Goal: Task Accomplishment & Management: Manage account settings

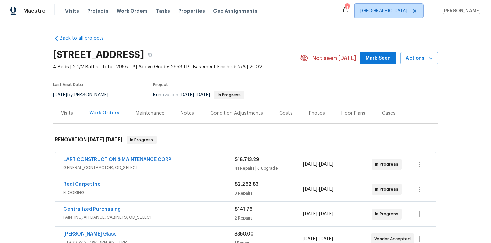
click at [397, 12] on span "[GEOGRAPHIC_DATA]" at bounding box center [383, 11] width 47 height 7
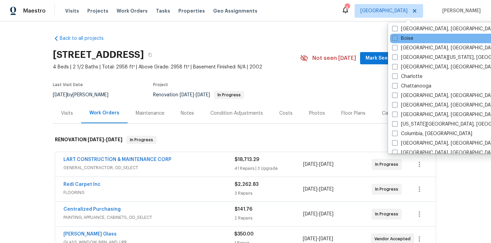
scroll to position [58, 0]
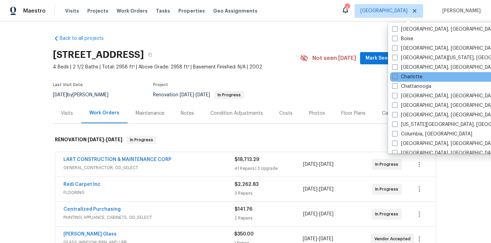
click at [409, 76] on label "Charlotte" at bounding box center [407, 77] width 30 height 7
click at [397, 76] on input "Charlotte" at bounding box center [394, 76] width 4 height 4
checkbox input "true"
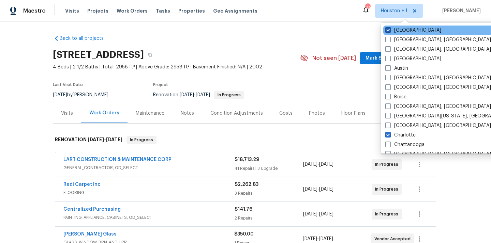
click at [404, 27] on label "[GEOGRAPHIC_DATA]" at bounding box center [413, 30] width 56 height 7
click at [390, 27] on input "[GEOGRAPHIC_DATA]" at bounding box center [387, 29] width 4 height 4
checkbox input "false"
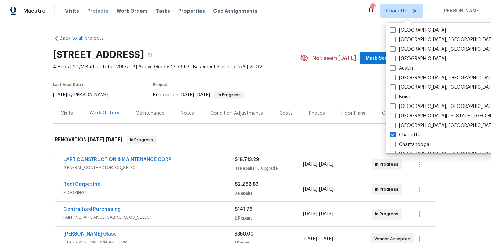
click at [93, 13] on span "Projects" at bounding box center [97, 11] width 21 height 7
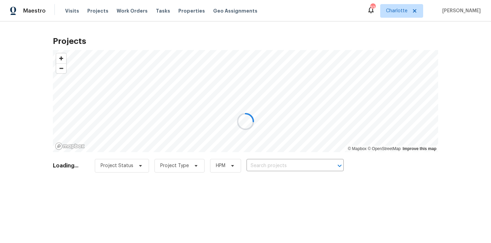
click at [270, 163] on div at bounding box center [245, 121] width 491 height 243
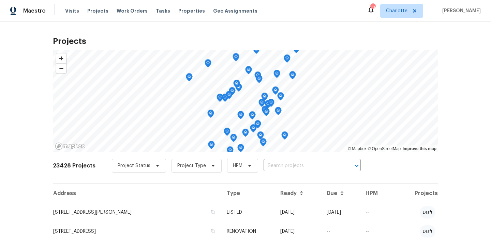
click at [270, 163] on input "text" at bounding box center [303, 166] width 78 height 11
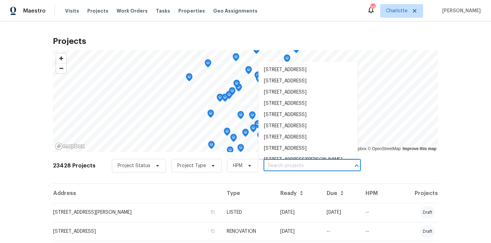
paste input "11103 Fox Cove Dr, Charlotte, NC 28273"
type input "11103 Fox Cove Dr, Charlotte, NC 28273"
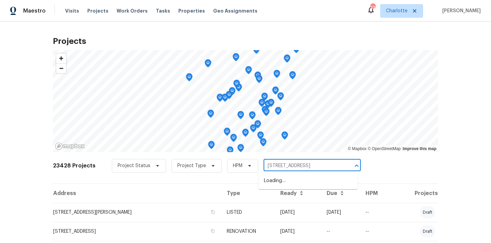
scroll to position [0, 11]
click at [274, 178] on li "11103 Fox Cove Dr, Charlotte, NC 28273" at bounding box center [307, 181] width 99 height 11
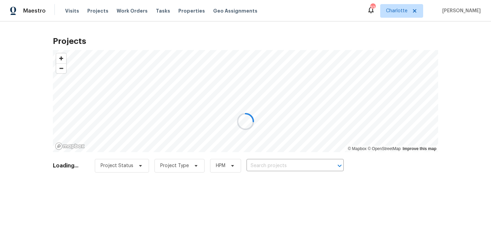
type input "11103 Fox Cove Dr, Charlotte, NC 28273"
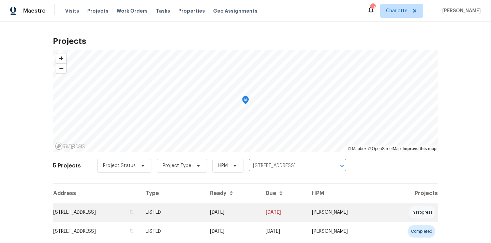
click at [108, 216] on td "11103 Fox Cove Dr, Charlotte, NC 28273" at bounding box center [96, 212] width 87 height 19
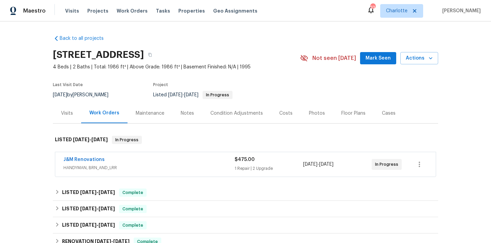
click at [144, 51] on h2 "11103 Fox Cove Dr, Charlotte, NC 28273" at bounding box center [98, 54] width 91 height 7
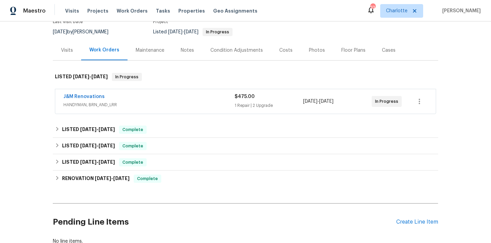
scroll to position [111, 0]
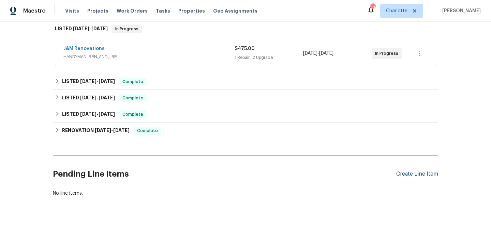
click at [409, 176] on div "Create Line Item" at bounding box center [417, 174] width 42 height 6
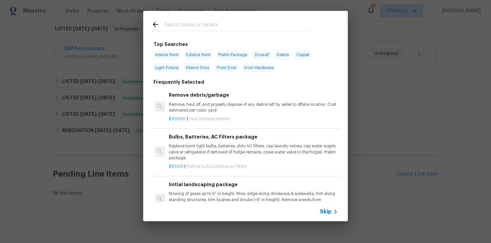
click at [208, 26] on input "text" at bounding box center [236, 25] width 145 height 10
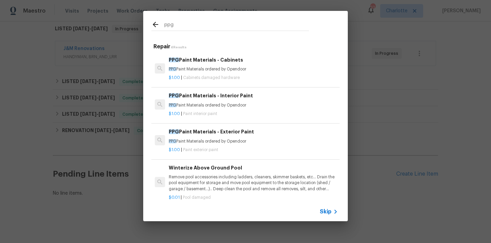
type input "ppg"
click at [224, 133] on h6 "PPG Paint Materials - Exterior Paint" at bounding box center [253, 132] width 169 height 8
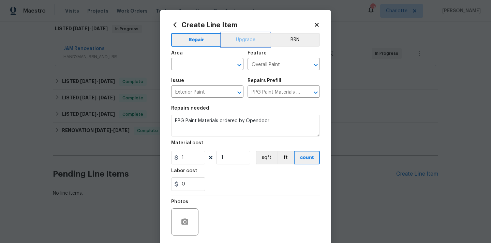
click at [245, 39] on button "Upgrade" at bounding box center [245, 40] width 49 height 14
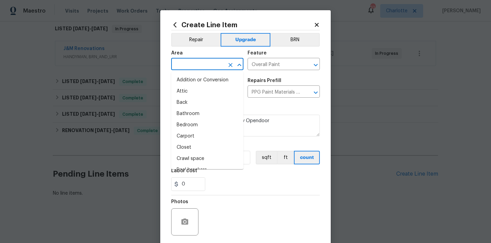
click at [223, 62] on input "text" at bounding box center [197, 65] width 53 height 11
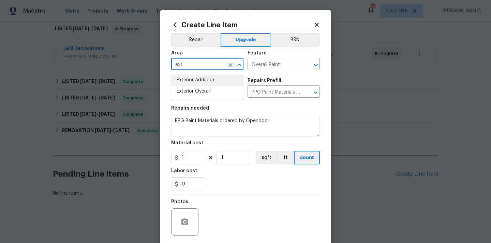
click at [204, 93] on li "Exterior Overall" at bounding box center [207, 91] width 72 height 11
type input "Exterior Overall"
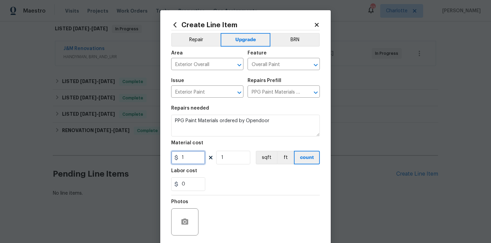
drag, startPoint x: 190, startPoint y: 164, endPoint x: 154, endPoint y: 162, distance: 36.2
click at [154, 162] on div "Create Line Item Repair Upgrade BRN Area Exterior Overall ​ Feature Overall Pai…" at bounding box center [245, 121] width 491 height 243
paste input "07.77"
type input "107.77"
click at [225, 189] on div "0" at bounding box center [245, 185] width 149 height 14
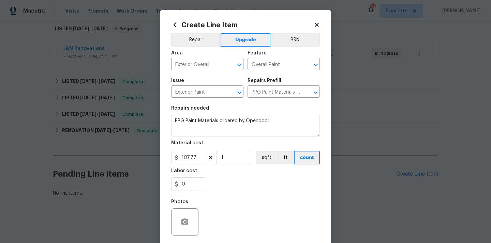
scroll to position [50, 0]
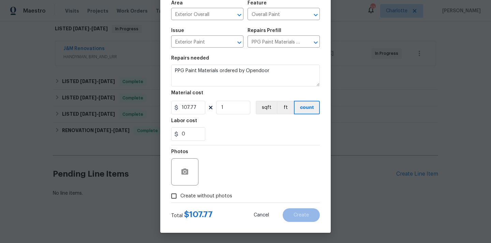
click at [222, 193] on span "Create without photos" at bounding box center [206, 196] width 52 height 7
click at [180, 193] on input "Create without photos" at bounding box center [173, 196] width 13 height 13
checkbox input "true"
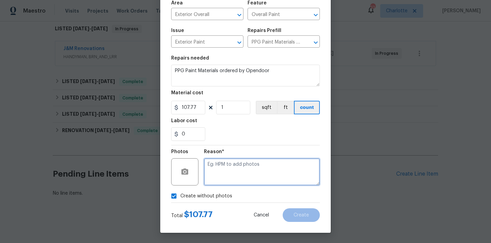
click at [238, 176] on textarea at bounding box center [262, 172] width 116 height 27
type textarea "N/A"
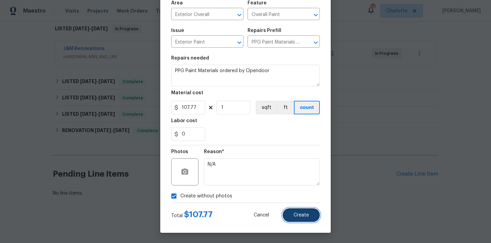
click at [308, 217] on span "Create" at bounding box center [301, 215] width 15 height 5
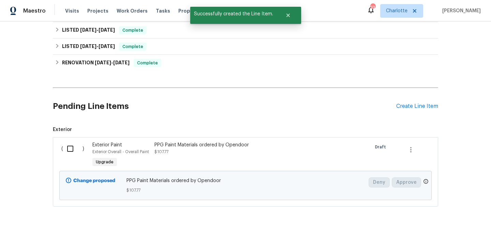
scroll to position [189, 0]
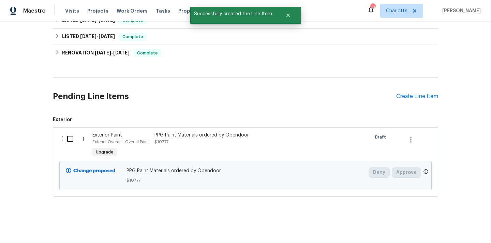
click at [73, 143] on input "checkbox" at bounding box center [72, 139] width 19 height 14
checkbox input "true"
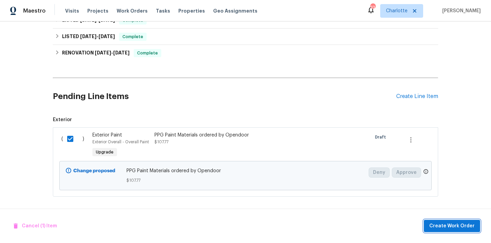
click at [447, 223] on span "Create Work Order" at bounding box center [451, 226] width 45 height 9
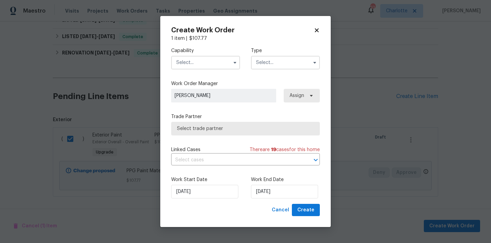
click at [215, 65] on input "text" at bounding box center [205, 63] width 69 height 14
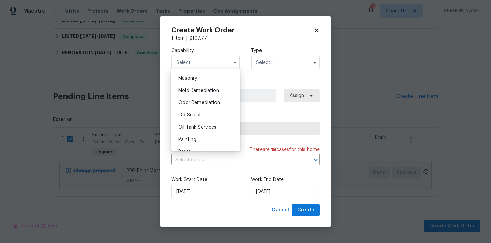
scroll to position [510, 0]
click at [209, 141] on div "Painting" at bounding box center [205, 139] width 65 height 12
type input "Painting"
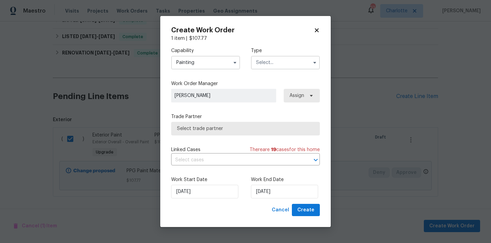
click at [269, 60] on input "text" at bounding box center [285, 63] width 69 height 14
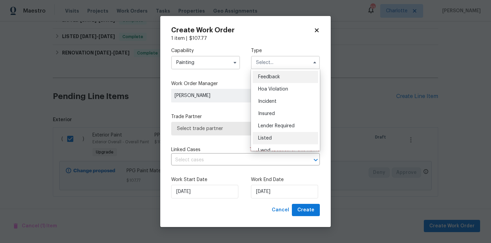
click at [283, 135] on div "Listed" at bounding box center [285, 138] width 65 height 12
type input "Listed"
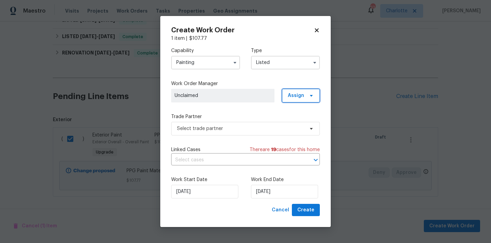
click at [296, 92] on span "Assign" at bounding box center [296, 95] width 16 height 7
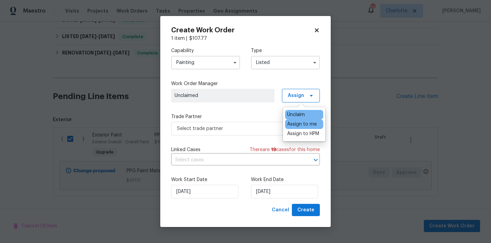
click at [298, 124] on div "Assign to me" at bounding box center [302, 124] width 30 height 7
click at [242, 128] on span "Select trade partner" at bounding box center [240, 128] width 127 height 7
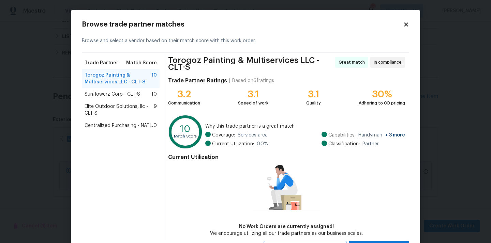
scroll to position [1, 0]
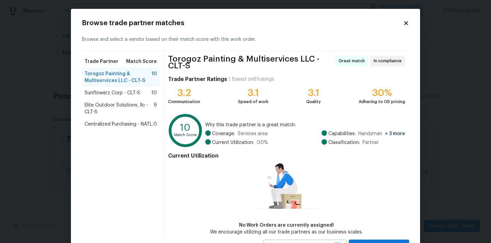
click at [149, 123] on span "Centralized Purchasing - NATL." at bounding box center [119, 124] width 69 height 7
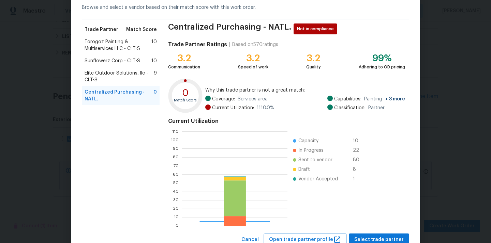
scroll to position [57, 0]
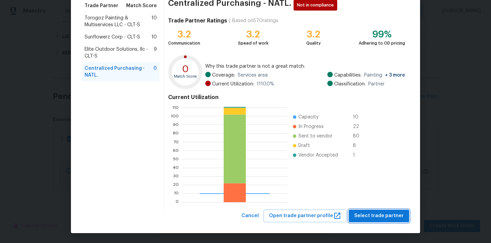
click at [379, 217] on span "Select trade partner" at bounding box center [378, 216] width 49 height 9
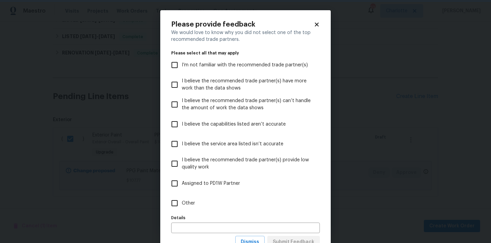
scroll to position [0, 0]
click at [293, 204] on label "Other" at bounding box center [240, 204] width 147 height 20
click at [182, 204] on input "Other" at bounding box center [174, 203] width 14 height 14
checkbox input "true"
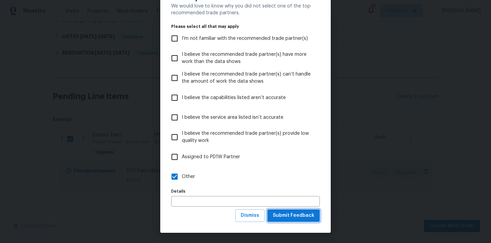
click at [296, 215] on span "Submit Feedback" at bounding box center [294, 216] width 42 height 9
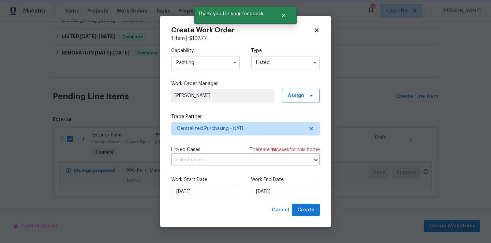
scroll to position [0, 0]
click at [304, 204] on div "Work Start Date 9/22/2025 Work End Date 9/22/2025" at bounding box center [245, 187] width 149 height 33
click at [304, 208] on span "Create" at bounding box center [305, 210] width 17 height 9
checkbox input "false"
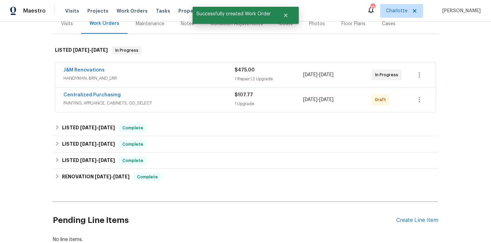
scroll to position [86, 0]
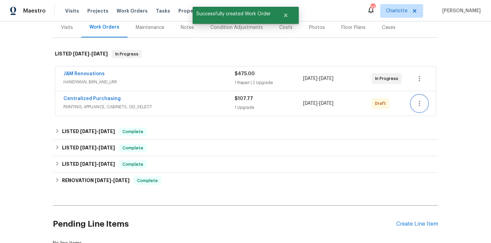
click at [419, 105] on icon "button" at bounding box center [419, 103] width 1 height 5
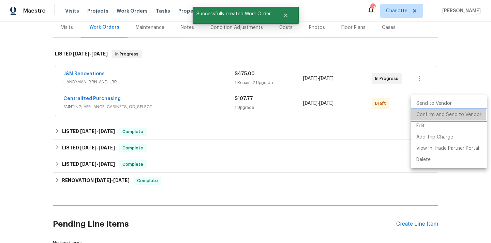
click at [422, 116] on li "Confirm and Send to Vendor" at bounding box center [449, 114] width 76 height 11
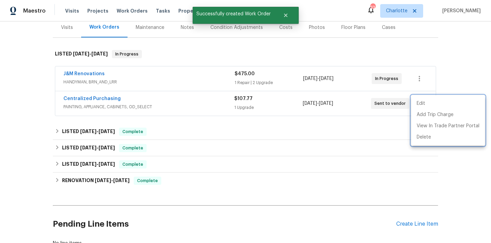
click at [96, 102] on div at bounding box center [245, 121] width 491 height 243
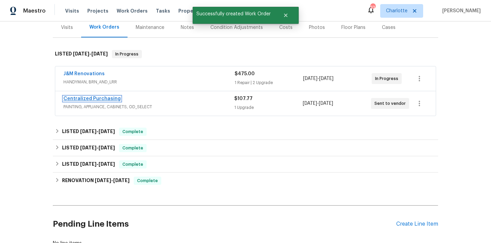
click at [92, 100] on link "Centralized Purchasing" at bounding box center [91, 98] width 57 height 5
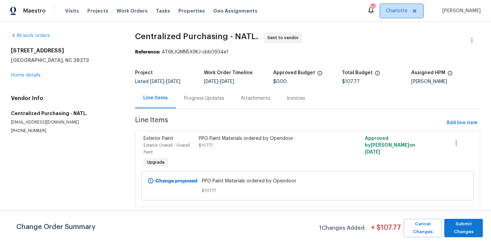
click at [402, 15] on span "Charlotte" at bounding box center [401, 11] width 43 height 14
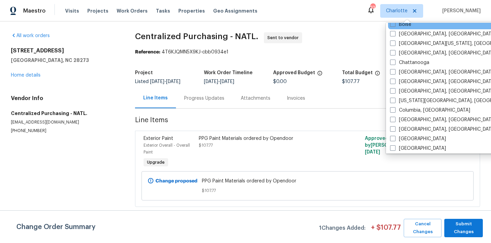
scroll to position [74, 0]
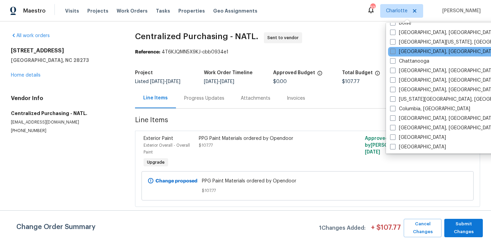
click at [410, 51] on label "[GEOGRAPHIC_DATA], [GEOGRAPHIC_DATA]" at bounding box center [443, 51] width 106 height 7
click at [394, 51] on input "[GEOGRAPHIC_DATA], [GEOGRAPHIC_DATA]" at bounding box center [392, 50] width 4 height 4
checkbox input "true"
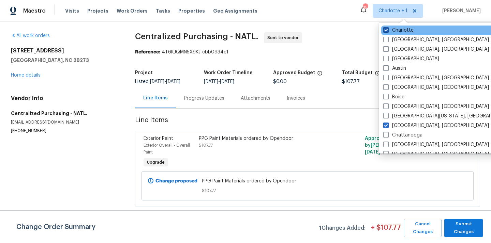
click at [403, 31] on label "Charlotte" at bounding box center [398, 30] width 30 height 7
click at [388, 31] on input "Charlotte" at bounding box center [385, 29] width 4 height 4
checkbox input "false"
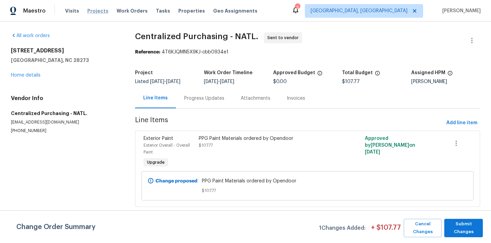
click at [90, 12] on span "Projects" at bounding box center [97, 11] width 21 height 7
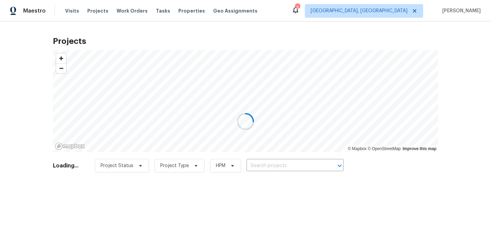
click at [315, 165] on div at bounding box center [245, 121] width 491 height 243
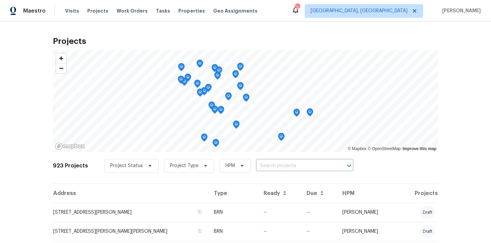
click at [315, 165] on input "text" at bounding box center [295, 166] width 78 height 11
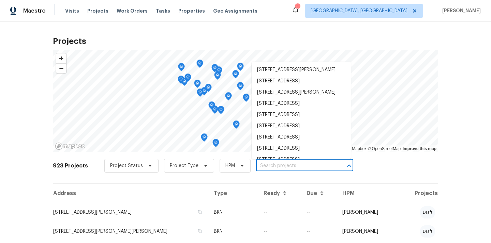
paste input "302 Embassy Dr, Summerville, SC 29483"
type input "302 Embassy Dr, Summerville, SC 29483"
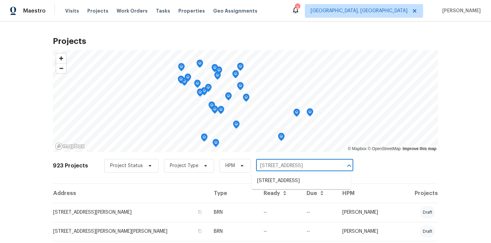
click at [310, 177] on li "302 Embassy Dr, Summerville, SC 29483" at bounding box center [301, 181] width 99 height 11
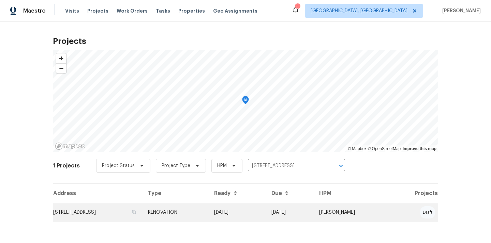
click at [130, 206] on td "302 Embassy Dr, Summerville, SC 29483" at bounding box center [98, 212] width 90 height 19
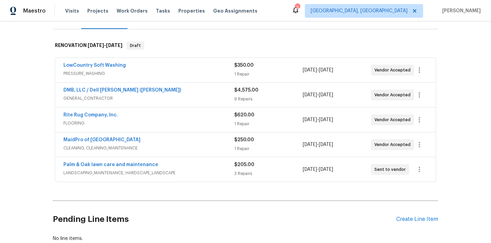
scroll to position [95, 0]
click at [402, 222] on div "Create Line Item" at bounding box center [417, 219] width 42 height 6
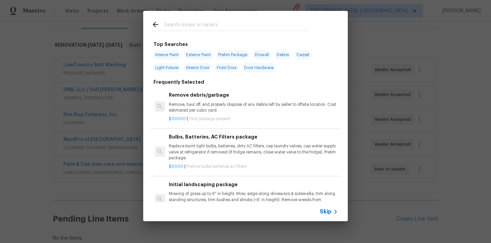
click at [216, 25] on input "text" at bounding box center [236, 25] width 145 height 10
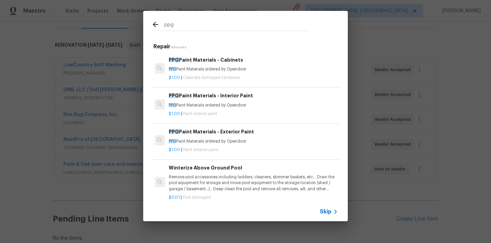
type input "ppg"
click at [233, 97] on h6 "PPG Paint Materials - Interior Paint" at bounding box center [253, 96] width 169 height 8
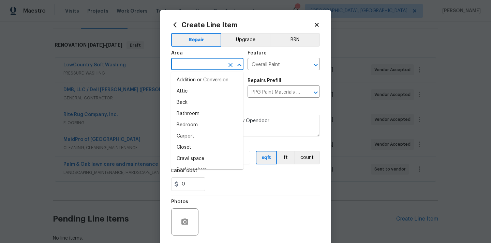
click at [198, 66] on input "text" at bounding box center [197, 65] width 53 height 11
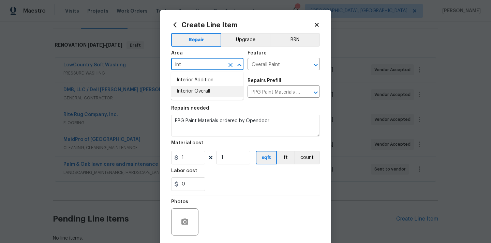
click at [203, 88] on li "Interior Overall" at bounding box center [207, 91] width 72 height 11
type input "Interior Overall"
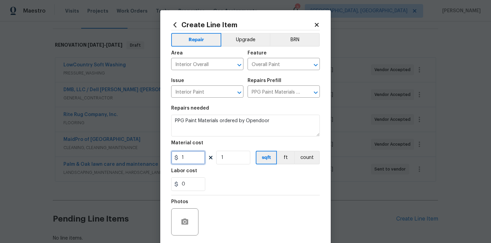
drag, startPoint x: 190, startPoint y: 161, endPoint x: 159, endPoint y: 161, distance: 30.7
click at [159, 161] on div "Create Line Item Repair Upgrade BRN Area Interior Overall ​ Feature Overall Pai…" at bounding box center [245, 121] width 491 height 243
paste input "81.89"
type input "181.89"
click at [221, 188] on div "0" at bounding box center [245, 185] width 149 height 14
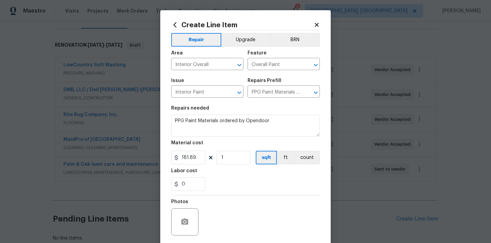
scroll to position [50, 0]
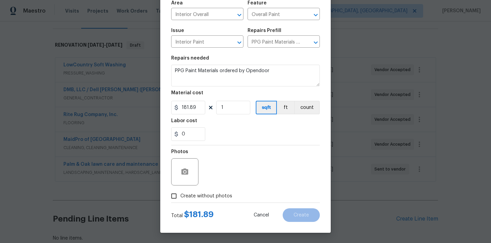
click at [216, 202] on label "Create without photos" at bounding box center [199, 196] width 65 height 13
click at [180, 202] on input "Create without photos" at bounding box center [173, 196] width 13 height 13
checkbox input "true"
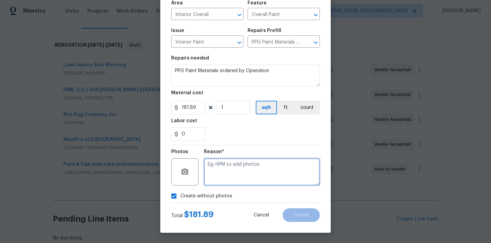
click at [237, 169] on textarea at bounding box center [262, 172] width 116 height 27
type textarea "N/A"
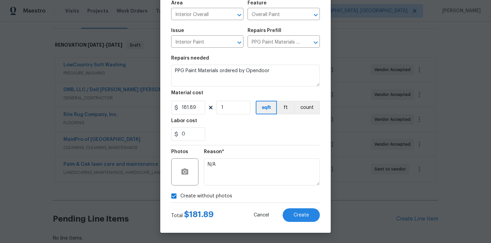
click at [291, 204] on div "Total $ 181.89 Cancel Create" at bounding box center [245, 212] width 149 height 19
click at [291, 206] on div "Total $ 181.89 Cancel Create" at bounding box center [245, 212] width 149 height 19
click at [298, 212] on button "Create" at bounding box center [301, 216] width 37 height 14
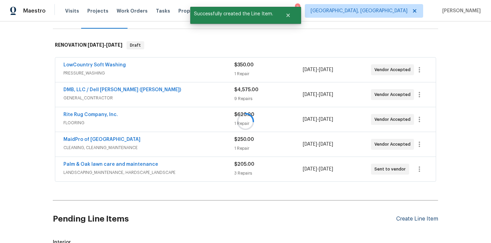
click at [408, 219] on div at bounding box center [245, 121] width 491 height 243
click at [414, 221] on div "Create Line Item" at bounding box center [417, 219] width 42 height 6
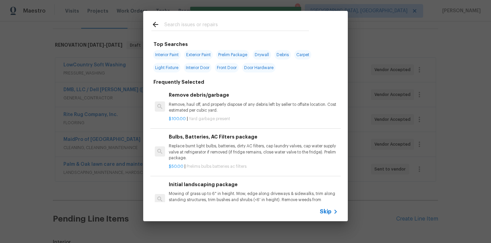
click at [267, 24] on input "text" at bounding box center [236, 25] width 145 height 10
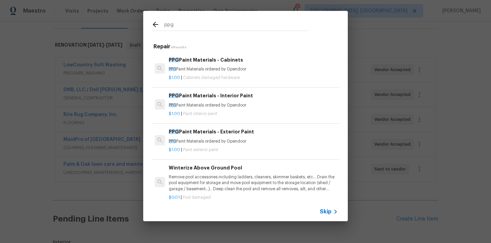
type input "ppg"
click at [236, 139] on p "PPG Paint Materials ordered by Opendoor" at bounding box center [253, 142] width 169 height 6
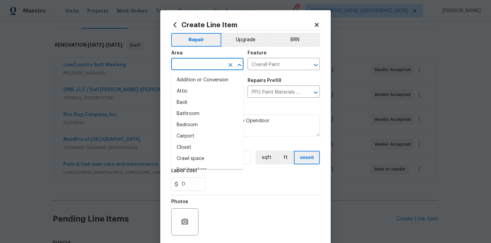
click at [210, 61] on input "text" at bounding box center [197, 65] width 53 height 11
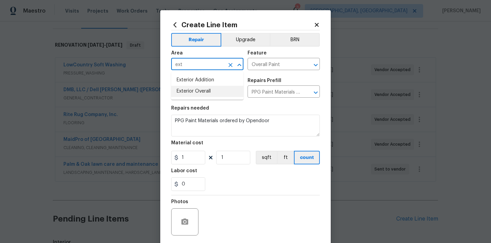
click at [201, 93] on li "Exterior Overall" at bounding box center [207, 91] width 72 height 11
type input "Exterior Overall"
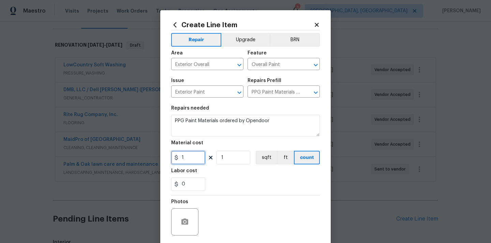
drag, startPoint x: 192, startPoint y: 156, endPoint x: 171, endPoint y: 157, distance: 20.8
click at [171, 157] on input "1" at bounding box center [188, 158] width 34 height 14
paste input "93.43"
type input "93.43"
click at [211, 174] on div "Labor cost" at bounding box center [245, 173] width 149 height 9
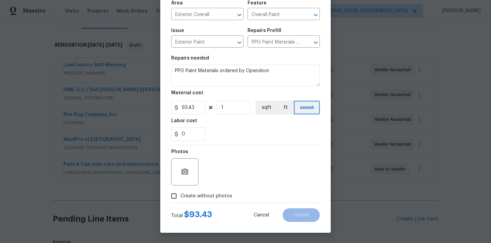
click at [208, 199] on span "Create without photos" at bounding box center [206, 196] width 52 height 7
click at [180, 199] on input "Create without photos" at bounding box center [173, 196] width 13 height 13
checkbox input "true"
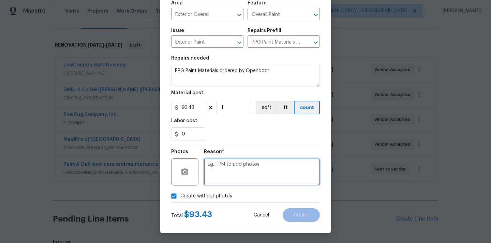
click at [229, 176] on textarea at bounding box center [262, 172] width 116 height 27
type textarea "N/A"
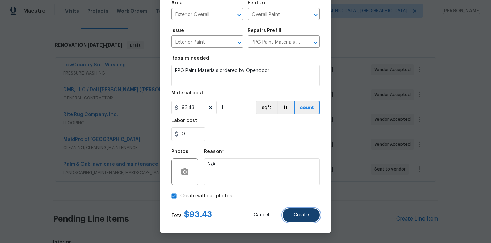
click at [300, 211] on button "Create" at bounding box center [301, 216] width 37 height 14
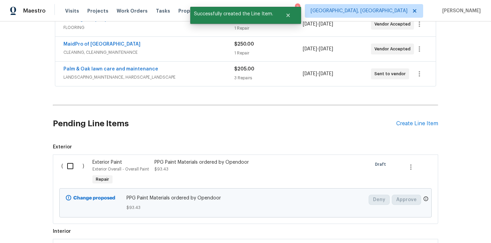
scroll to position [220, 0]
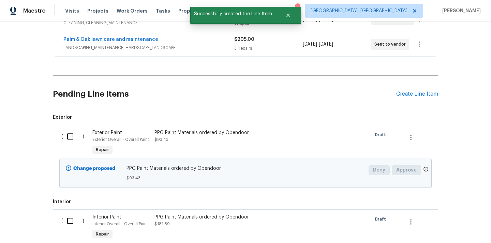
click at [71, 132] on input "checkbox" at bounding box center [72, 137] width 19 height 14
checkbox input "true"
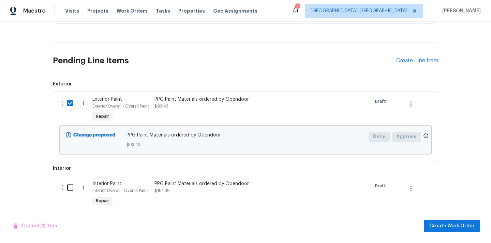
scroll to position [301, 0]
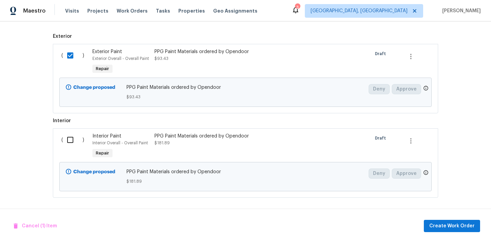
click at [71, 146] on input "checkbox" at bounding box center [72, 140] width 19 height 14
checkbox input "true"
click at [474, 226] on span "Create Work Order" at bounding box center [451, 226] width 45 height 9
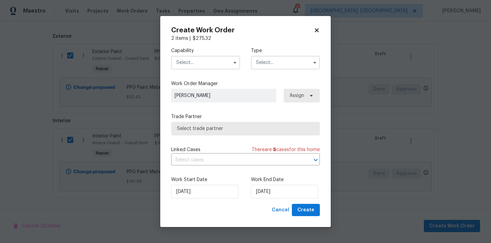
click at [196, 58] on input "text" at bounding box center [205, 63] width 69 height 14
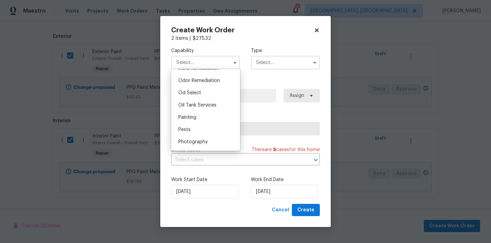
scroll to position [531, 0]
click at [203, 116] on div "Painting" at bounding box center [205, 119] width 65 height 12
type input "Painting"
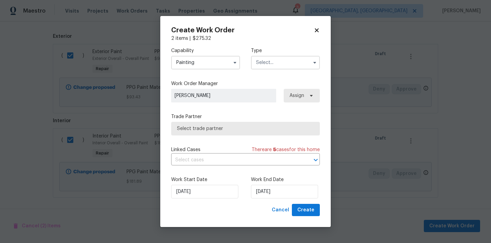
click at [273, 73] on div "Capability Painting Type" at bounding box center [245, 58] width 149 height 33
click at [273, 66] on input "text" at bounding box center [285, 63] width 69 height 14
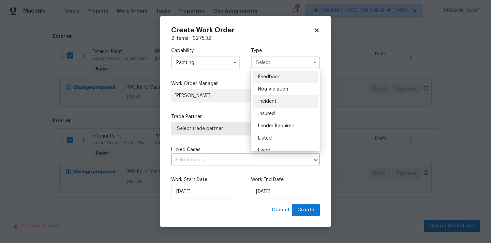
scroll to position [81, 0]
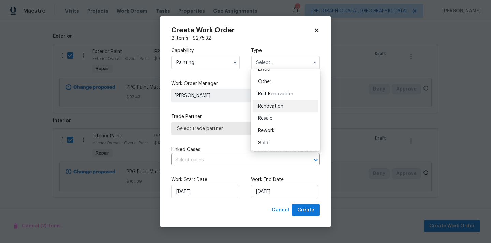
click at [284, 104] on div "Renovation" at bounding box center [285, 106] width 65 height 12
type input "Renovation"
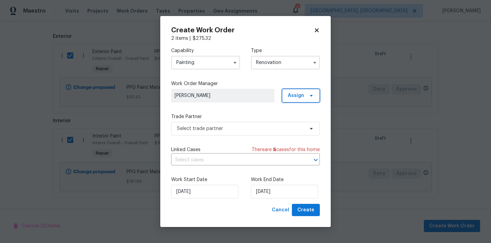
click at [303, 99] on span "Assign" at bounding box center [296, 95] width 16 height 7
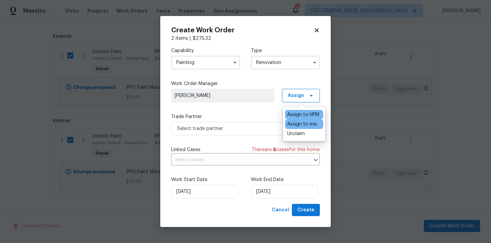
click at [301, 124] on div "Assign to me" at bounding box center [302, 124] width 30 height 7
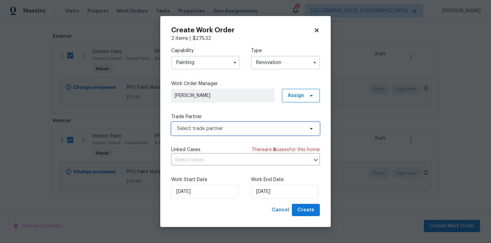
click at [225, 125] on span "Select trade partner" at bounding box center [240, 128] width 127 height 7
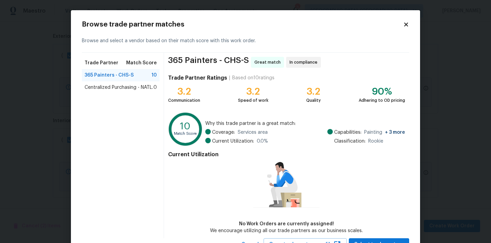
scroll to position [3, 0]
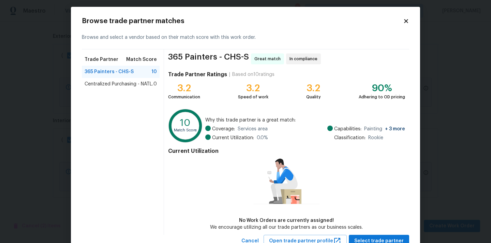
click at [143, 86] on span "Centralized Purchasing - NATL." at bounding box center [119, 84] width 69 height 7
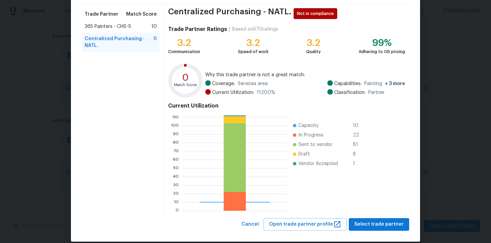
scroll to position [57, 0]
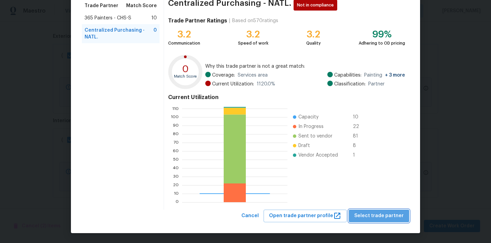
click at [391, 217] on span "Select trade partner" at bounding box center [378, 216] width 49 height 9
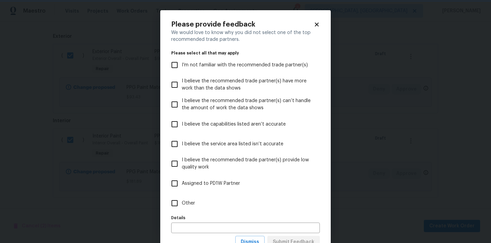
scroll to position [0, 0]
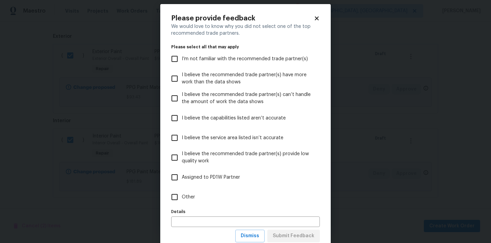
click at [290, 200] on label "Other" at bounding box center [240, 198] width 147 height 20
click at [182, 200] on input "Other" at bounding box center [174, 197] width 14 height 14
checkbox input "true"
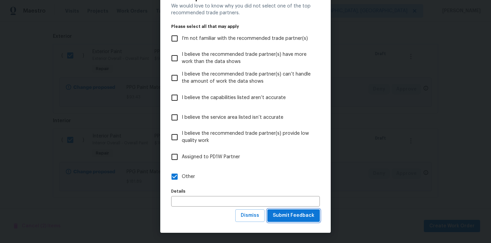
click at [291, 214] on span "Submit Feedback" at bounding box center [294, 216] width 42 height 9
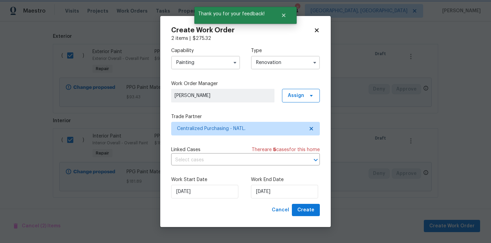
scroll to position [0, 0]
click at [305, 211] on span "Create" at bounding box center [305, 210] width 17 height 9
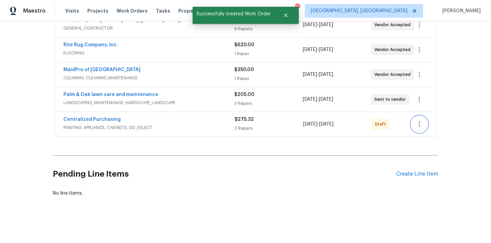
click at [419, 122] on icon "button" at bounding box center [419, 124] width 1 height 5
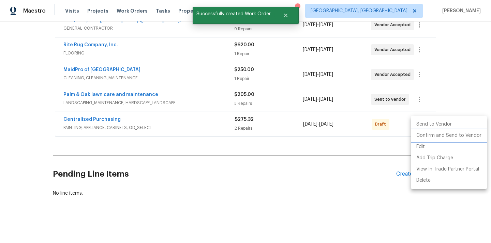
click at [424, 136] on li "Confirm and Send to Vendor" at bounding box center [449, 135] width 76 height 11
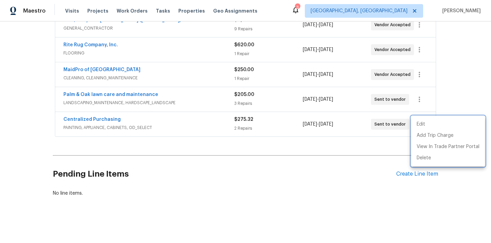
click at [103, 115] on div at bounding box center [245, 121] width 491 height 243
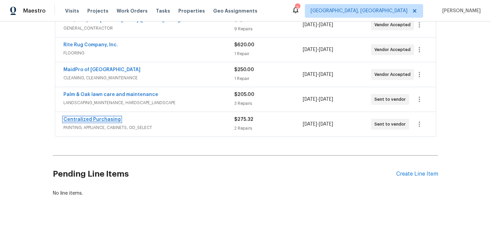
click at [98, 121] on link "Centralized Purchasing" at bounding box center [91, 119] width 57 height 5
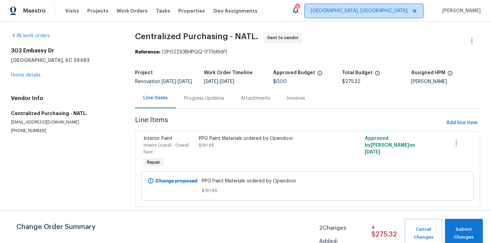
click at [388, 10] on span "[GEOGRAPHIC_DATA], [GEOGRAPHIC_DATA]" at bounding box center [359, 11] width 97 height 7
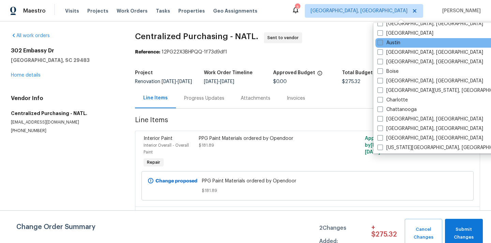
scroll to position [36, 0]
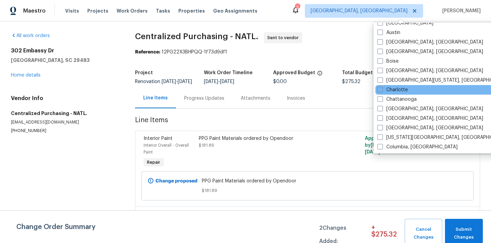
click at [398, 93] on div "Charlotte" at bounding box center [443, 90] width 137 height 10
click at [397, 91] on label "Charlotte" at bounding box center [392, 90] width 30 height 7
click at [382, 91] on input "Charlotte" at bounding box center [379, 89] width 4 height 4
checkbox input "true"
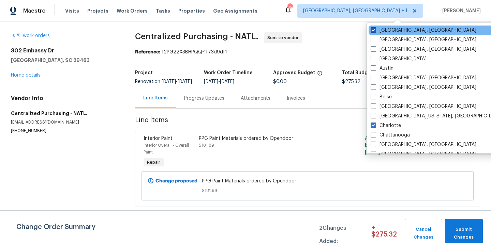
click at [394, 30] on label "[GEOGRAPHIC_DATA], [GEOGRAPHIC_DATA]" at bounding box center [424, 30] width 106 height 7
click at [375, 30] on input "[GEOGRAPHIC_DATA], [GEOGRAPHIC_DATA]" at bounding box center [373, 29] width 4 height 4
checkbox input "false"
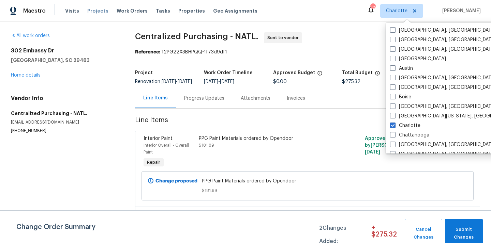
click at [92, 10] on span "Projects" at bounding box center [97, 11] width 21 height 7
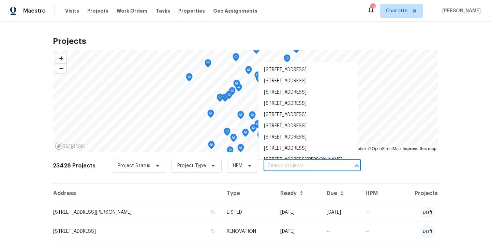
click at [310, 167] on input "text" at bounding box center [303, 166] width 78 height 11
paste input "901 Waterspout Way, Gastonia, NC 28054"
type input "901 Waterspout Way, Gastonia, NC 28054"
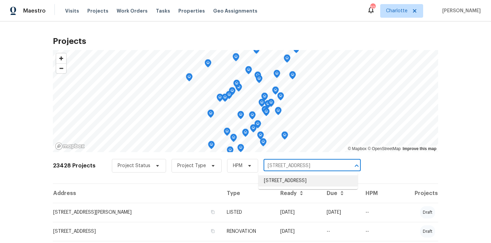
click at [309, 179] on li "901 Waterspout Way, Gastonia, NC 28054" at bounding box center [307, 181] width 99 height 11
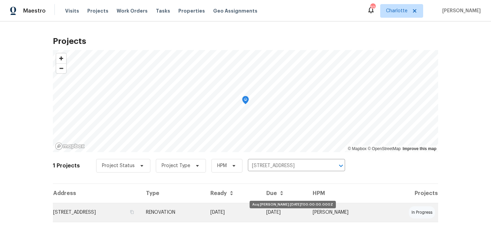
click at [261, 210] on td "[DATE]" at bounding box center [233, 212] width 56 height 19
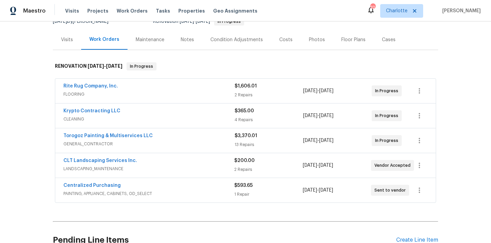
scroll to position [77, 0]
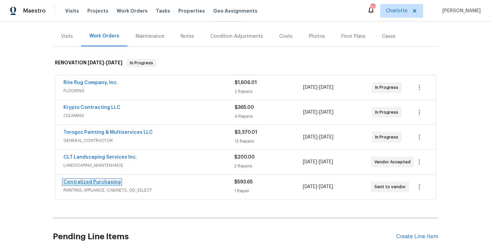
click at [103, 181] on link "Centralized Purchasing" at bounding box center [91, 182] width 57 height 5
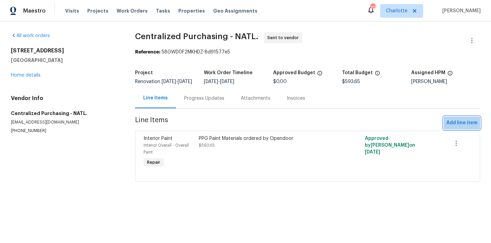
click at [464, 122] on button "Add line item" at bounding box center [462, 123] width 36 height 13
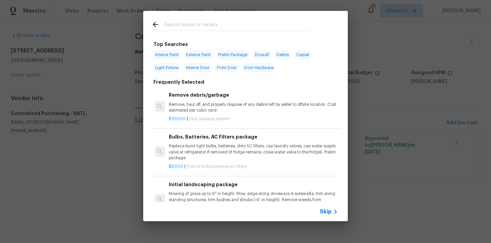
click at [291, 24] on input "text" at bounding box center [236, 25] width 145 height 10
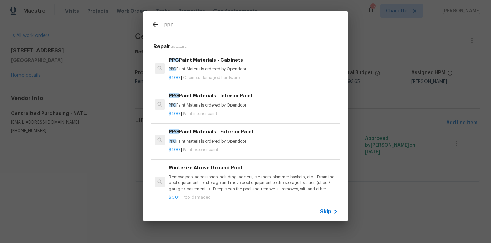
type input "ppg"
click at [238, 111] on p "$1.00 | Paint interior paint" at bounding box center [253, 114] width 169 height 6
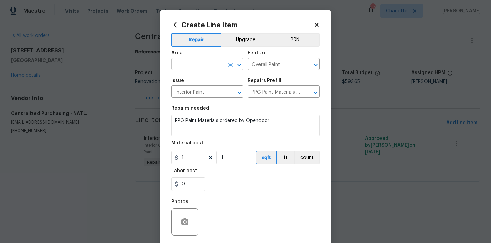
click at [209, 62] on input "text" at bounding box center [197, 65] width 53 height 11
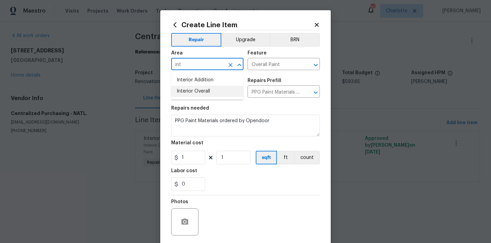
click at [199, 98] on ul "Interior Addition Interior Overall" at bounding box center [207, 86] width 72 height 28
click at [200, 90] on li "Interior Overall" at bounding box center [207, 91] width 72 height 11
type input "Interior Overall"
drag, startPoint x: 188, startPoint y: 157, endPoint x: 166, endPoint y: 157, distance: 21.8
click at [169, 157] on div "Create Line Item Repair Upgrade BRN Area Interior Overall ​ Feature Overall Pai…" at bounding box center [245, 146] width 170 height 273
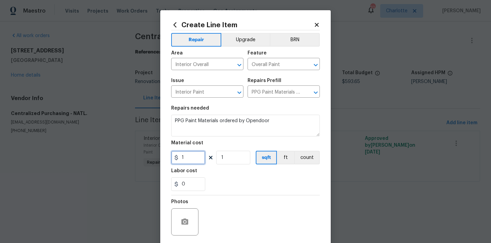
paste input "61.9"
type input "61.91"
click at [209, 176] on div "Labor cost" at bounding box center [245, 173] width 149 height 9
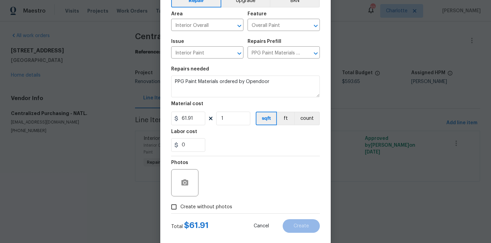
scroll to position [50, 0]
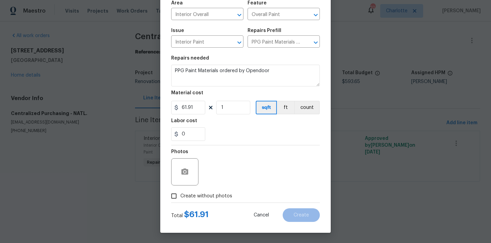
click at [204, 206] on div "Total $ 61.91 Cancel Create" at bounding box center [245, 212] width 149 height 19
click at [209, 198] on span "Create without photos" at bounding box center [206, 196] width 52 height 7
click at [180, 198] on input "Create without photos" at bounding box center [173, 196] width 13 height 13
checkbox input "true"
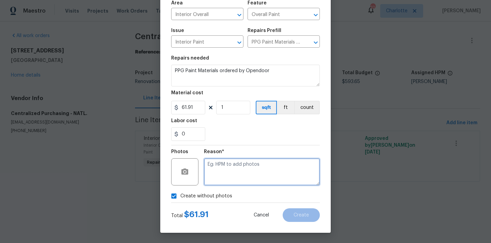
click at [227, 179] on textarea at bounding box center [262, 172] width 116 height 27
type textarea "N/A"
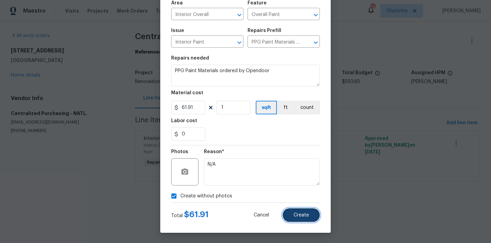
click at [310, 214] on button "Create" at bounding box center [301, 216] width 37 height 14
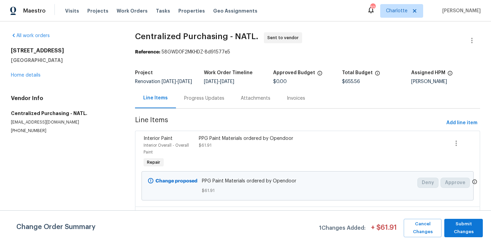
scroll to position [39, 0]
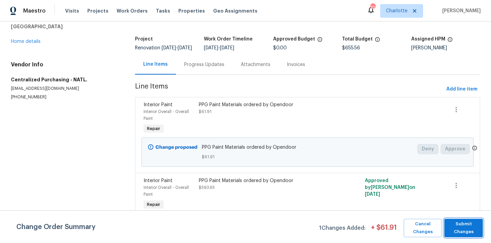
click at [469, 233] on span "Submit Changes" at bounding box center [464, 229] width 32 height 16
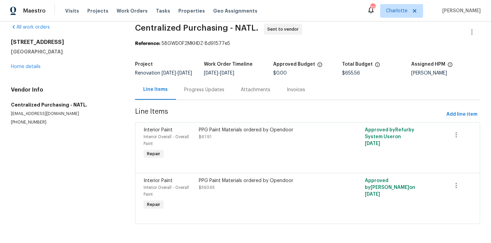
scroll to position [0, 0]
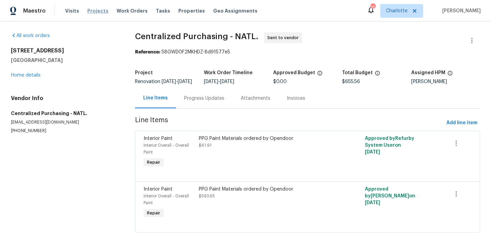
click at [89, 11] on span "Projects" at bounding box center [97, 11] width 21 height 7
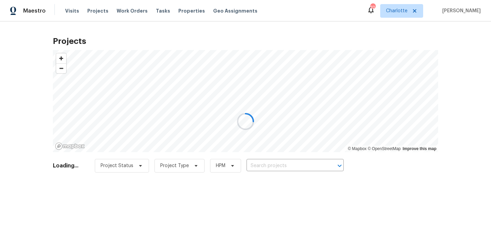
click at [399, 8] on div at bounding box center [245, 121] width 491 height 243
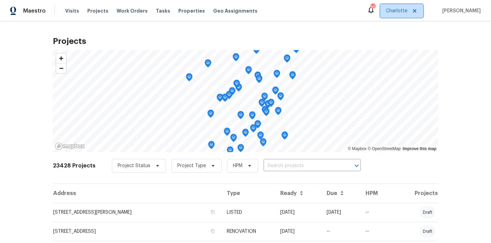
click at [399, 8] on span "Charlotte" at bounding box center [396, 11] width 21 height 7
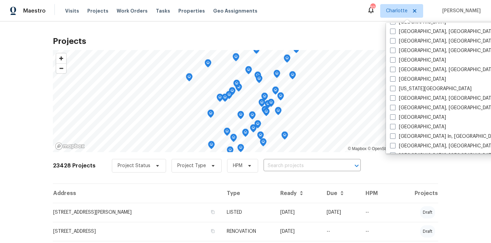
scroll to position [201, 0]
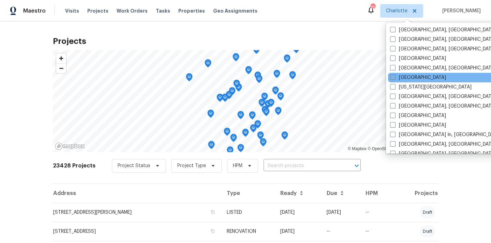
click at [408, 76] on label "[GEOGRAPHIC_DATA]" at bounding box center [418, 77] width 56 height 7
click at [394, 76] on input "[GEOGRAPHIC_DATA]" at bounding box center [392, 76] width 4 height 4
checkbox input "true"
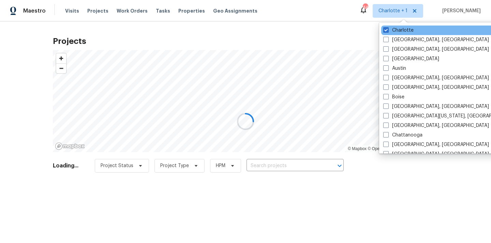
click at [399, 26] on div "Charlotte" at bounding box center [449, 31] width 137 height 10
click at [399, 27] on div "Charlotte" at bounding box center [449, 31] width 137 height 10
click at [399, 27] on label "Charlotte" at bounding box center [398, 30] width 30 height 7
click at [388, 27] on input "Charlotte" at bounding box center [385, 29] width 4 height 4
checkbox input "false"
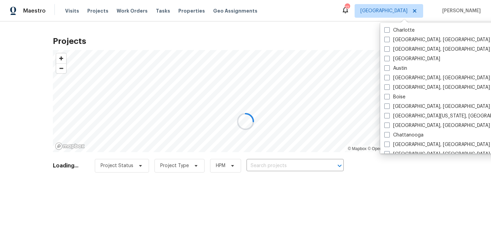
click at [96, 14] on div at bounding box center [245, 121] width 491 height 243
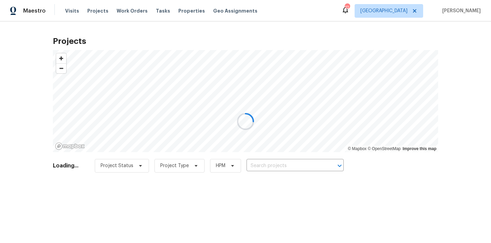
click at [95, 11] on div at bounding box center [245, 121] width 491 height 243
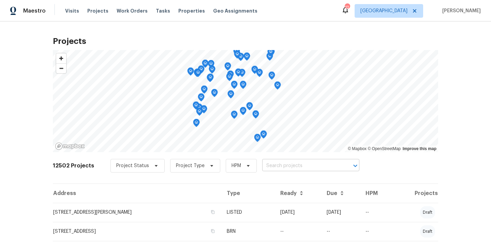
click at [294, 166] on input "text" at bounding box center [301, 166] width 78 height 11
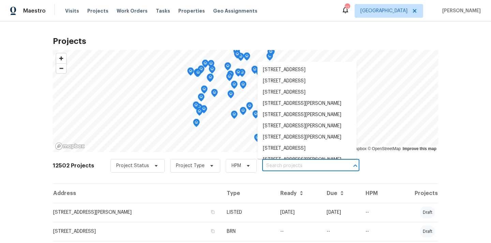
paste input "9142 Craven Rd, Jacksonville, FL 32257"
type input "9142 Craven Rd, Jacksonville, FL 32257"
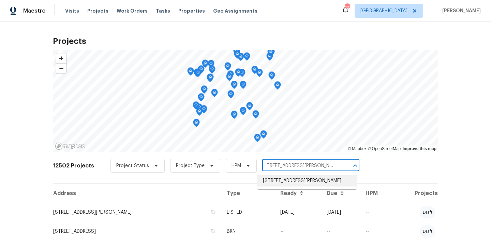
click at [294, 178] on li "9142 Craven Rd, Jacksonville, FL 32257" at bounding box center [306, 181] width 99 height 11
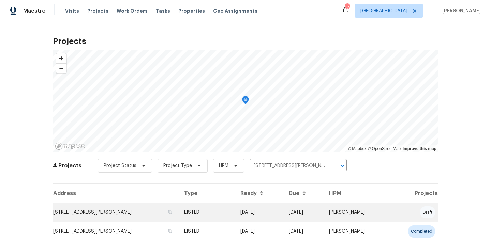
click at [222, 212] on td "LISTED" at bounding box center [207, 212] width 56 height 19
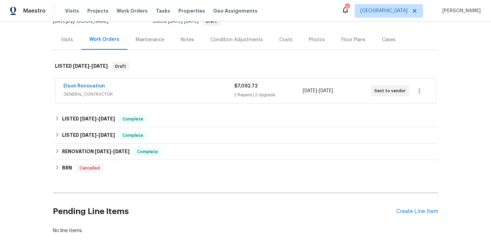
scroll to position [93, 0]
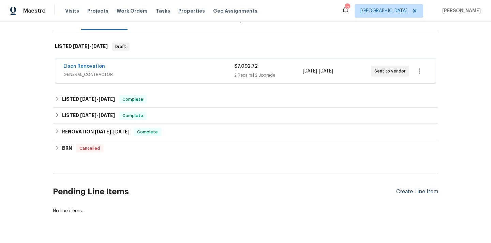
click at [405, 190] on div "Create Line Item" at bounding box center [417, 192] width 42 height 6
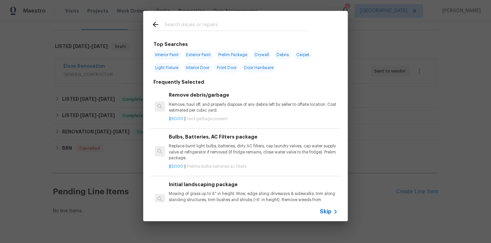
click at [268, 28] on input "text" at bounding box center [236, 25] width 145 height 10
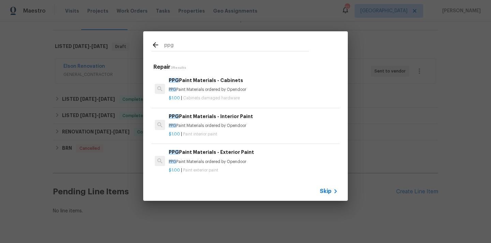
type input "ppg"
click at [246, 158] on div "PPG Paint Materials - Exterior Paint PPG Paint Materials ordered by Opendoor" at bounding box center [253, 157] width 169 height 16
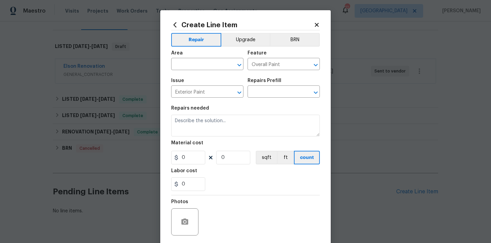
type input "PPG Paint Materials - Exterior Paint $1.00"
type textarea "PPG Paint Materials ordered by Opendoor"
type input "1"
click at [210, 62] on input "text" at bounding box center [197, 65] width 53 height 11
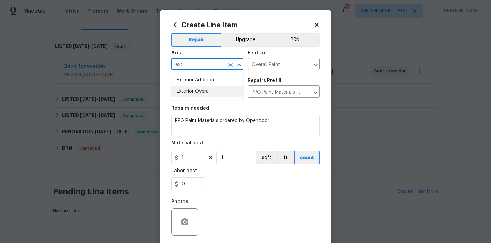
click at [197, 90] on li "Exterior Overall" at bounding box center [207, 91] width 72 height 11
type input "Exterior Overall"
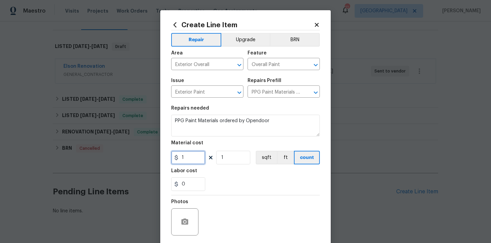
drag, startPoint x: 184, startPoint y: 162, endPoint x: 165, endPoint y: 161, distance: 19.1
click at [165, 161] on div "Create Line Item Repair Upgrade BRN Area Exterior Overall ​ Feature Overall Pai…" at bounding box center [245, 146] width 170 height 273
paste input "896.04"
type input "896.04"
click at [219, 174] on div "Labor cost" at bounding box center [245, 173] width 149 height 9
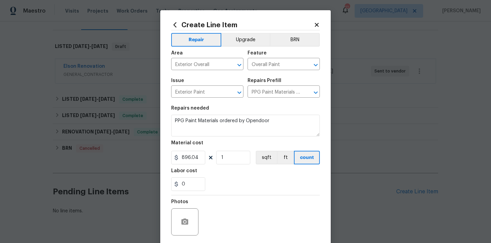
scroll to position [50, 0]
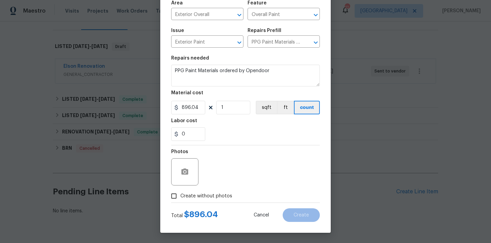
click at [218, 196] on span "Create without photos" at bounding box center [206, 196] width 52 height 7
click at [180, 196] on input "Create without photos" at bounding box center [173, 196] width 13 height 13
checkbox input "true"
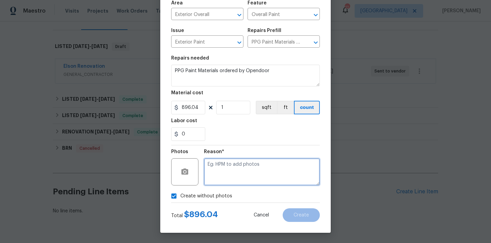
click at [234, 166] on textarea at bounding box center [262, 172] width 116 height 27
type textarea "N/A"
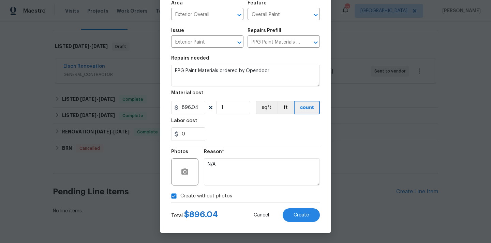
click at [300, 223] on div "Create Line Item Repair Upgrade BRN Area Exterior Overall ​ Feature Overall Pai…" at bounding box center [245, 96] width 170 height 273
click at [302, 211] on button "Create" at bounding box center [301, 216] width 37 height 14
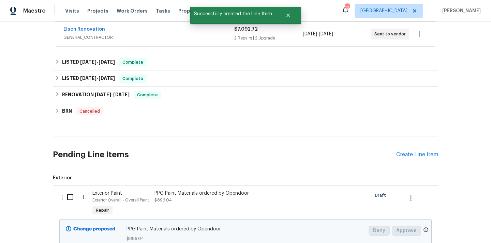
scroll to position [189, 0]
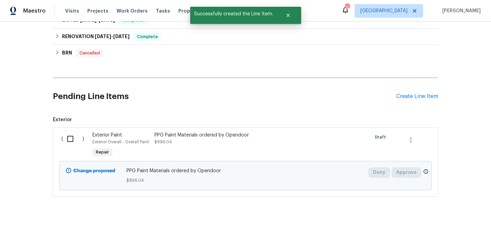
click at [70, 137] on input "checkbox" at bounding box center [72, 139] width 19 height 14
checkbox input "true"
click at [441, 227] on span "Create Work Order" at bounding box center [451, 226] width 45 height 9
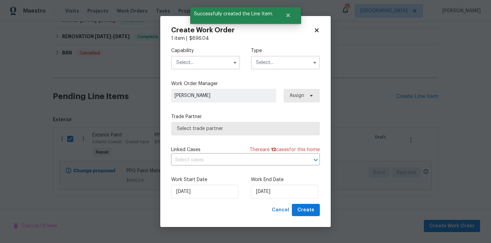
click at [210, 60] on input "text" at bounding box center [205, 63] width 69 height 14
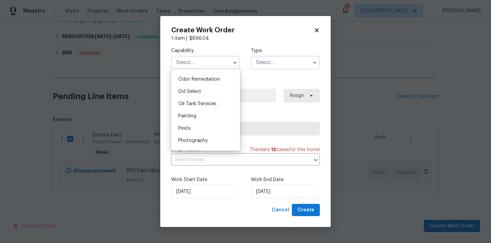
scroll to position [536, 0]
click at [203, 114] on div "Painting" at bounding box center [205, 114] width 65 height 12
type input "Painting"
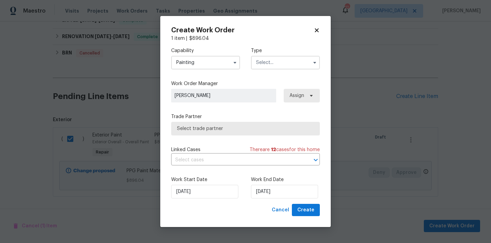
click at [285, 61] on input "text" at bounding box center [285, 63] width 69 height 14
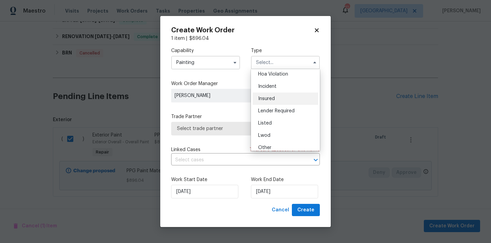
scroll to position [18, 0]
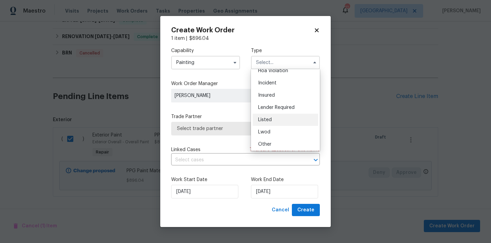
click at [276, 118] on div "Listed" at bounding box center [285, 120] width 65 height 12
type input "Listed"
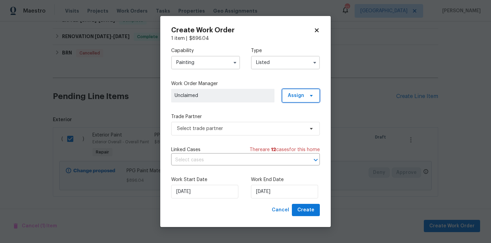
click at [304, 94] on span "Assign" at bounding box center [301, 96] width 38 height 14
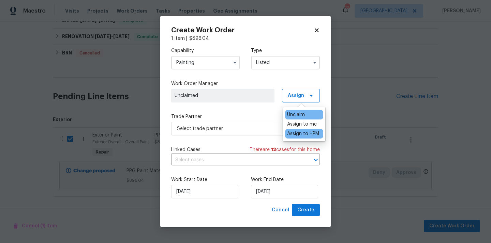
click at [302, 129] on div "Assign to HPM" at bounding box center [304, 134] width 38 height 10
click at [302, 126] on div "Assign to me" at bounding box center [302, 124] width 30 height 7
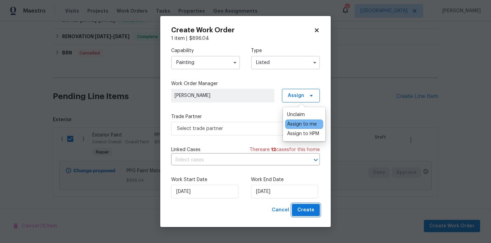
click at [311, 208] on span "Create" at bounding box center [305, 210] width 17 height 9
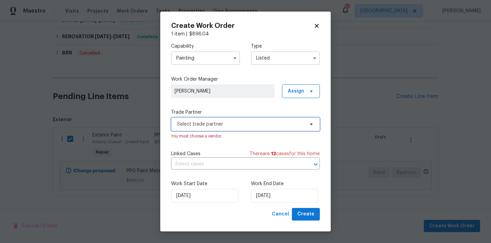
click at [276, 127] on span "Select trade partner" at bounding box center [240, 124] width 127 height 7
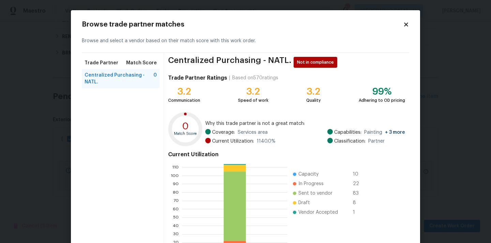
scroll to position [57, 0]
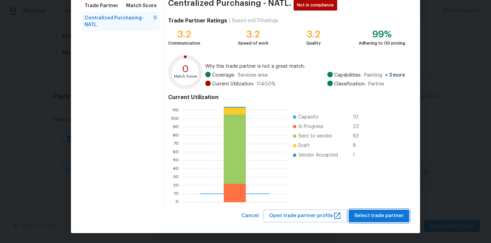
click at [384, 217] on span "Select trade partner" at bounding box center [378, 216] width 49 height 9
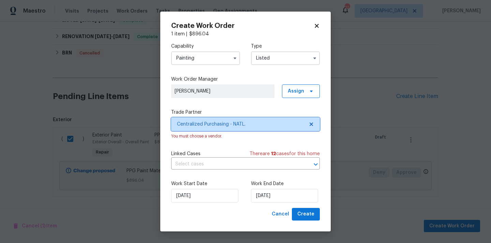
scroll to position [0, 0]
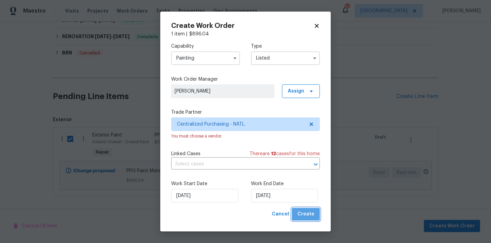
click at [313, 213] on span "Create" at bounding box center [305, 214] width 17 height 9
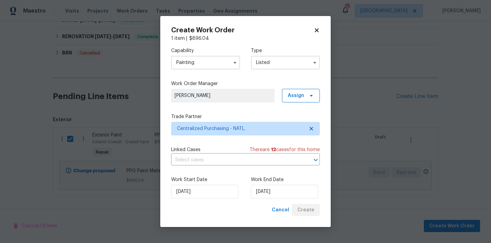
checkbox input "false"
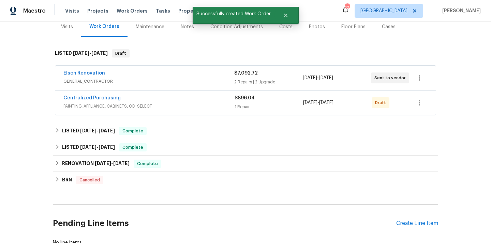
scroll to position [54, 0]
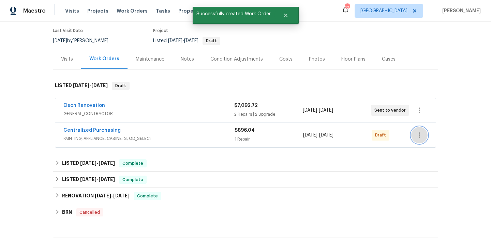
click at [419, 134] on icon "button" at bounding box center [419, 135] width 8 height 8
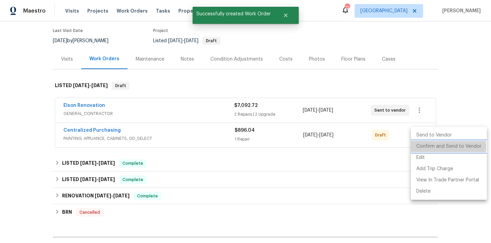
click at [425, 147] on li "Confirm and Send to Vendor" at bounding box center [449, 146] width 76 height 11
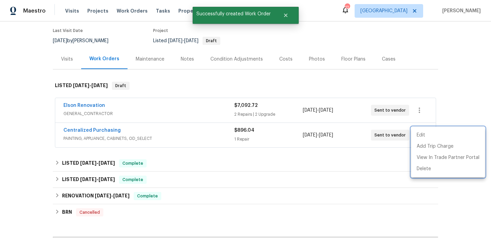
click at [93, 137] on div at bounding box center [245, 121] width 491 height 243
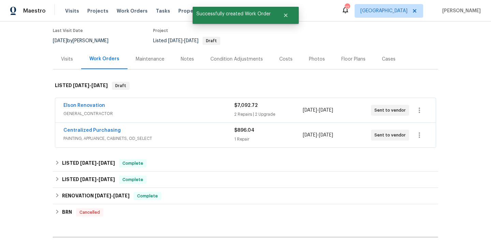
click at [89, 128] on span "Centralized Purchasing" at bounding box center [91, 130] width 57 height 7
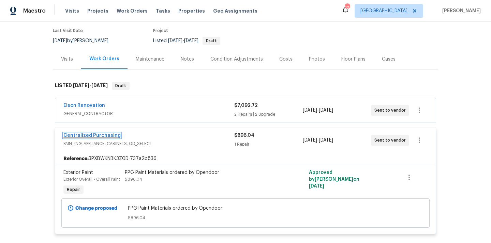
click at [86, 134] on link "Centralized Purchasing" at bounding box center [91, 135] width 57 height 5
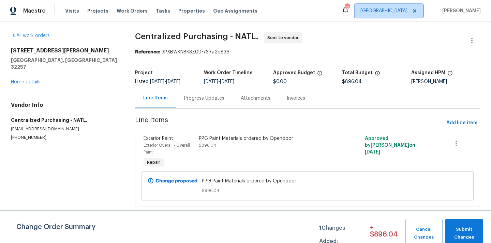
click at [400, 13] on span "[GEOGRAPHIC_DATA]" at bounding box center [383, 11] width 47 height 7
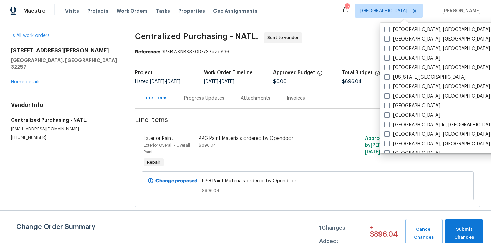
scroll to position [275, 0]
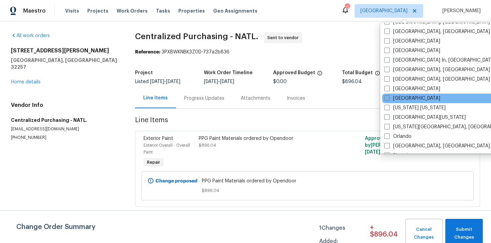
click at [407, 100] on label "[GEOGRAPHIC_DATA]" at bounding box center [412, 98] width 56 height 7
click at [389, 100] on input "[GEOGRAPHIC_DATA]" at bounding box center [386, 97] width 4 height 4
checkbox input "true"
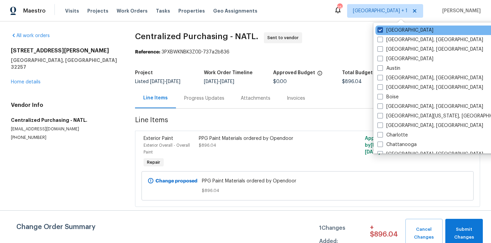
click at [393, 30] on label "[GEOGRAPHIC_DATA]" at bounding box center [405, 30] width 56 height 7
click at [382, 30] on input "[GEOGRAPHIC_DATA]" at bounding box center [379, 29] width 4 height 4
checkbox input "false"
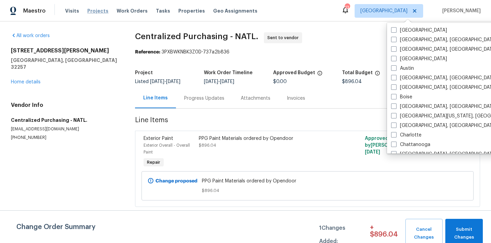
click at [89, 12] on span "Projects" at bounding box center [97, 11] width 21 height 7
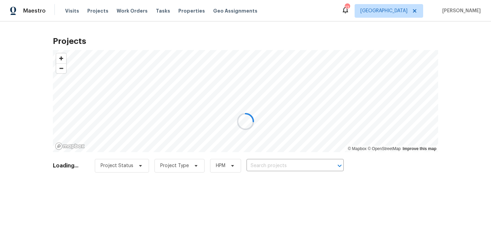
click at [298, 166] on div at bounding box center [245, 121] width 491 height 243
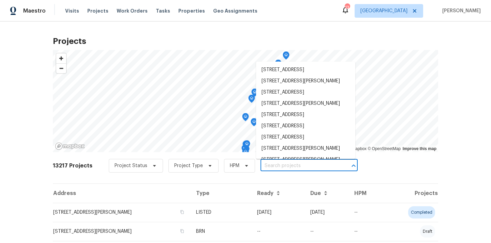
click at [298, 166] on input "text" at bounding box center [299, 166] width 78 height 11
paste input "[STREET_ADDRESS]"
type input "[STREET_ADDRESS]"
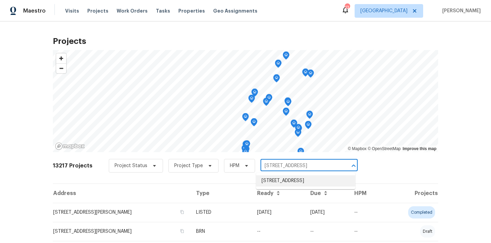
click at [296, 176] on li "[STREET_ADDRESS]" at bounding box center [305, 181] width 99 height 11
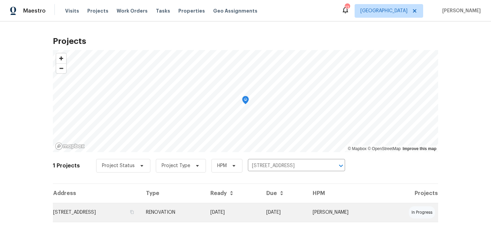
click at [140, 216] on td "[STREET_ADDRESS]" at bounding box center [97, 212] width 88 height 19
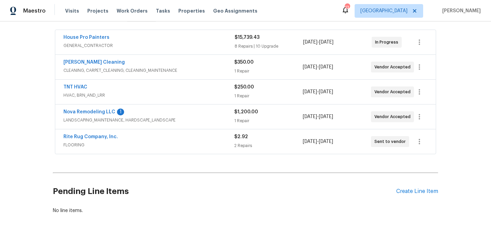
scroll to position [123, 0]
click at [417, 192] on div "Create Line Item" at bounding box center [417, 191] width 42 height 6
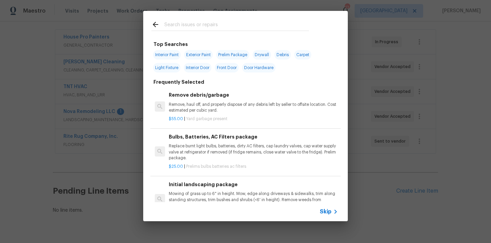
click at [227, 28] on input "text" at bounding box center [236, 25] width 145 height 10
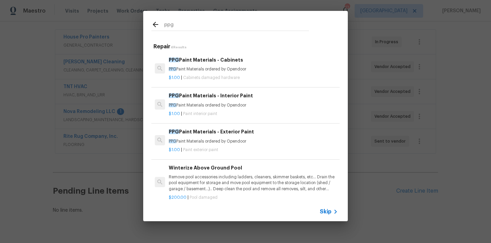
type input "ppg"
click at [223, 108] on div "$1.00 | Paint interior paint" at bounding box center [253, 112] width 169 height 9
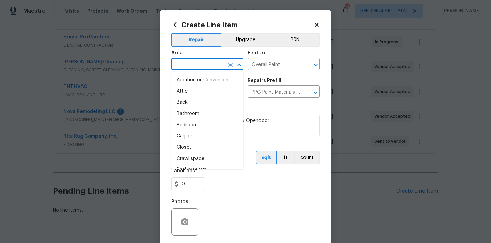
click at [194, 68] on input "text" at bounding box center [197, 65] width 53 height 11
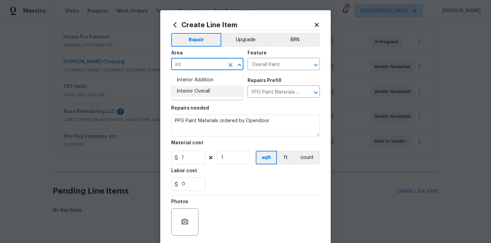
click at [200, 90] on li "Interior Overall" at bounding box center [207, 91] width 72 height 11
type input "Interior Overall"
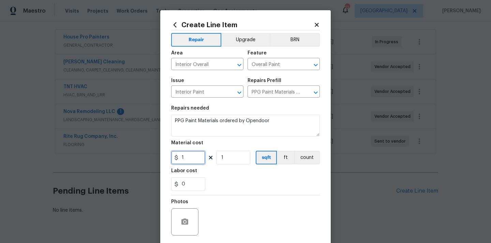
drag, startPoint x: 189, startPoint y: 162, endPoint x: 161, endPoint y: 159, distance: 28.9
click at [162, 159] on div "Create Line Item Repair Upgrade BRN Area Interior Overall ​ Feature Overall Pai…" at bounding box center [245, 146] width 170 height 273
paste input "498.52"
type input "498.52"
click at [223, 181] on div "0" at bounding box center [245, 185] width 149 height 14
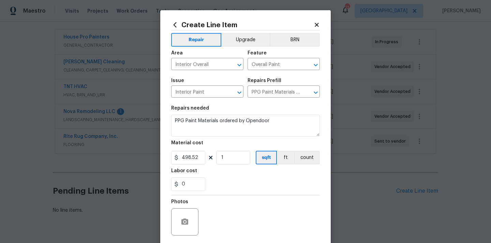
scroll to position [50, 0]
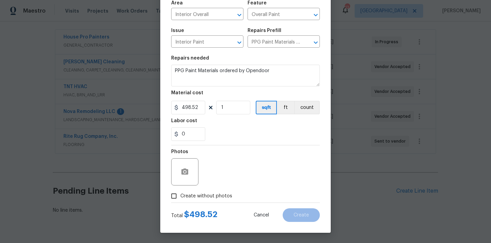
click at [213, 195] on span "Create without photos" at bounding box center [206, 196] width 52 height 7
click at [180, 195] on input "Create without photos" at bounding box center [173, 196] width 13 height 13
checkbox input "true"
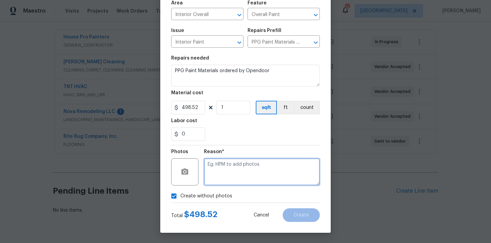
click at [232, 163] on textarea at bounding box center [262, 172] width 116 height 27
type textarea "N/A"
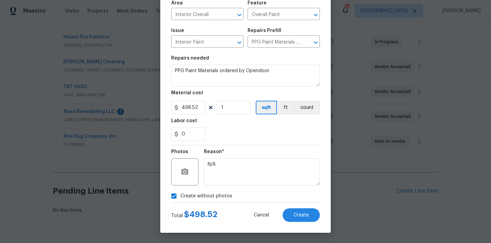
click at [304, 223] on div "Create Line Item Repair Upgrade BRN Area Interior Overall ​ Feature Overall Pai…" at bounding box center [245, 96] width 170 height 273
click at [304, 213] on span "Create" at bounding box center [301, 215] width 15 height 5
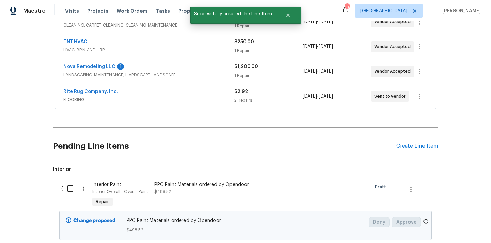
scroll to position [218, 0]
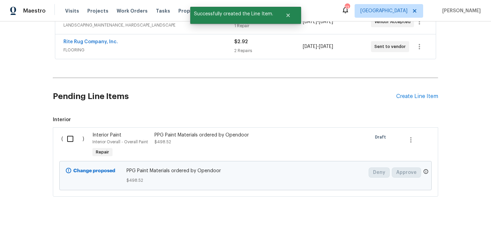
click at [73, 138] on input "checkbox" at bounding box center [72, 139] width 19 height 14
checkbox input "true"
click at [446, 228] on span "Create Work Order" at bounding box center [451, 226] width 45 height 9
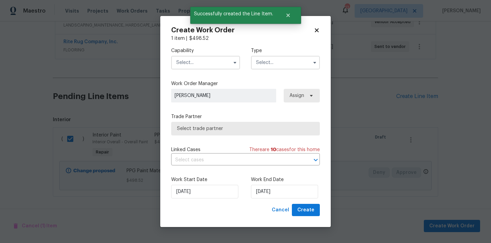
click at [209, 62] on input "text" at bounding box center [205, 63] width 69 height 14
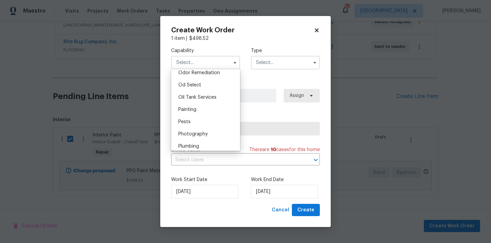
scroll to position [533, 0]
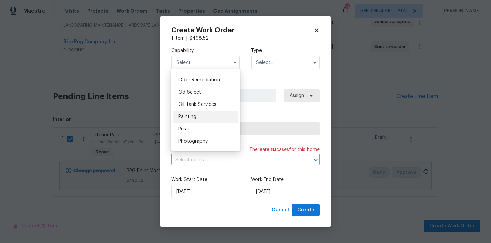
click at [201, 120] on div "Painting" at bounding box center [205, 117] width 65 height 12
type input "Painting"
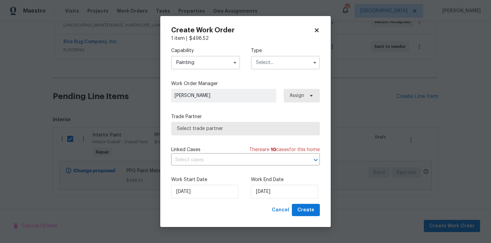
click at [281, 61] on input "text" at bounding box center [285, 63] width 69 height 14
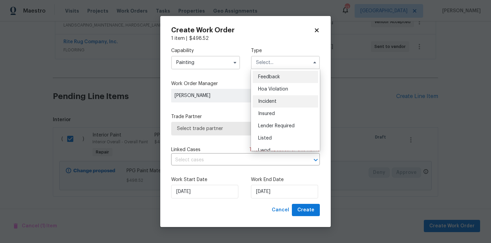
scroll to position [81, 0]
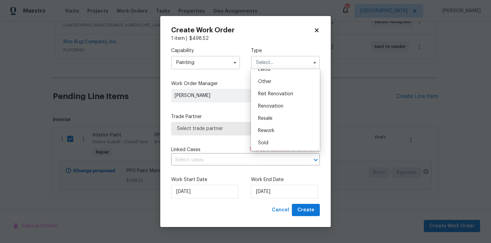
click at [276, 105] on span "Renovation" at bounding box center [270, 106] width 25 height 5
type input "Renovation"
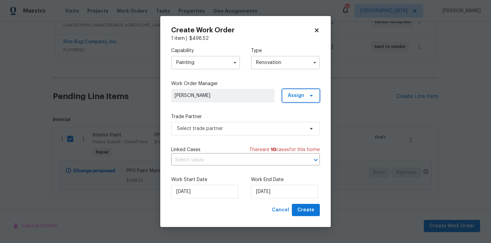
click at [302, 99] on span "Assign" at bounding box center [301, 96] width 38 height 14
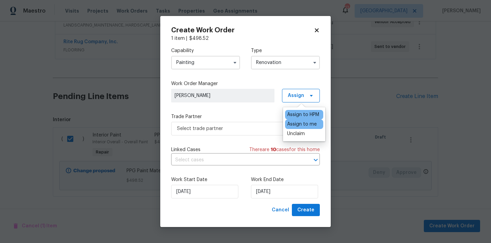
click at [296, 126] on div "Assign to me" at bounding box center [302, 124] width 30 height 7
click at [229, 128] on span "Select trade partner" at bounding box center [240, 128] width 127 height 7
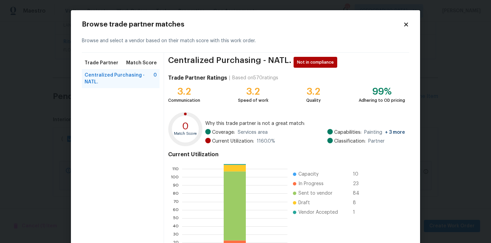
scroll to position [57, 0]
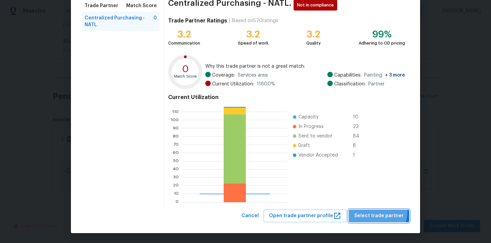
click at [375, 212] on button "Select trade partner" at bounding box center [379, 216] width 60 height 13
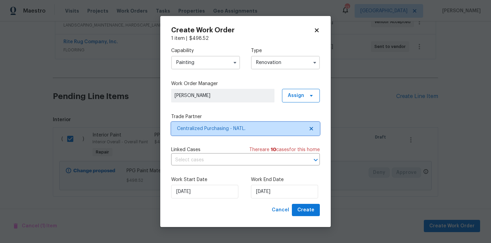
scroll to position [0, 0]
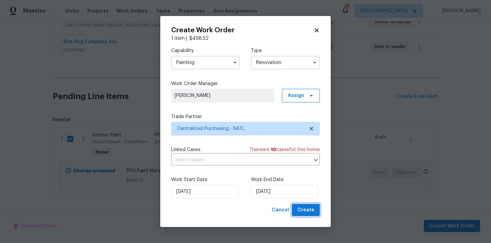
click at [303, 210] on span "Create" at bounding box center [305, 210] width 17 height 9
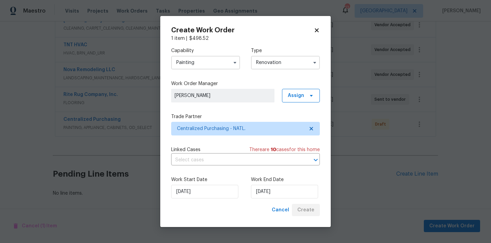
scroll to position [165, 0]
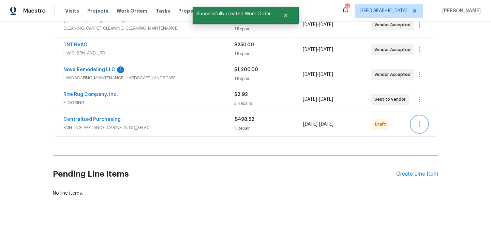
click at [416, 128] on icon "button" at bounding box center [419, 124] width 8 height 8
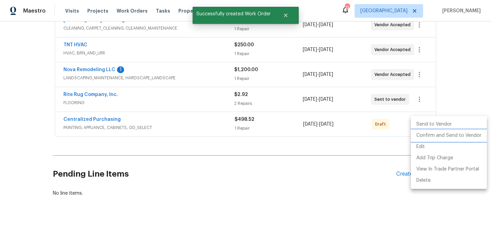
click at [419, 134] on li "Confirm and Send to Vendor" at bounding box center [449, 135] width 76 height 11
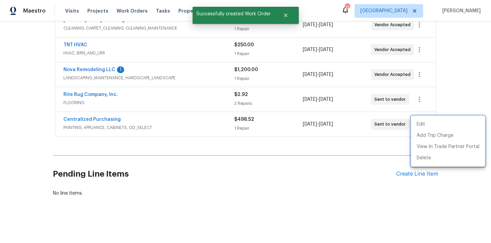
click at [167, 121] on div at bounding box center [245, 121] width 491 height 243
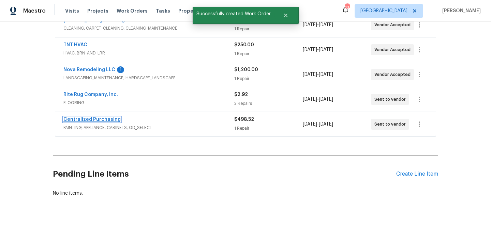
click at [95, 121] on link "Centralized Purchasing" at bounding box center [91, 119] width 57 height 5
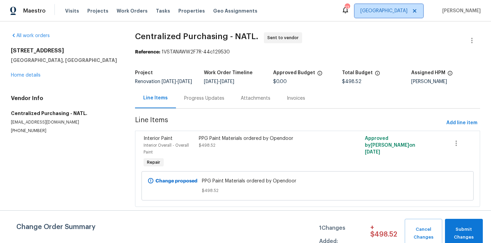
click at [401, 15] on span "[GEOGRAPHIC_DATA]" at bounding box center [389, 11] width 69 height 14
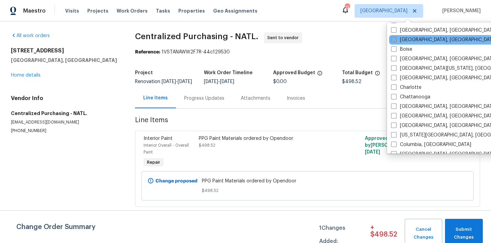
scroll to position [49, 0]
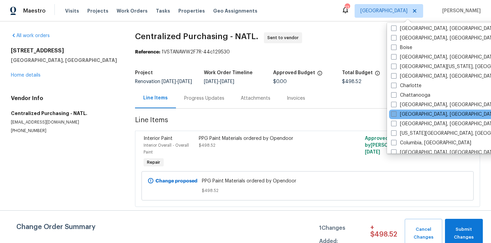
click at [403, 116] on label "[GEOGRAPHIC_DATA], [GEOGRAPHIC_DATA]" at bounding box center [444, 114] width 106 height 7
click at [395, 116] on input "[GEOGRAPHIC_DATA], [GEOGRAPHIC_DATA]" at bounding box center [393, 113] width 4 height 4
checkbox input "true"
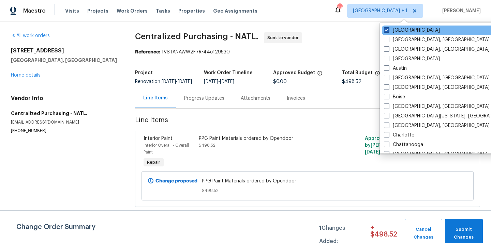
click at [400, 28] on label "[GEOGRAPHIC_DATA]" at bounding box center [412, 30] width 56 height 7
click at [388, 28] on input "[GEOGRAPHIC_DATA]" at bounding box center [386, 29] width 4 height 4
checkbox input "false"
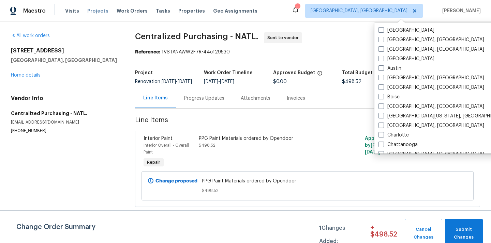
click at [99, 11] on span "Projects" at bounding box center [97, 11] width 21 height 7
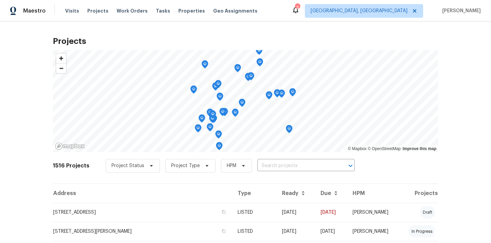
click at [317, 173] on div "1516 Projects Project Status Project Type HPM ​" at bounding box center [245, 169] width 385 height 27
click at [314, 163] on input "text" at bounding box center [296, 166] width 78 height 11
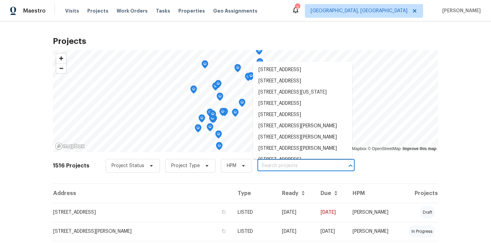
paste input "801 Prescott Cir, Trenton, OH 45067"
type input "801 Prescott Cir, Trenton, OH 45067"
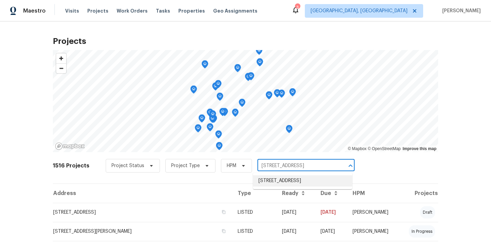
click at [306, 182] on li "801 Prescott Cir, Trenton, OH 45067" at bounding box center [302, 181] width 99 height 11
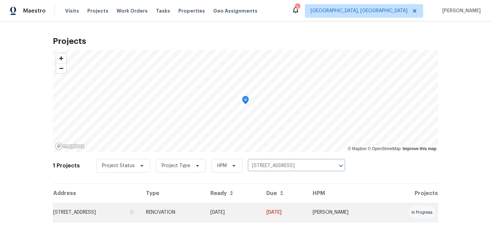
click at [205, 222] on td "RENOVATION" at bounding box center [172, 212] width 64 height 19
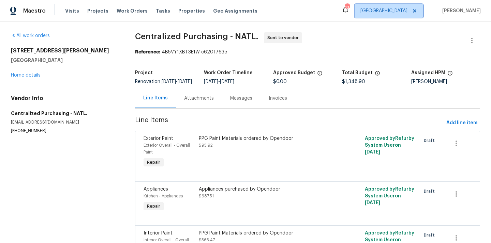
click at [407, 14] on span "[GEOGRAPHIC_DATA]" at bounding box center [383, 11] width 47 height 7
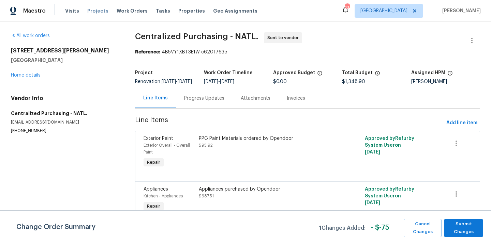
click at [96, 12] on span "Projects" at bounding box center [97, 11] width 21 height 7
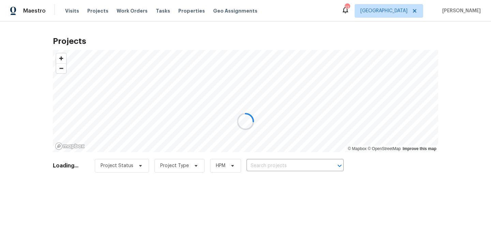
click at [295, 162] on div at bounding box center [245, 121] width 491 height 243
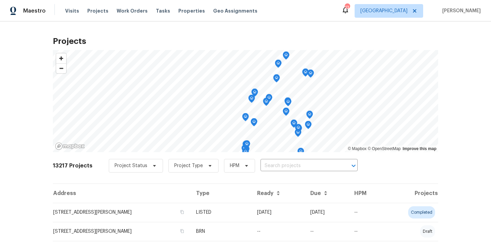
click at [295, 162] on input "text" at bounding box center [299, 166] width 78 height 11
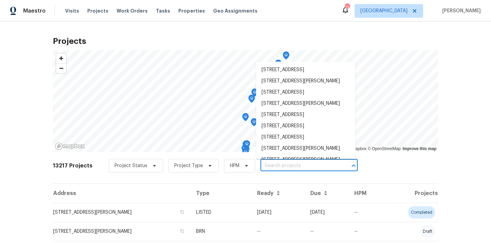
paste input "[STREET_ADDRESS]"
type input "[STREET_ADDRESS]"
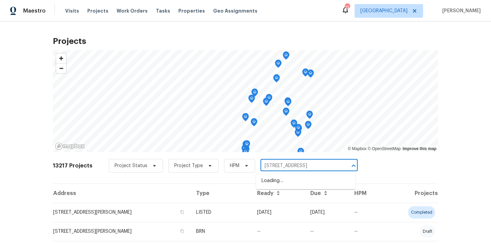
scroll to position [0, 16]
click at [294, 181] on li "[STREET_ADDRESS]" at bounding box center [305, 181] width 99 height 11
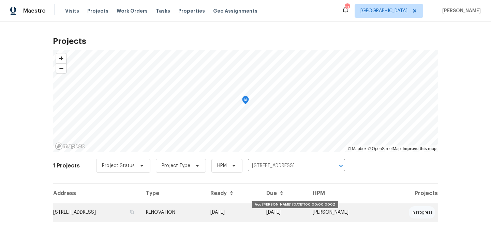
click at [261, 207] on td "[DATE]" at bounding box center [233, 212] width 56 height 19
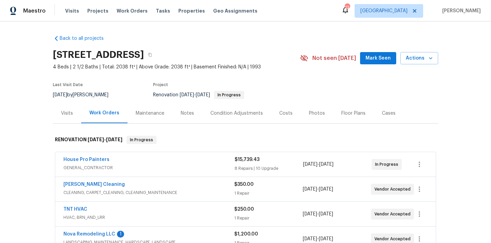
click at [144, 54] on h2 "[STREET_ADDRESS]" at bounding box center [98, 54] width 91 height 7
copy h2 "37090"
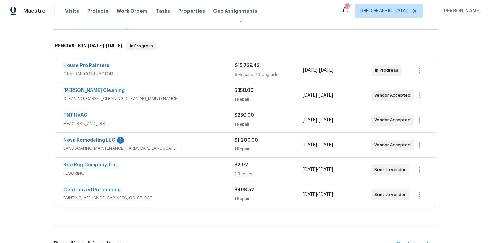
scroll to position [105, 0]
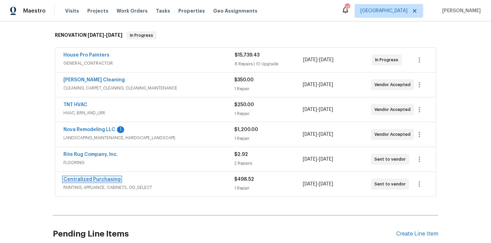
click at [91, 179] on link "Centralized Purchasing" at bounding box center [91, 179] width 57 height 5
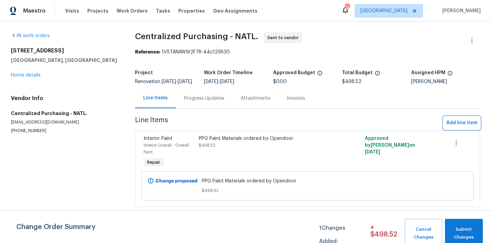
click at [458, 126] on span "Add line item" at bounding box center [461, 123] width 31 height 9
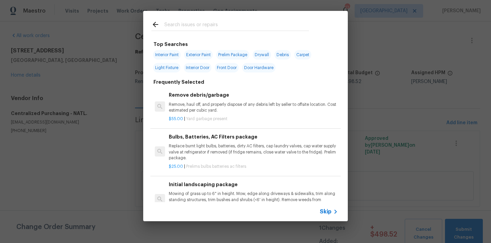
click at [276, 25] on input "text" at bounding box center [236, 25] width 145 height 10
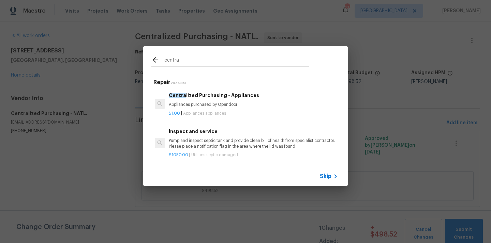
type input "centra"
click at [250, 100] on div "Centra lized Purchasing - Appliances Appliances purchased by Opendoor" at bounding box center [253, 100] width 169 height 16
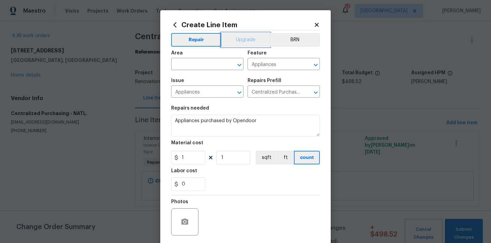
click at [245, 41] on button "Upgrade" at bounding box center [245, 40] width 49 height 14
click at [215, 61] on input "text" at bounding box center [197, 65] width 53 height 11
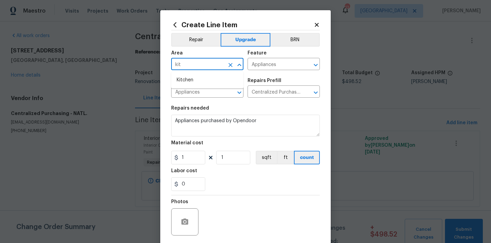
click at [199, 77] on li "Kitchen" at bounding box center [207, 80] width 72 height 11
type input "Kitchen"
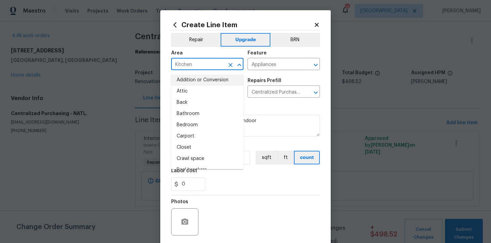
click at [258, 107] on div "Repairs needed" at bounding box center [245, 110] width 149 height 9
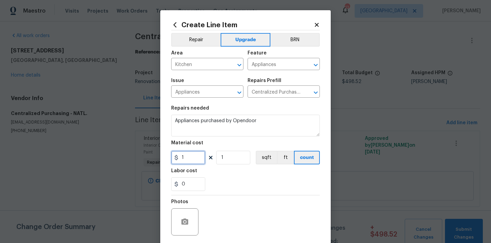
drag, startPoint x: 190, startPoint y: 160, endPoint x: 167, endPoint y: 158, distance: 22.6
click at [171, 159] on input "1" at bounding box center [188, 158] width 34 height 14
paste input "388.49"
type input "388.49"
click at [215, 173] on div "Labor cost" at bounding box center [245, 173] width 149 height 9
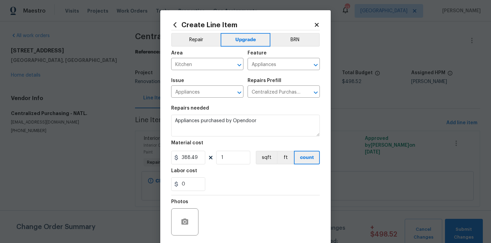
scroll to position [50, 0]
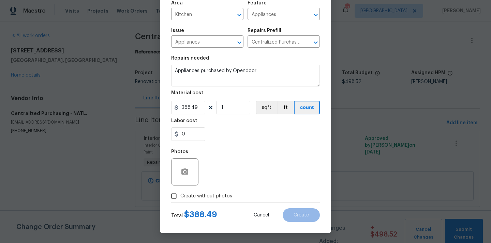
click at [211, 204] on div "Total $ 388.49 Cancel Create" at bounding box center [245, 212] width 149 height 19
click at [214, 195] on span "Create without photos" at bounding box center [206, 196] width 52 height 7
click at [180, 195] on input "Create without photos" at bounding box center [173, 196] width 13 height 13
checkbox input "true"
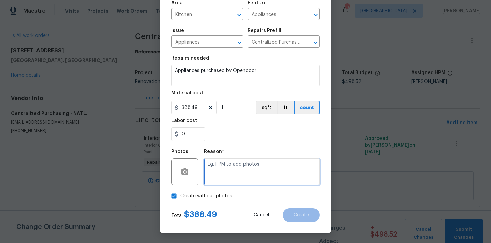
click at [230, 174] on textarea at bounding box center [262, 172] width 116 height 27
type textarea "N/A"
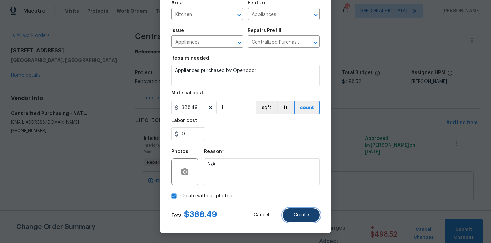
click at [300, 213] on span "Create" at bounding box center [301, 215] width 15 height 5
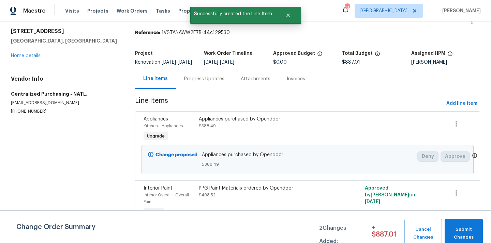
scroll to position [21, 0]
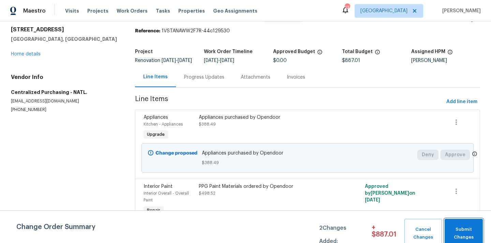
click at [465, 234] on span "Submit Changes" at bounding box center [463, 234] width 31 height 16
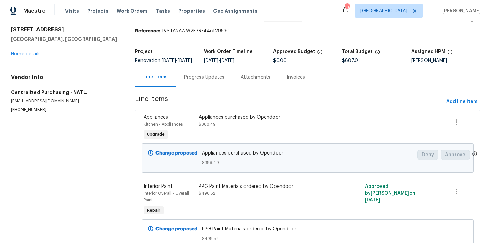
scroll to position [7, 0]
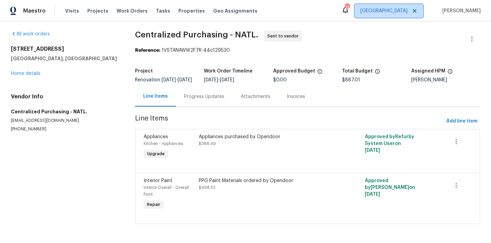
click at [411, 5] on span "[GEOGRAPHIC_DATA]" at bounding box center [389, 11] width 69 height 14
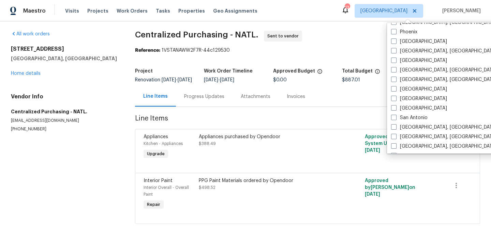
scroll to position [365, 0]
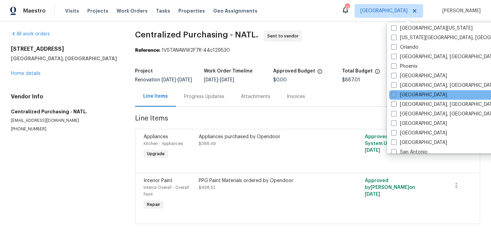
click at [407, 94] on label "[GEOGRAPHIC_DATA]" at bounding box center [419, 95] width 56 height 7
click at [395, 94] on input "[GEOGRAPHIC_DATA]" at bounding box center [393, 94] width 4 height 4
checkbox input "true"
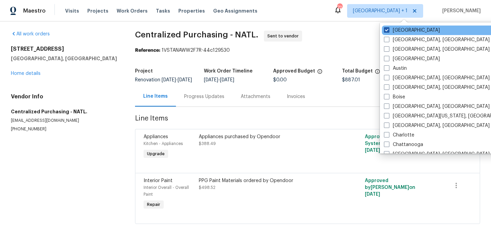
click at [396, 30] on label "[GEOGRAPHIC_DATA]" at bounding box center [412, 30] width 56 height 7
click at [388, 30] on input "[GEOGRAPHIC_DATA]" at bounding box center [386, 29] width 4 height 4
checkbox input "false"
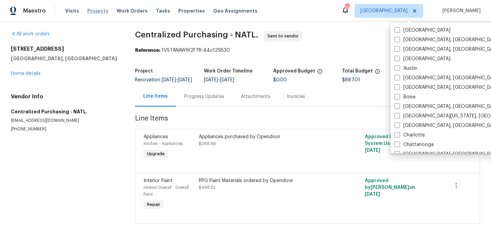
click at [96, 13] on span "Projects" at bounding box center [97, 11] width 21 height 7
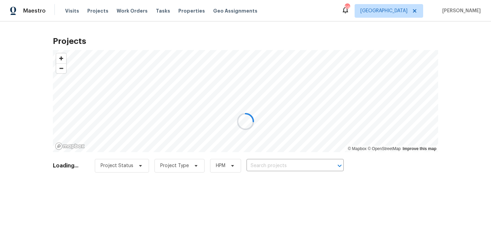
click at [301, 164] on div at bounding box center [245, 121] width 491 height 243
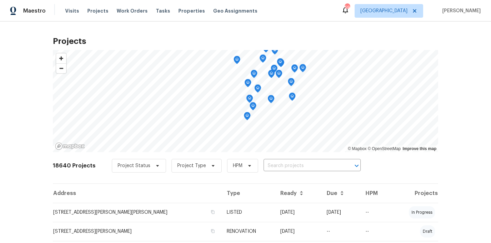
click at [301, 164] on input "text" at bounding box center [303, 166] width 78 height 11
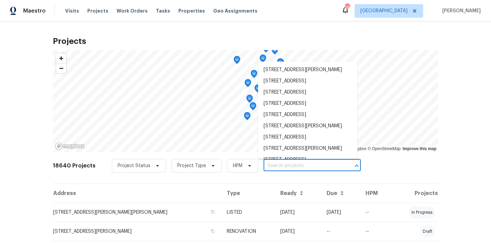
paste input "[STREET_ADDRESS]"
type input "[STREET_ADDRESS]"
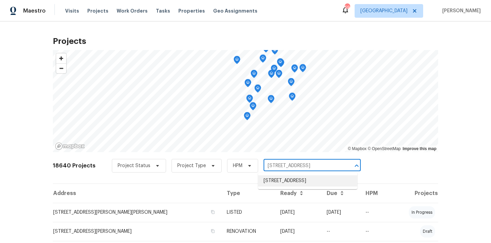
click at [294, 179] on li "[STREET_ADDRESS]" at bounding box center [307, 181] width 99 height 11
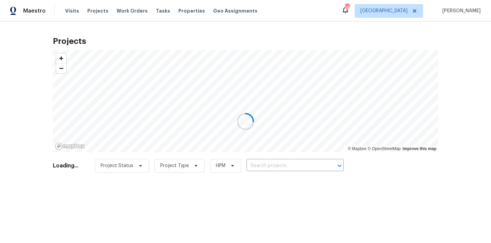
type input "[STREET_ADDRESS]"
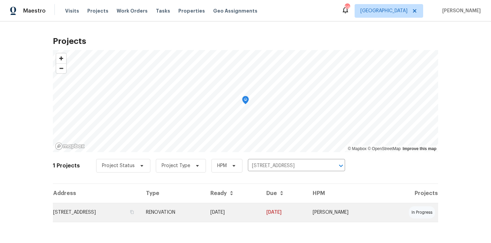
click at [140, 216] on td "[STREET_ADDRESS]" at bounding box center [97, 212] width 88 height 19
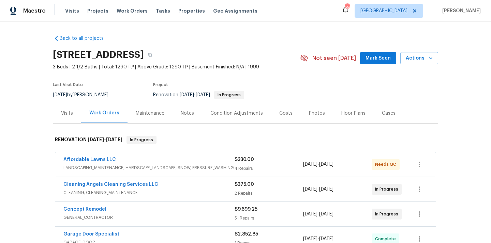
click at [144, 53] on h2 "[STREET_ADDRESS]" at bounding box center [98, 54] width 91 height 7
copy h2 "27604"
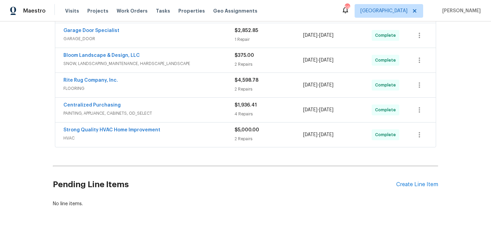
scroll to position [214, 0]
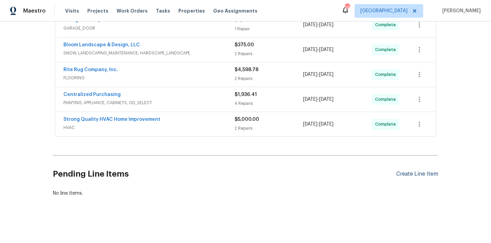
click at [421, 173] on div "Create Line Item" at bounding box center [417, 174] width 42 height 6
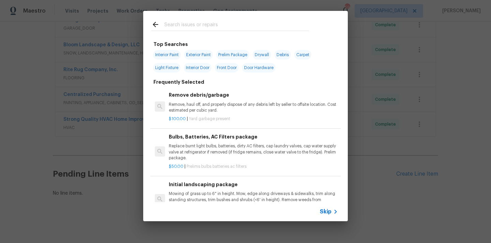
click at [267, 30] on input "text" at bounding box center [236, 25] width 145 height 10
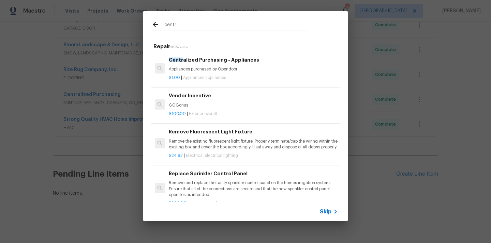
type input "centr"
click at [226, 69] on p "Appliances purchased by Opendoor" at bounding box center [253, 69] width 169 height 6
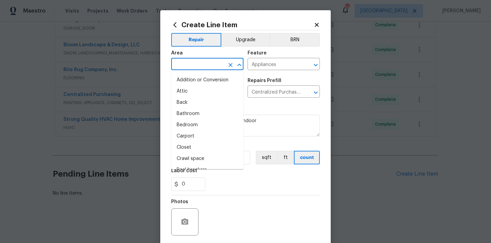
click at [200, 65] on input "text" at bounding box center [197, 65] width 53 height 11
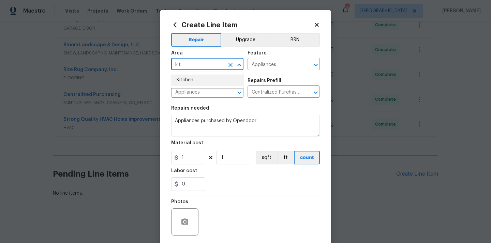
click at [190, 79] on li "Kitchen" at bounding box center [207, 80] width 72 height 11
type input "Kitchen"
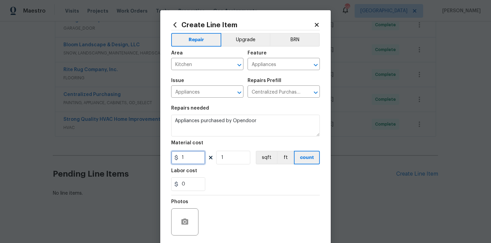
drag, startPoint x: 190, startPoint y: 158, endPoint x: 161, endPoint y: 154, distance: 29.3
click at [166, 155] on div "Create Line Item Repair Upgrade BRN Area Kitchen ​ Feature Appliances ​ Issue A…" at bounding box center [245, 146] width 170 height 273
paste input "423.4"
type input "423.4"
click at [242, 194] on section "Repairs needed Appliances purchased by Opendoor Material cost 423.4 1 sqft ft c…" at bounding box center [245, 148] width 149 height 93
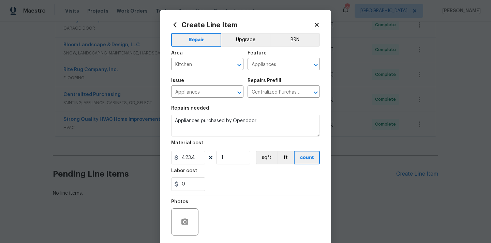
scroll to position [50, 0]
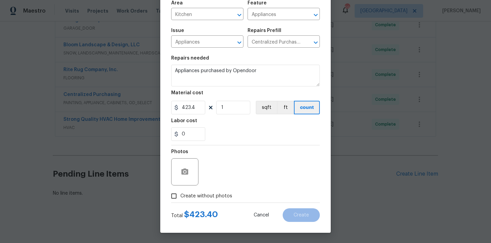
click at [224, 194] on span "Create without photos" at bounding box center [206, 196] width 52 height 7
click at [180, 194] on input "Create without photos" at bounding box center [173, 196] width 13 height 13
checkbox input "true"
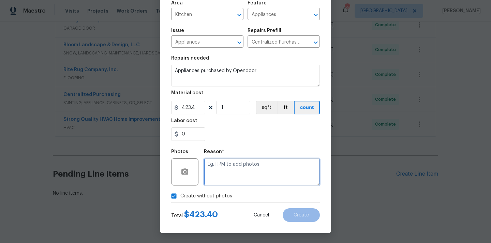
drag, startPoint x: 244, startPoint y: 160, endPoint x: 244, endPoint y: 153, distance: 6.8
click at [244, 160] on textarea at bounding box center [262, 172] width 116 height 27
type textarea "N/A"
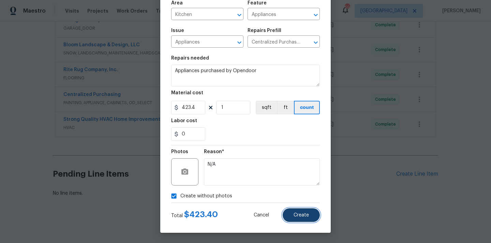
click at [306, 211] on button "Create" at bounding box center [301, 216] width 37 height 14
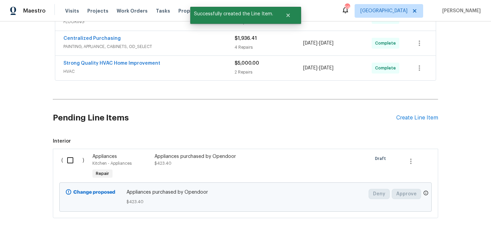
scroll to position [292, 0]
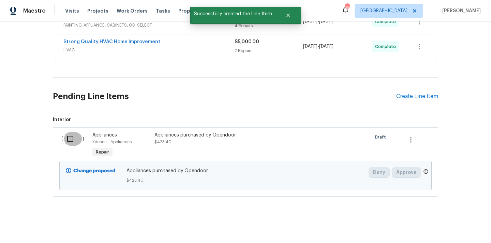
click at [71, 144] on input "checkbox" at bounding box center [72, 139] width 19 height 14
checkbox input "true"
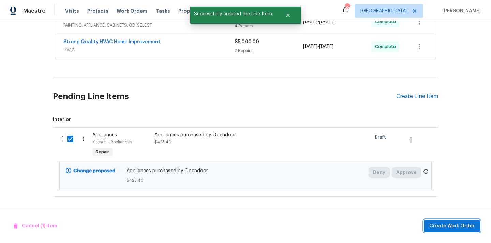
click at [445, 222] on button "Create Work Order" at bounding box center [452, 226] width 56 height 13
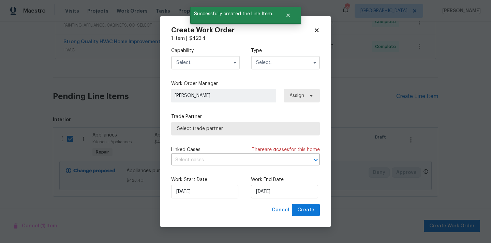
click at [202, 65] on input "text" at bounding box center [205, 63] width 69 height 14
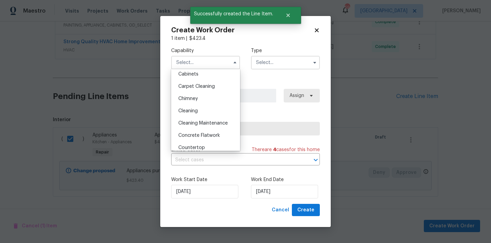
scroll to position [0, 0]
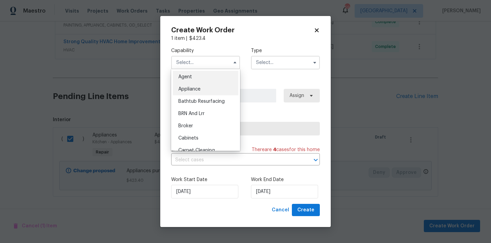
click at [204, 94] on div "Appliance" at bounding box center [205, 89] width 65 height 12
type input "Appliance"
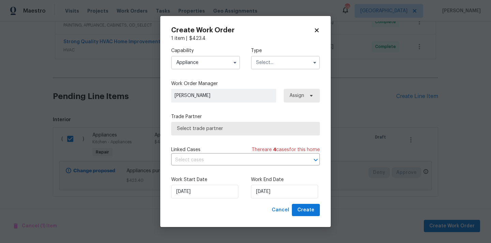
click at [279, 74] on div "Capability Appliance Type" at bounding box center [245, 58] width 149 height 33
click at [279, 70] on div "Capability Appliance Type" at bounding box center [245, 58] width 149 height 33
click at [275, 59] on input "text" at bounding box center [285, 63] width 69 height 14
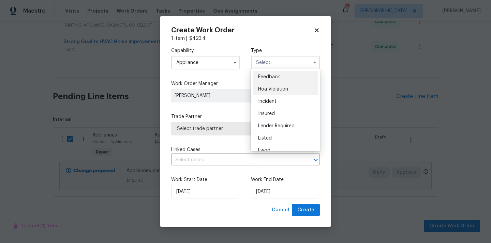
scroll to position [81, 0]
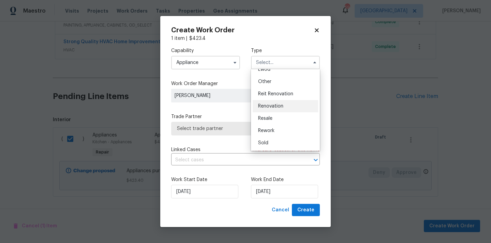
click at [276, 106] on span "Renovation" at bounding box center [270, 106] width 25 height 5
type input "Renovation"
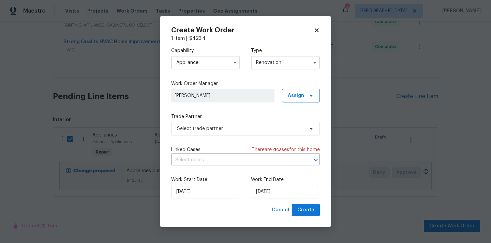
click at [295, 87] on label "Work Order Manager" at bounding box center [245, 83] width 149 height 7
click at [290, 96] on span "Assign" at bounding box center [296, 95] width 16 height 7
click at [292, 126] on div "Assign to me" at bounding box center [302, 124] width 30 height 7
click at [237, 134] on span "Select trade partner" at bounding box center [245, 129] width 149 height 14
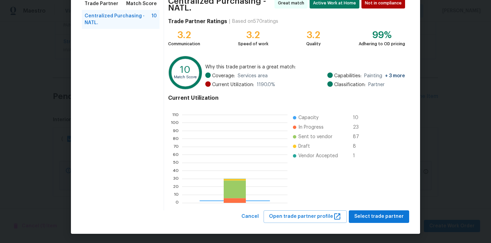
scroll to position [95, 105]
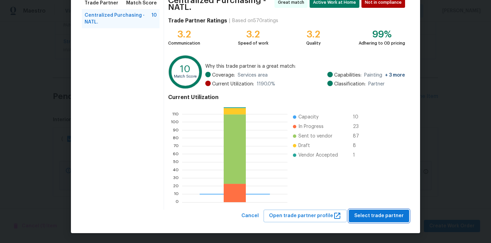
click at [376, 215] on span "Select trade partner" at bounding box center [378, 216] width 49 height 9
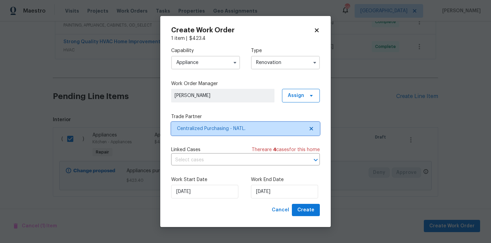
scroll to position [0, 0]
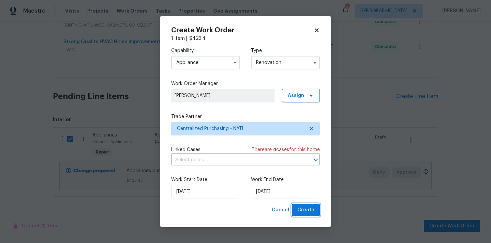
click at [312, 205] on button "Create" at bounding box center [306, 210] width 28 height 13
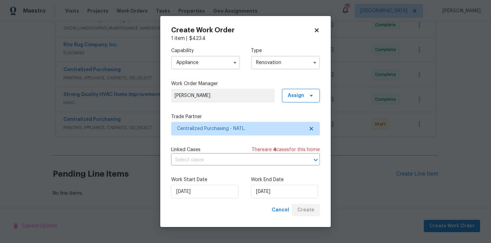
scroll to position [239, 0]
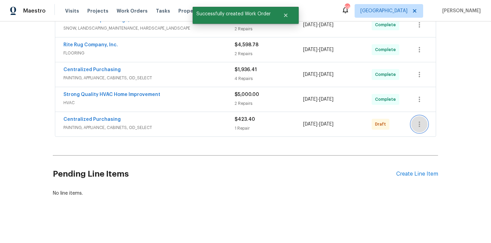
click at [416, 123] on icon "button" at bounding box center [419, 124] width 8 height 8
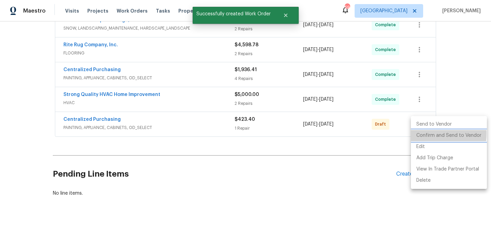
click at [420, 134] on li "Confirm and Send to Vendor" at bounding box center [449, 135] width 76 height 11
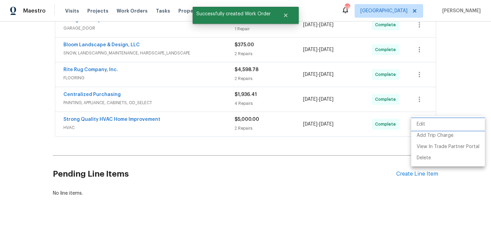
scroll to position [115, 0]
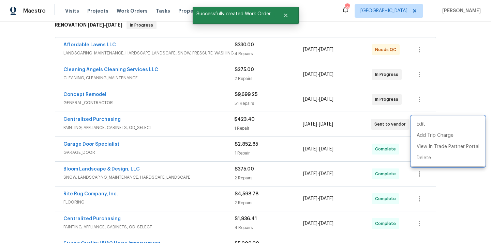
click at [159, 134] on div at bounding box center [245, 121] width 491 height 243
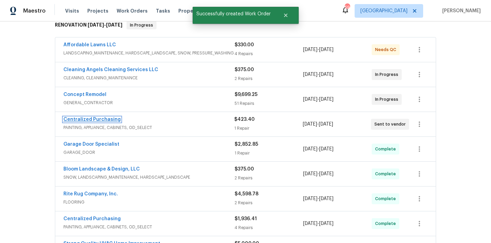
click at [85, 119] on link "Centralized Purchasing" at bounding box center [91, 119] width 57 height 5
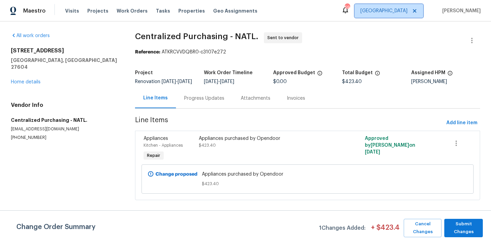
click at [398, 7] on span "[GEOGRAPHIC_DATA]" at bounding box center [389, 11] width 69 height 14
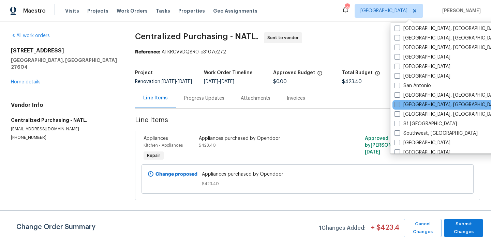
scroll to position [457, 0]
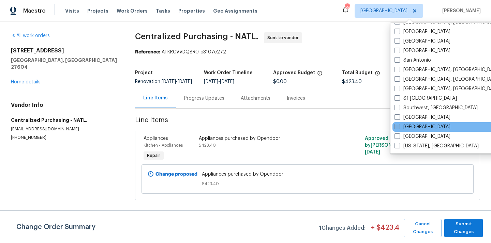
click at [408, 125] on label "[GEOGRAPHIC_DATA]" at bounding box center [422, 127] width 56 height 7
click at [399, 125] on input "[GEOGRAPHIC_DATA]" at bounding box center [396, 126] width 4 height 4
checkbox input "true"
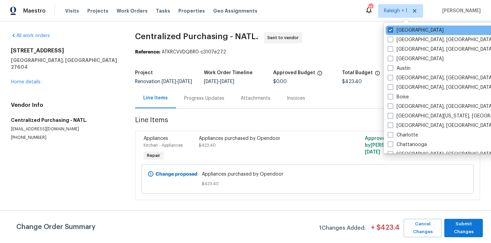
click at [405, 34] on div "[GEOGRAPHIC_DATA]" at bounding box center [454, 31] width 137 height 10
click at [403, 33] on label "[GEOGRAPHIC_DATA]" at bounding box center [416, 30] width 56 height 7
click at [392, 31] on input "[GEOGRAPHIC_DATA]" at bounding box center [390, 29] width 4 height 4
checkbox input "false"
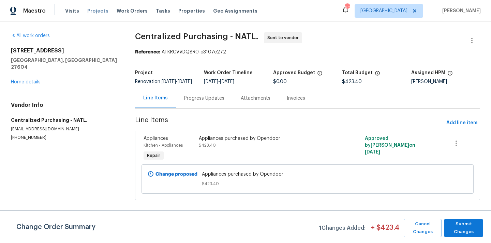
click at [100, 10] on span "Projects" at bounding box center [97, 11] width 21 height 7
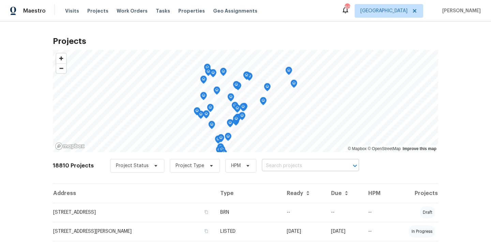
click at [336, 168] on input "text" at bounding box center [301, 166] width 78 height 11
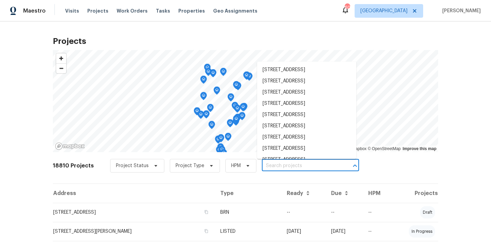
paste input "[STREET_ADDRESS]"
type input "[STREET_ADDRESS]"
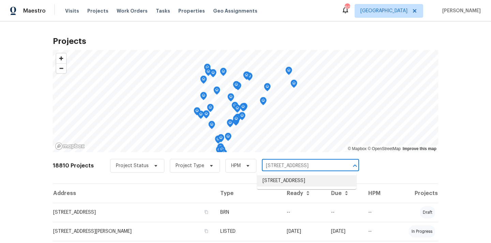
click at [306, 181] on li "[STREET_ADDRESS]" at bounding box center [306, 181] width 99 height 11
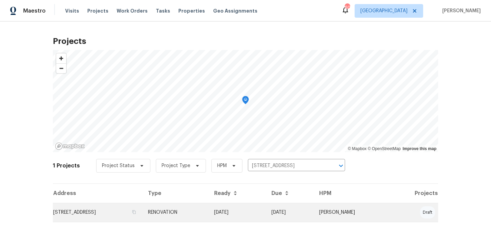
click at [209, 212] on td "RENOVATION" at bounding box center [176, 212] width 66 height 19
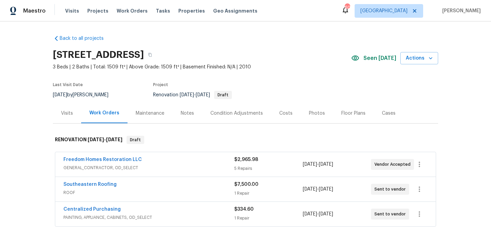
click at [238, 50] on div "[STREET_ADDRESS]" at bounding box center [202, 55] width 298 height 18
click at [144, 54] on h2 "[STREET_ADDRESS]" at bounding box center [98, 54] width 91 height 7
copy h2 "34610"
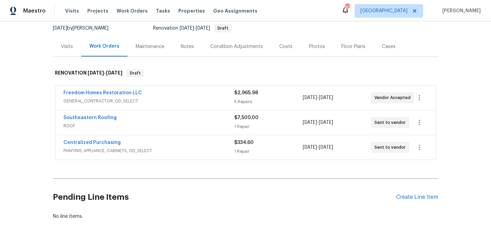
scroll to position [87, 0]
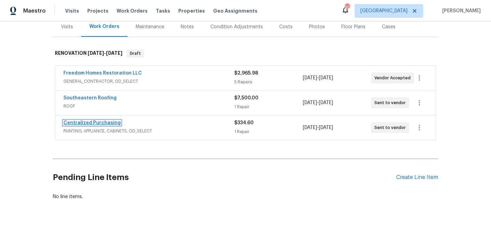
click at [103, 124] on link "Centralized Purchasing" at bounding box center [91, 123] width 57 height 5
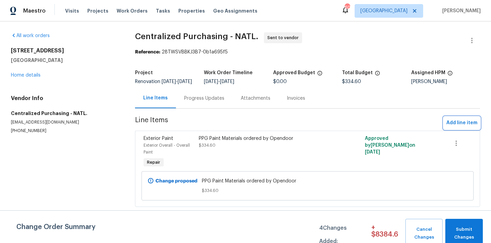
click at [467, 128] on span "Add line item" at bounding box center [461, 123] width 31 height 9
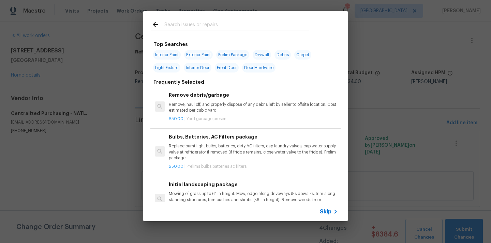
click at [284, 28] on input "text" at bounding box center [236, 25] width 145 height 10
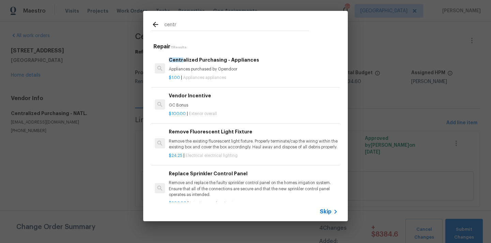
type input "centr"
click at [234, 71] on p "Appliances purchased by Opendoor" at bounding box center [253, 69] width 169 height 6
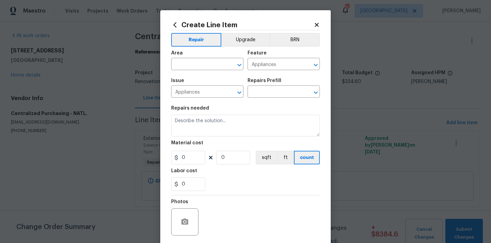
type textarea "Appliances purchased by Opendoor"
type input "1"
type input "Centralized Purchasing - Appliances $1.00"
type input "1"
click at [199, 62] on input "text" at bounding box center [197, 65] width 53 height 11
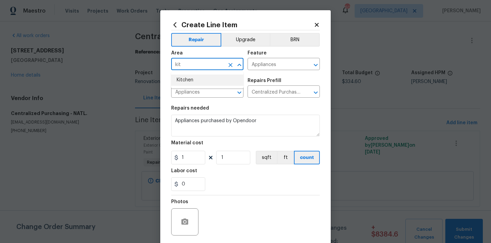
click at [190, 81] on li "Kitchen" at bounding box center [207, 80] width 72 height 11
type input "Kitchen"
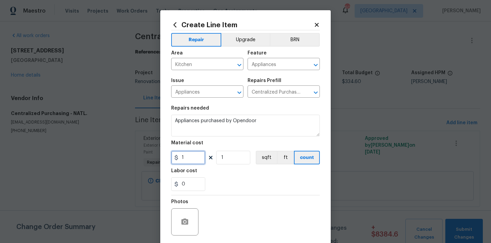
drag, startPoint x: 188, startPoint y: 160, endPoint x: 163, endPoint y: 159, distance: 24.6
click at [163, 159] on div "Create Line Item Repair Upgrade BRN Area Kitchen ​ Feature Appliances ​ Issue A…" at bounding box center [245, 146] width 170 height 273
paste input "409.79"
type input "409.79"
click at [276, 210] on div "Photos" at bounding box center [245, 218] width 149 height 44
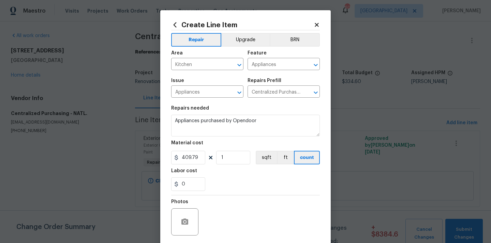
scroll to position [50, 0]
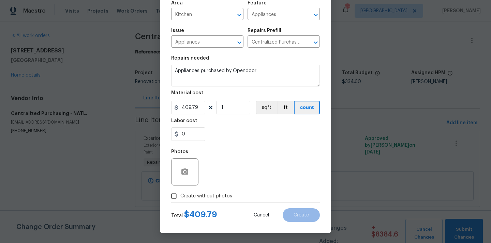
click at [222, 196] on span "Create without photos" at bounding box center [206, 196] width 52 height 7
click at [180, 196] on input "Create without photos" at bounding box center [173, 196] width 13 height 13
checkbox input "true"
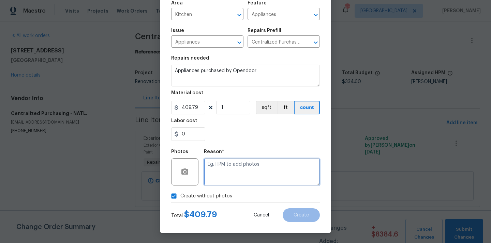
click at [243, 168] on textarea at bounding box center [262, 172] width 116 height 27
type textarea "N/A"
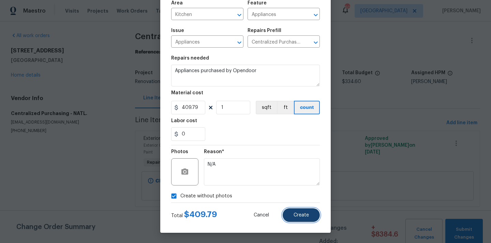
click at [307, 213] on span "Create" at bounding box center [301, 215] width 15 height 5
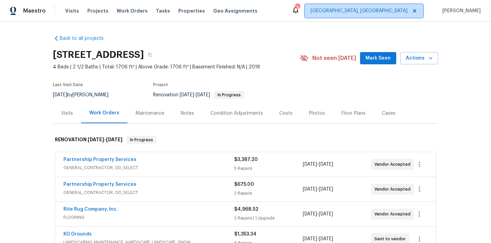
click at [399, 9] on span "[GEOGRAPHIC_DATA], [GEOGRAPHIC_DATA]" at bounding box center [359, 11] width 97 height 7
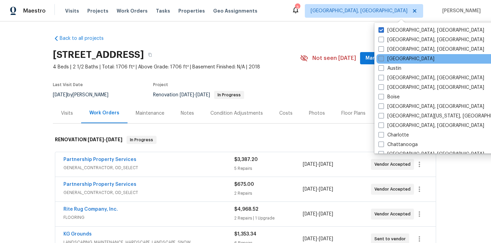
click at [394, 60] on label "[GEOGRAPHIC_DATA]" at bounding box center [406, 59] width 56 height 7
click at [383, 60] on input "[GEOGRAPHIC_DATA]" at bounding box center [380, 58] width 4 height 4
checkbox input "true"
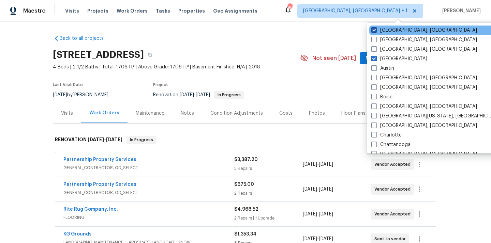
click at [390, 28] on label "[GEOGRAPHIC_DATA], [GEOGRAPHIC_DATA]" at bounding box center [424, 30] width 106 height 7
click at [376, 28] on input "[GEOGRAPHIC_DATA], [GEOGRAPHIC_DATA]" at bounding box center [373, 29] width 4 height 4
checkbox input "false"
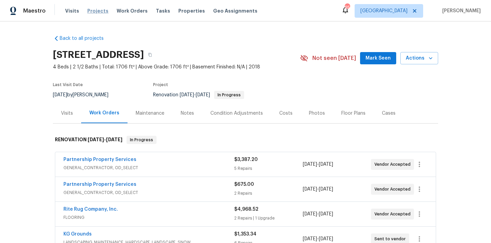
click at [99, 13] on span "Projects" at bounding box center [97, 11] width 21 height 7
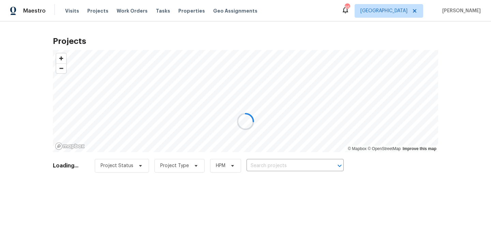
click at [286, 168] on div at bounding box center [245, 121] width 491 height 243
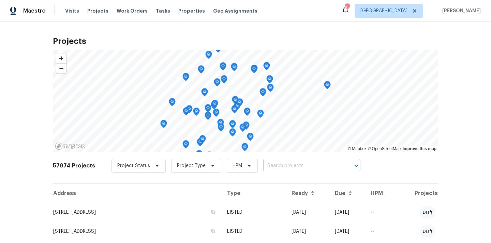
click at [286, 169] on input "text" at bounding box center [302, 166] width 78 height 11
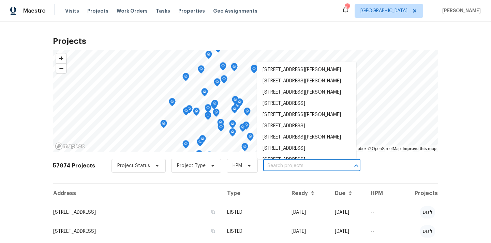
paste input "70 Mountainside Ln, Covington, GA 30016"
type input "70 Mountainside Ln, Covington, GA 30016"
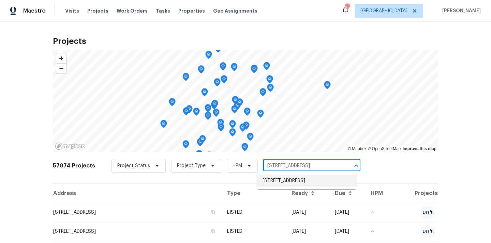
click at [284, 184] on li "70 Mountainside Ln, Covington, GA 30016" at bounding box center [306, 181] width 99 height 11
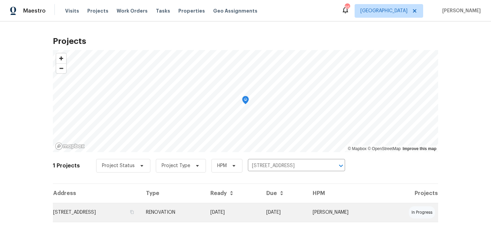
click at [204, 213] on td "RENOVATION" at bounding box center [172, 212] width 64 height 19
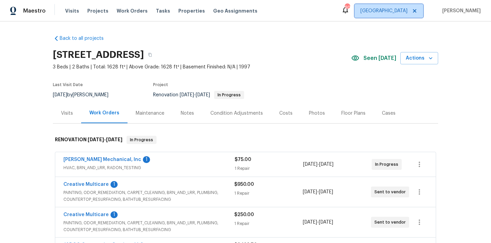
click at [407, 8] on span "[GEOGRAPHIC_DATA]" at bounding box center [383, 11] width 47 height 7
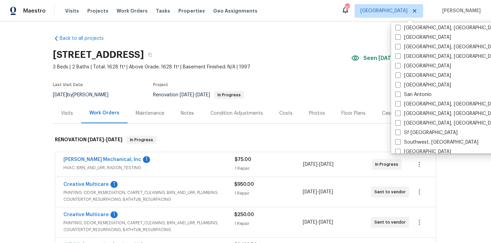
scroll to position [457, 0]
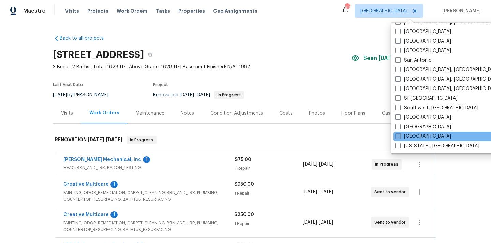
click at [410, 135] on label "[GEOGRAPHIC_DATA]" at bounding box center [423, 136] width 56 height 7
click at [400, 135] on input "[GEOGRAPHIC_DATA]" at bounding box center [397, 135] width 4 height 4
checkbox input "true"
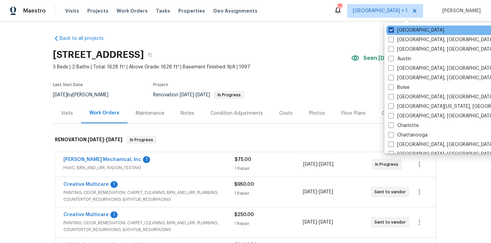
click at [401, 27] on label "[GEOGRAPHIC_DATA]" at bounding box center [416, 30] width 56 height 7
click at [393, 27] on input "[GEOGRAPHIC_DATA]" at bounding box center [390, 29] width 4 height 4
checkbox input "false"
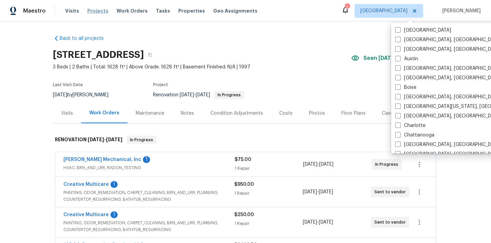
click at [89, 10] on span "Projects" at bounding box center [97, 11] width 21 height 7
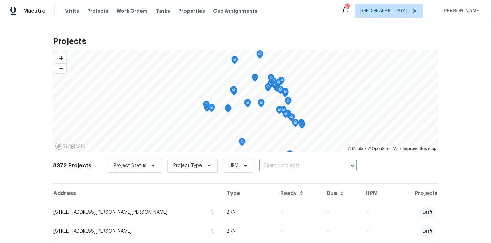
click at [309, 166] on input "text" at bounding box center [298, 166] width 78 height 11
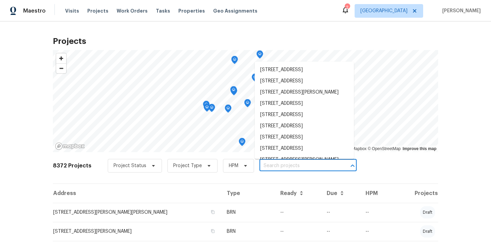
paste input "9678 N Sherbrooke St, Tucson, AZ 85742"
type input "9678 N Sherbrooke St, Tucson, AZ 85742"
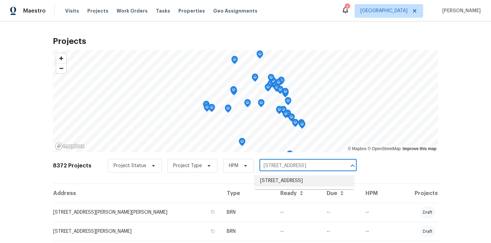
click at [309, 178] on li "9678 N Sherbrooke St, Tucson, AZ 85742" at bounding box center [304, 181] width 99 height 11
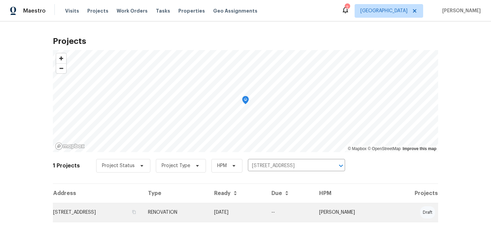
click at [143, 210] on td "9678 N Sherbrooke St, Tucson, AZ 85742" at bounding box center [98, 212] width 90 height 19
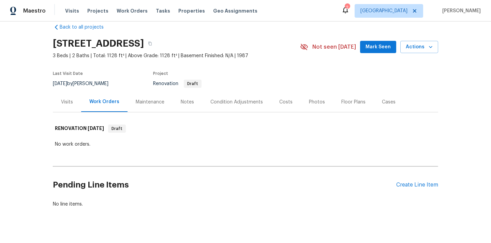
scroll to position [22, 0]
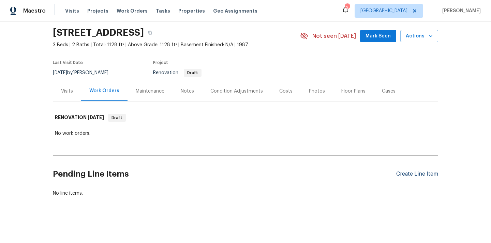
click at [403, 175] on div "Create Line Item" at bounding box center [417, 174] width 42 height 6
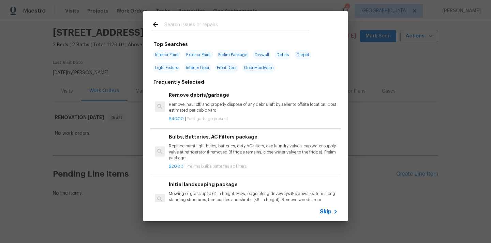
click at [240, 27] on input "text" at bounding box center [236, 25] width 145 height 10
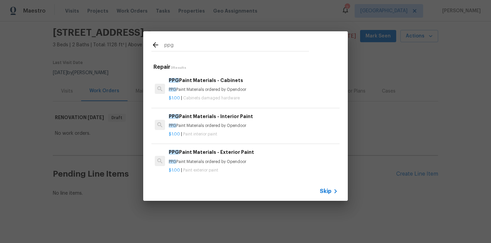
type input "ppg"
click at [222, 121] on div "PPG Paint Materials - Interior Paint PPG Paint Materials ordered by Opendoor" at bounding box center [253, 121] width 169 height 16
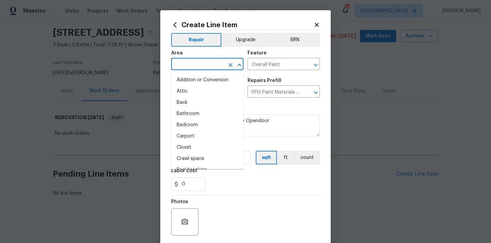
click at [208, 64] on input "text" at bounding box center [197, 65] width 53 height 11
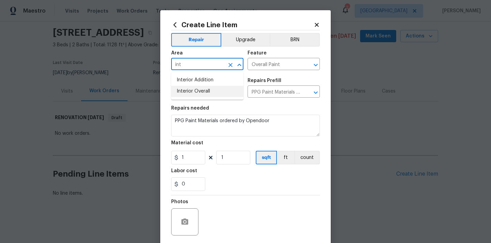
click at [201, 89] on li "Interior Overall" at bounding box center [207, 91] width 72 height 11
type input "Interior Overall"
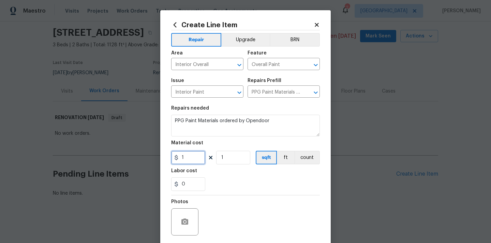
drag, startPoint x: 194, startPoint y: 159, endPoint x: 161, endPoint y: 156, distance: 32.8
click at [161, 156] on div "Create Line Item Repair Upgrade BRN Area Interior Overall ​ Feature Overall Pai…" at bounding box center [245, 146] width 170 height 273
paste input "349.1"
type input "349.11"
click at [240, 191] on div "0" at bounding box center [245, 185] width 149 height 14
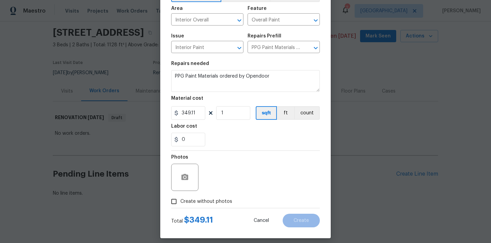
scroll to position [50, 0]
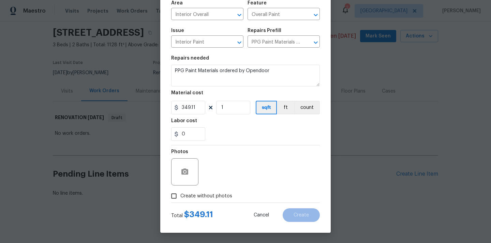
click at [225, 195] on span "Create without photos" at bounding box center [206, 196] width 52 height 7
click at [180, 195] on input "Create without photos" at bounding box center [173, 196] width 13 height 13
checkbox input "true"
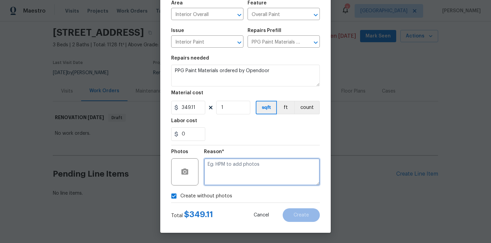
click at [241, 166] on textarea at bounding box center [262, 172] width 116 height 27
type textarea "N/A"
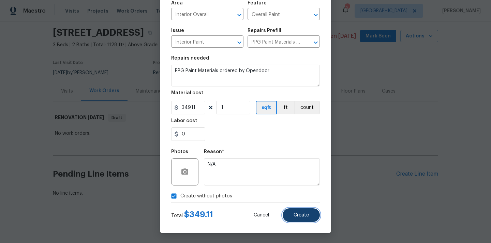
click at [310, 212] on button "Create" at bounding box center [301, 216] width 37 height 14
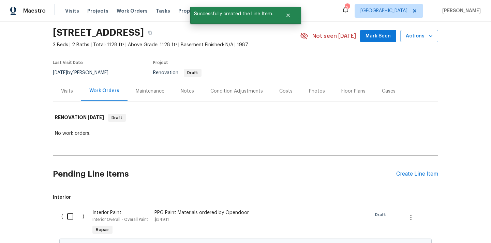
scroll to position [100, 0]
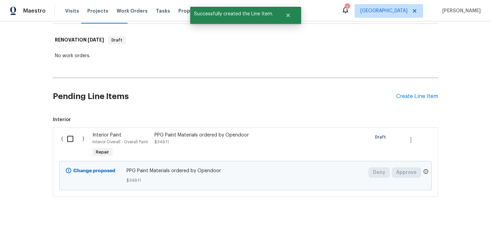
click at [73, 141] on input "checkbox" at bounding box center [72, 139] width 19 height 14
checkbox input "true"
click at [442, 225] on span "Create Work Order" at bounding box center [451, 226] width 45 height 9
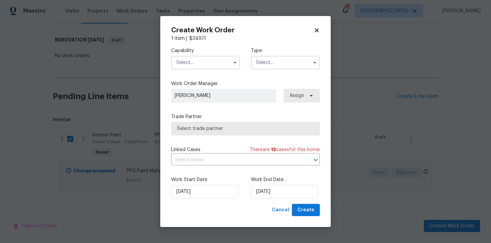
click at [202, 55] on div "Capability" at bounding box center [205, 58] width 69 height 22
click at [199, 62] on input "text" at bounding box center [205, 63] width 69 height 14
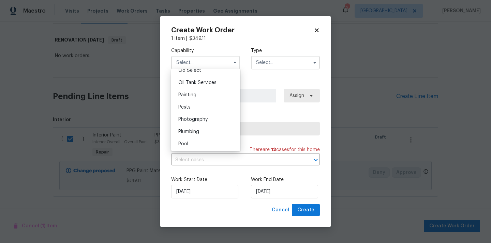
scroll to position [555, 0]
click at [206, 97] on div "Painting" at bounding box center [205, 95] width 65 height 12
type input "Painting"
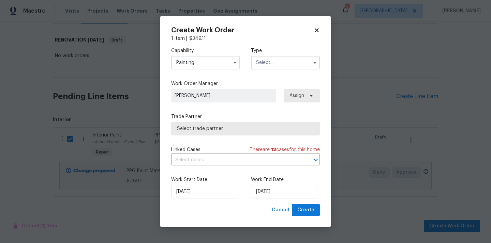
click at [277, 61] on input "text" at bounding box center [285, 63] width 69 height 14
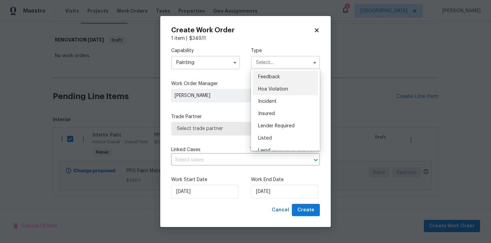
scroll to position [81, 0]
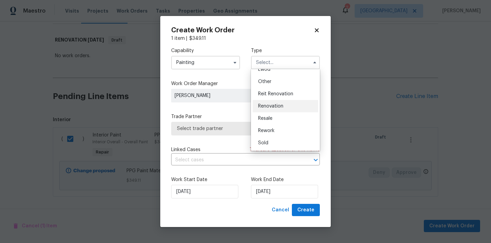
click at [276, 109] on div "Renovation" at bounding box center [285, 106] width 65 height 12
type input "Renovation"
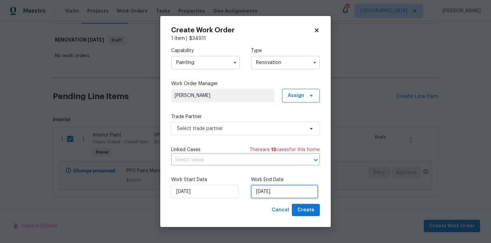
click at [288, 193] on input "[DATE]" at bounding box center [284, 192] width 67 height 14
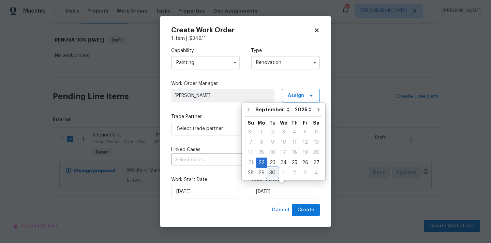
click at [269, 174] on div "30" at bounding box center [272, 173] width 11 height 10
type input "9/30/2025"
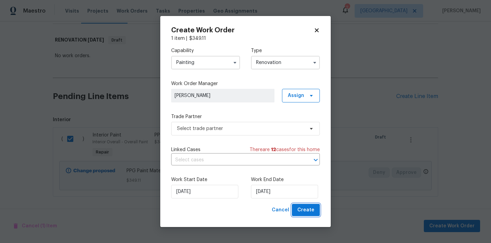
click at [306, 210] on span "Create" at bounding box center [305, 210] width 17 height 9
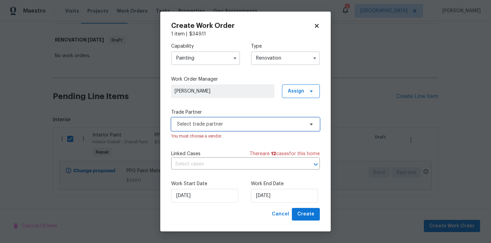
click at [274, 125] on span "Select trade partner" at bounding box center [240, 124] width 127 height 7
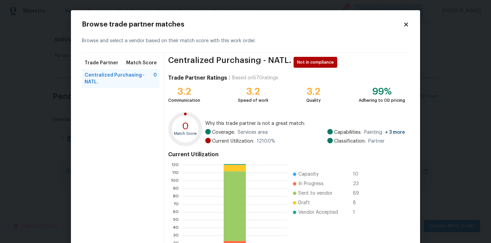
scroll to position [57, 0]
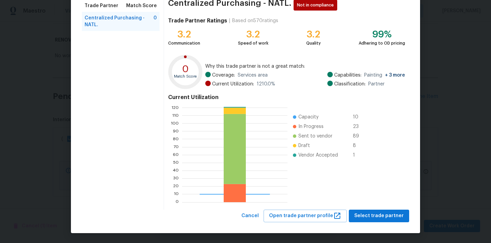
click at [366, 209] on div "Centralized Purchasing - NATL. Not in compliance Trade Partner Ratings | Based …" at bounding box center [286, 103] width 245 height 214
click at [367, 211] on button "Select trade partner" at bounding box center [379, 216] width 60 height 13
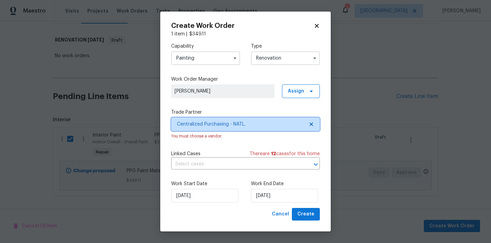
scroll to position [0, 0]
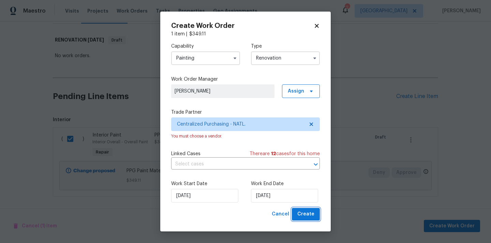
click at [310, 218] on span "Create" at bounding box center [305, 214] width 17 height 9
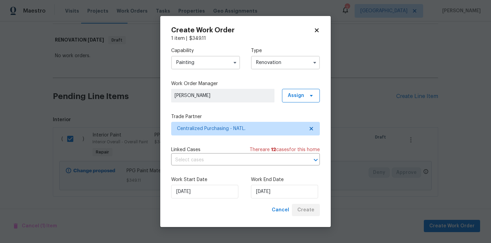
scroll to position [40, 0]
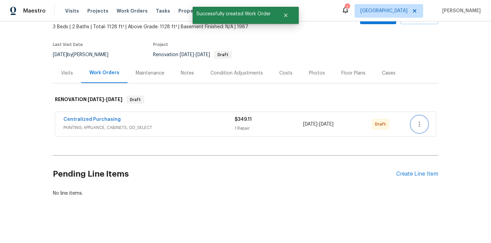
click at [424, 121] on button "button" at bounding box center [419, 124] width 16 height 16
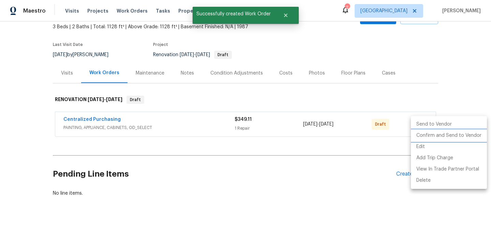
click at [425, 133] on li "Confirm and Send to Vendor" at bounding box center [449, 135] width 76 height 11
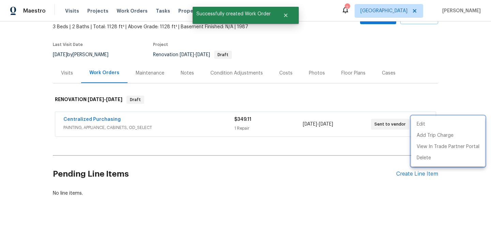
click at [164, 122] on div at bounding box center [245, 121] width 491 height 243
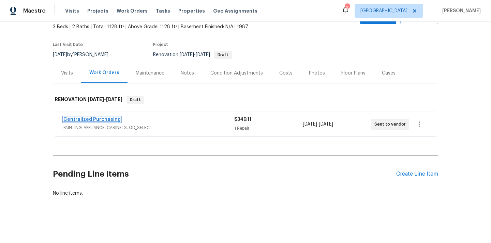
click at [103, 121] on link "Centralized Purchasing" at bounding box center [91, 119] width 57 height 5
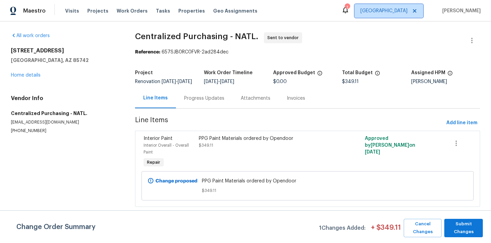
click at [403, 8] on span "[GEOGRAPHIC_DATA]" at bounding box center [383, 11] width 47 height 7
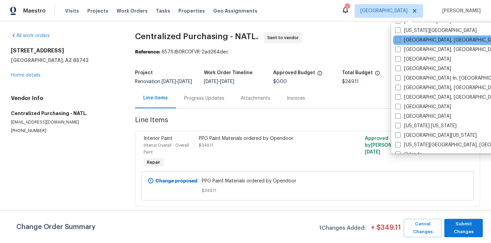
scroll to position [258, 0]
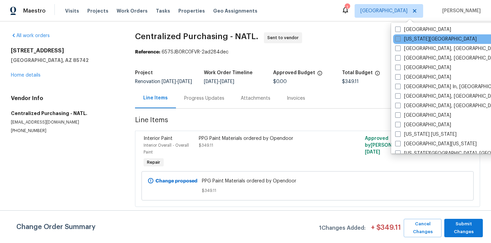
click at [406, 40] on label "[US_STATE][GEOGRAPHIC_DATA]" at bounding box center [435, 39] width 81 height 7
click at [400, 40] on input "[US_STATE][GEOGRAPHIC_DATA]" at bounding box center [397, 38] width 4 height 4
checkbox input "true"
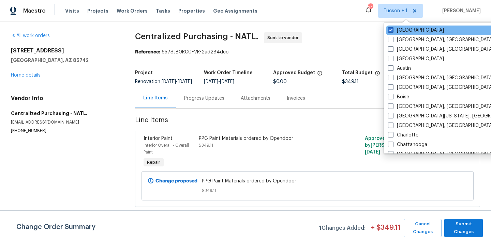
click at [400, 26] on div "[GEOGRAPHIC_DATA]" at bounding box center [454, 31] width 137 height 10
click at [403, 26] on div "[GEOGRAPHIC_DATA]" at bounding box center [454, 31] width 137 height 10
click at [397, 30] on label "[GEOGRAPHIC_DATA]" at bounding box center [416, 30] width 56 height 7
click at [392, 30] on input "[GEOGRAPHIC_DATA]" at bounding box center [390, 29] width 4 height 4
checkbox input "false"
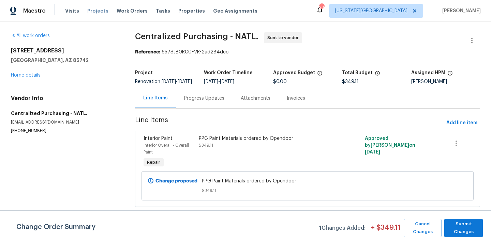
click at [87, 13] on span "Projects" at bounding box center [97, 11] width 21 height 7
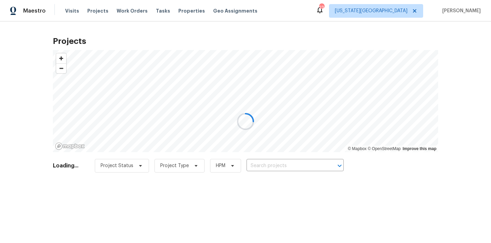
click at [284, 160] on div at bounding box center [245, 121] width 491 height 243
click at [277, 167] on div at bounding box center [245, 121] width 491 height 243
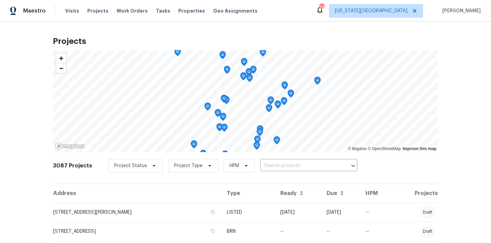
click at [277, 167] on input "text" at bounding box center [299, 166] width 78 height 11
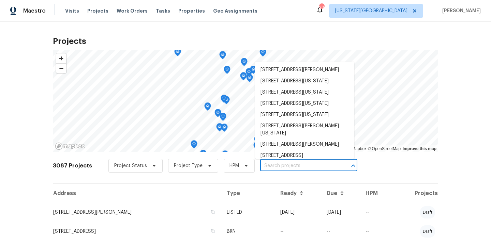
paste input "3605 NE 57th St, Kansas City, MO 64119"
type input "3605 NE 57th St, Kansas City, MO 64119"
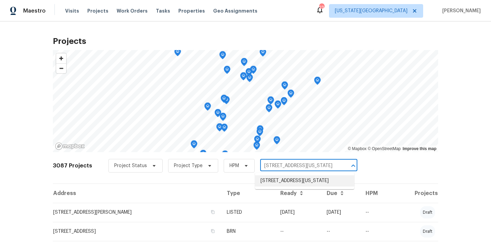
click at [274, 180] on li "3605 NE 57th St, Kansas City, MO 64119" at bounding box center [304, 181] width 99 height 11
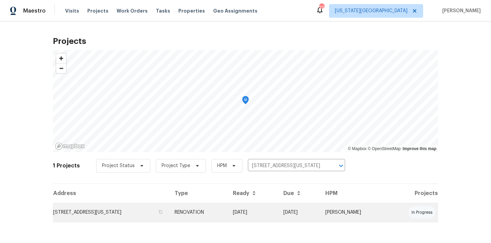
click at [162, 208] on td "3605 NE 57th St, Kansas City, MO 64119" at bounding box center [111, 212] width 116 height 19
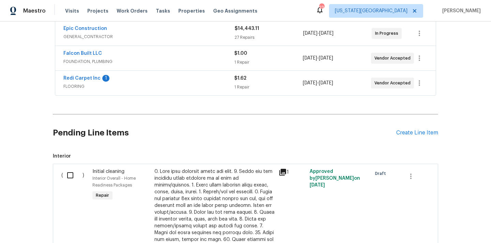
scroll to position [216, 0]
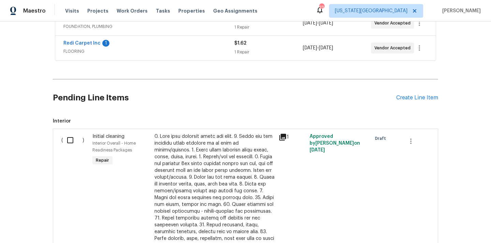
click at [394, 100] on h2 "Pending Line Items" at bounding box center [224, 98] width 343 height 32
click at [403, 95] on div "Create Line Item" at bounding box center [417, 98] width 42 height 6
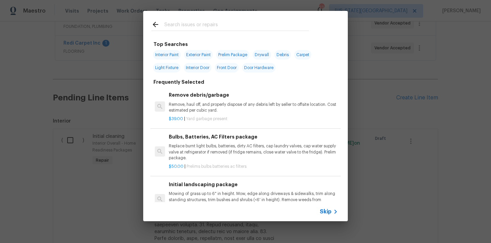
click at [244, 23] on input "text" at bounding box center [236, 25] width 145 height 10
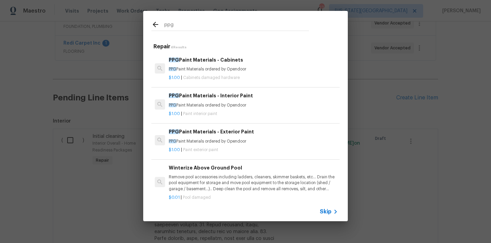
type input "ppg"
click at [225, 106] on p "PPG Paint Materials ordered by Opendoor" at bounding box center [253, 106] width 169 height 6
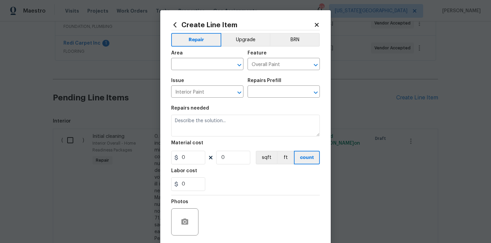
type input "PPG Paint Materials - Interior Paint $1.00"
type textarea "PPG Paint Materials ordered by Opendoor"
type input "1"
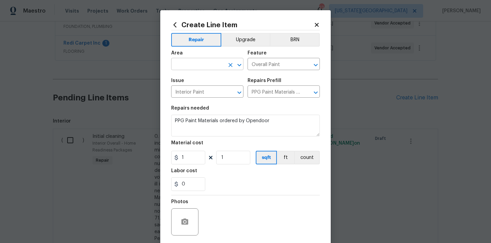
click at [203, 68] on input "text" at bounding box center [197, 65] width 53 height 11
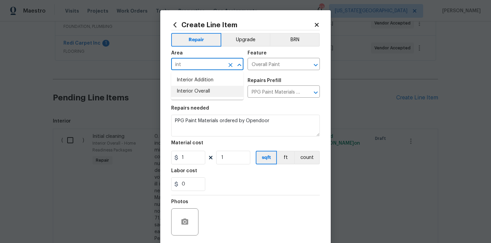
click at [203, 89] on li "Interior Overall" at bounding box center [207, 91] width 72 height 11
type input "Interior Overall"
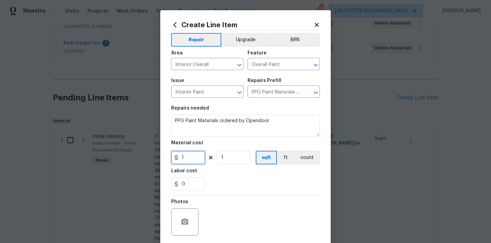
drag, startPoint x: 188, startPoint y: 160, endPoint x: 164, endPoint y: 156, distance: 24.4
click at [171, 158] on input "1" at bounding box center [188, 158] width 34 height 14
paste input "498.39"
type input "498.39"
click at [224, 171] on div "Labor cost" at bounding box center [245, 173] width 149 height 9
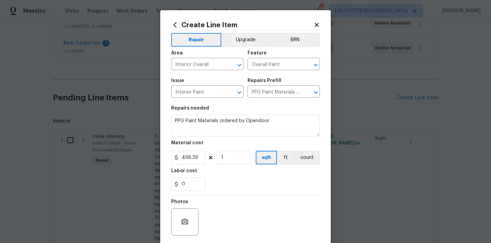
scroll to position [50, 0]
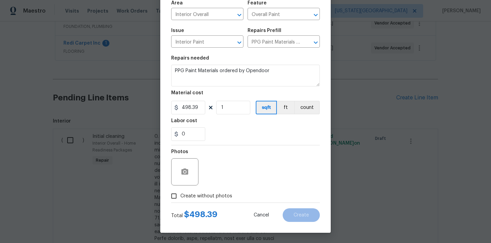
click at [217, 199] on span "Create without photos" at bounding box center [206, 196] width 52 height 7
click at [180, 199] on input "Create without photos" at bounding box center [173, 196] width 13 height 13
checkbox input "true"
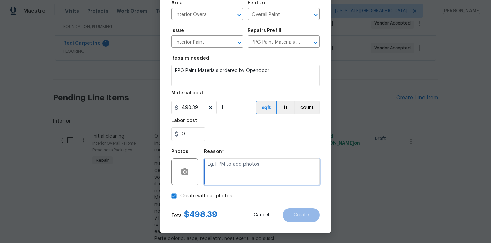
click at [235, 167] on textarea at bounding box center [262, 172] width 116 height 27
type textarea "N/A"
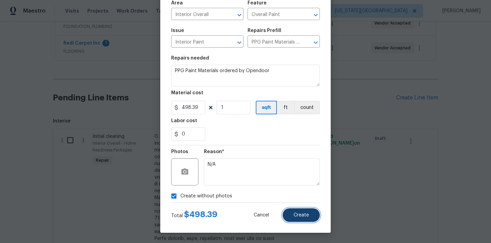
click at [299, 216] on span "Create" at bounding box center [301, 215] width 15 height 5
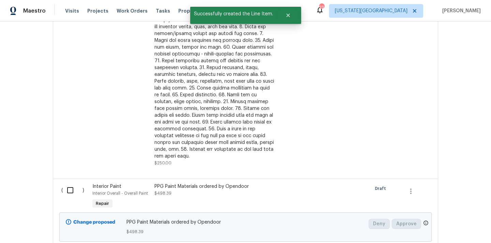
scroll to position [419, 0]
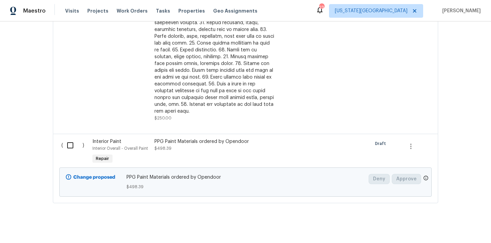
click at [69, 141] on input "checkbox" at bounding box center [72, 145] width 19 height 14
checkbox input "true"
click at [463, 223] on span "Create Work Order" at bounding box center [451, 226] width 45 height 9
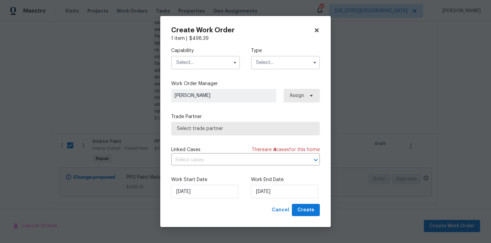
click at [212, 58] on input "text" at bounding box center [205, 63] width 69 height 14
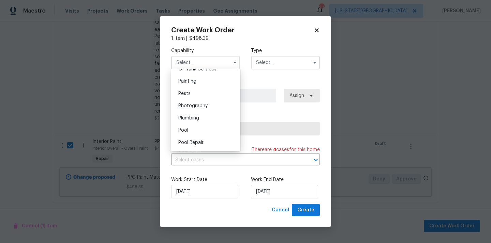
scroll to position [562, 0]
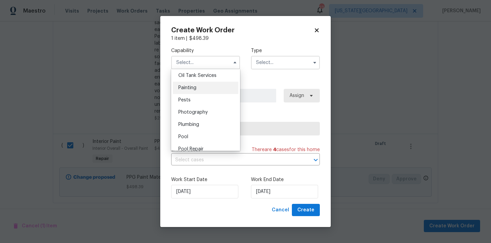
click at [206, 86] on div "Painting" at bounding box center [205, 88] width 65 height 12
type input "Painting"
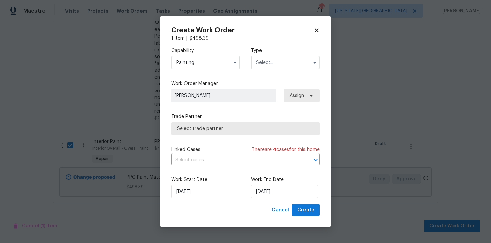
click at [284, 54] on div "Type" at bounding box center [285, 58] width 69 height 22
click at [279, 59] on input "text" at bounding box center [285, 63] width 69 height 14
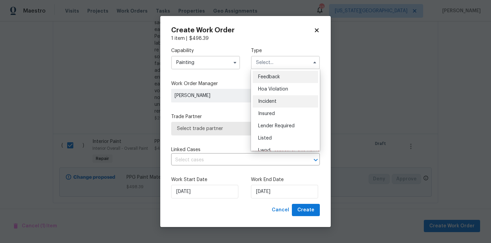
scroll to position [81, 0]
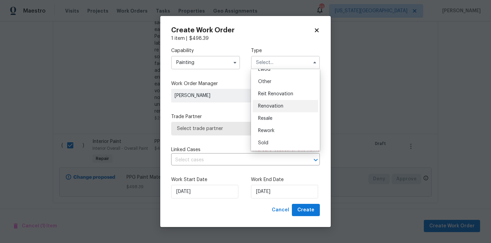
click at [279, 106] on span "Renovation" at bounding box center [270, 106] width 25 height 5
type input "Renovation"
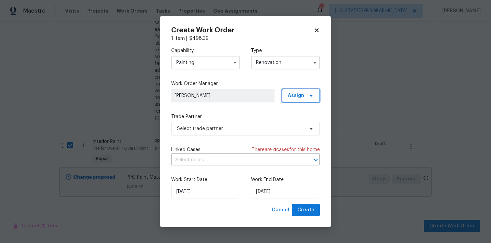
click at [296, 94] on span "Assign" at bounding box center [296, 95] width 16 height 7
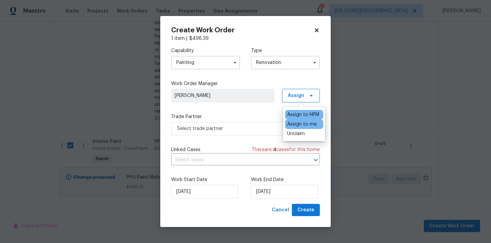
click at [295, 125] on div "Assign to me" at bounding box center [302, 124] width 30 height 7
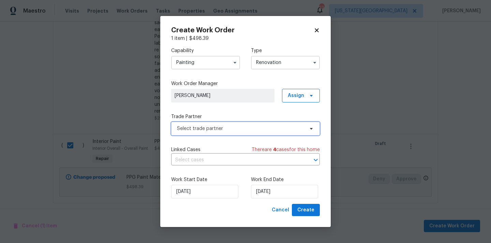
click at [235, 132] on span "Select trade partner" at bounding box center [245, 129] width 149 height 14
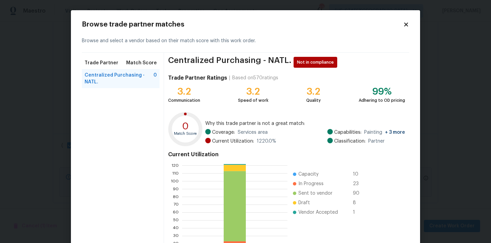
scroll to position [57, 0]
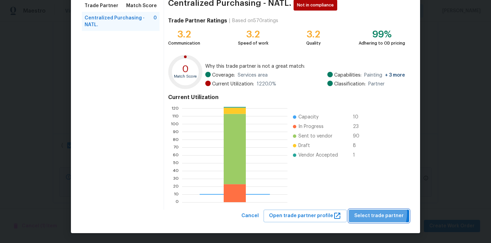
click at [368, 213] on span "Select trade partner" at bounding box center [378, 216] width 49 height 9
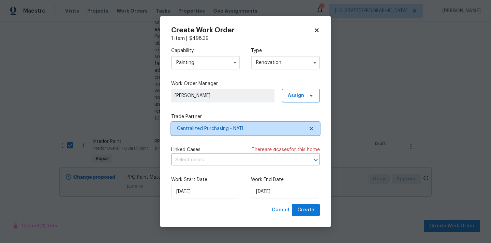
scroll to position [0, 0]
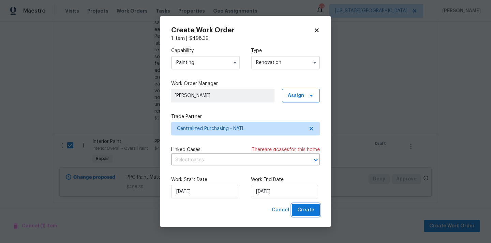
click at [306, 211] on span "Create" at bounding box center [305, 210] width 17 height 9
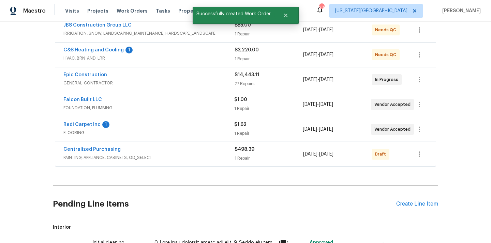
scroll to position [92, 0]
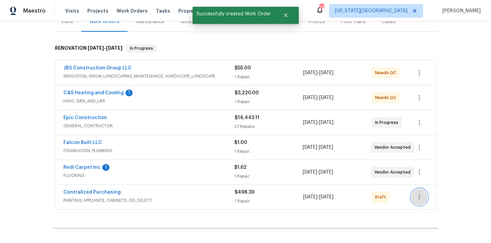
click at [420, 199] on icon "button" at bounding box center [419, 197] width 8 height 8
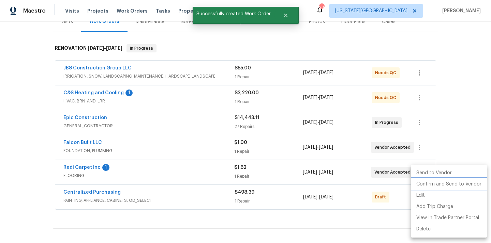
click at [419, 184] on li "Confirm and Send to Vendor" at bounding box center [449, 184] width 76 height 11
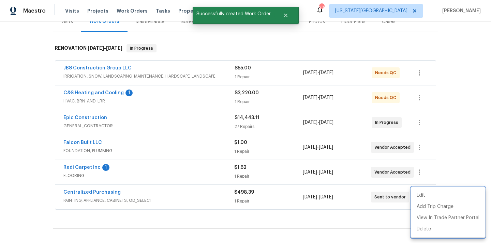
click at [128, 197] on div at bounding box center [245, 121] width 491 height 243
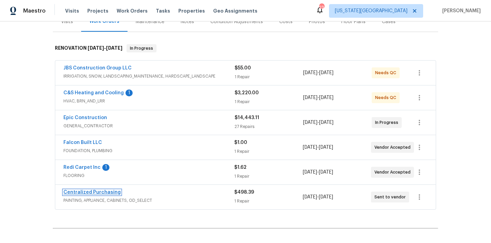
click at [102, 193] on link "Centralized Purchasing" at bounding box center [91, 192] width 57 height 5
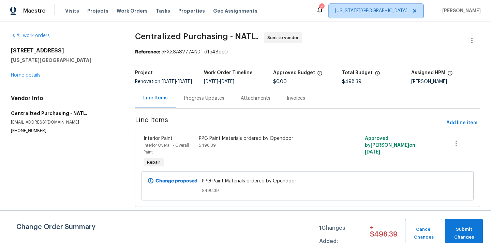
click at [405, 12] on span "[US_STATE][GEOGRAPHIC_DATA]" at bounding box center [371, 11] width 73 height 7
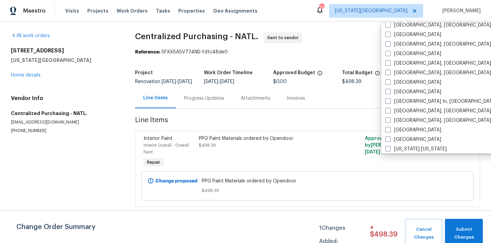
scroll to position [457, 0]
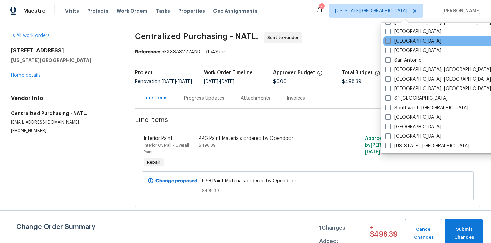
click at [397, 44] on label "[GEOGRAPHIC_DATA]" at bounding box center [413, 41] width 56 height 7
click at [390, 42] on input "[GEOGRAPHIC_DATA]" at bounding box center [387, 40] width 4 height 4
checkbox input "true"
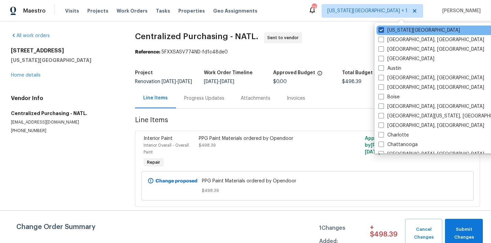
click at [391, 30] on label "[US_STATE][GEOGRAPHIC_DATA]" at bounding box center [418, 30] width 81 height 7
click at [383, 30] on input "[US_STATE][GEOGRAPHIC_DATA]" at bounding box center [380, 29] width 4 height 4
checkbox input "false"
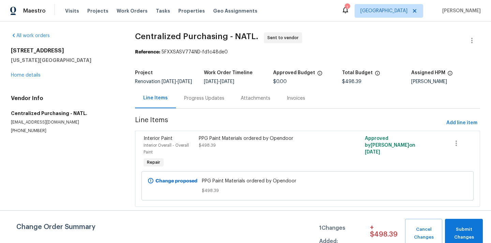
click at [87, 5] on div "Visits Projects Work Orders Tasks Properties Geo Assignments" at bounding box center [165, 11] width 200 height 14
click at [87, 11] on span "Projects" at bounding box center [97, 11] width 21 height 7
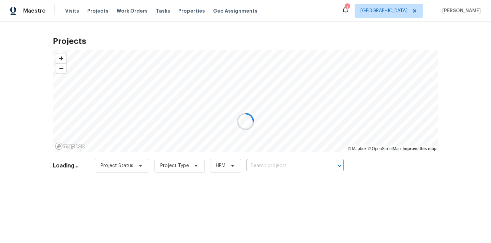
click at [286, 167] on div at bounding box center [245, 121] width 491 height 243
click at [286, 166] on div at bounding box center [245, 121] width 491 height 243
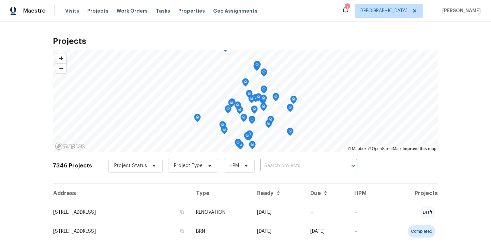
click at [286, 166] on input "text" at bounding box center [299, 166] width 78 height 11
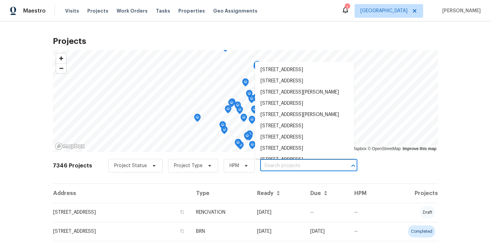
paste input "9387 Bennoel Way, Elk Grove, CA 95758"
type input "9387 Bennoel Way, Elk Grove, CA 95758"
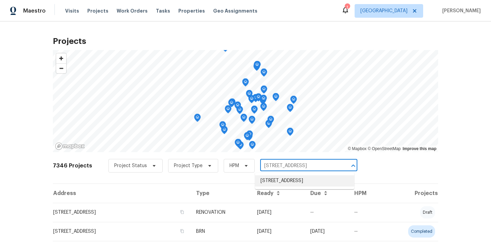
click at [281, 187] on li "9387 Bennoel Way, Elk Grove, CA 95758" at bounding box center [304, 181] width 99 height 11
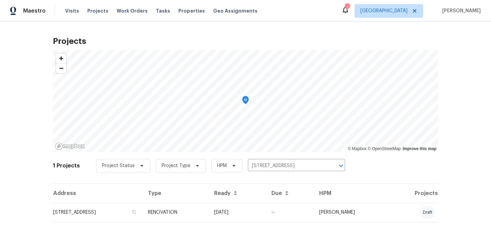
click at [97, 209] on td "9387 Bennoel Way, Elk Grove, CA 95758" at bounding box center [98, 212] width 90 height 19
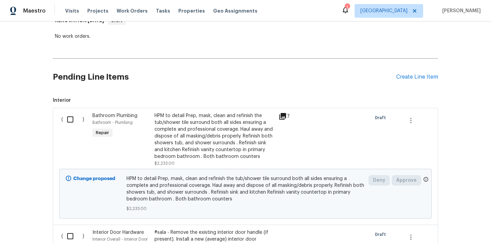
scroll to position [112, 0]
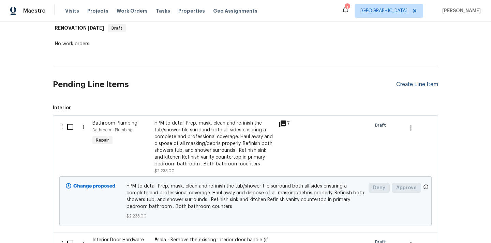
click at [408, 84] on div "Create Line Item" at bounding box center [417, 84] width 42 height 6
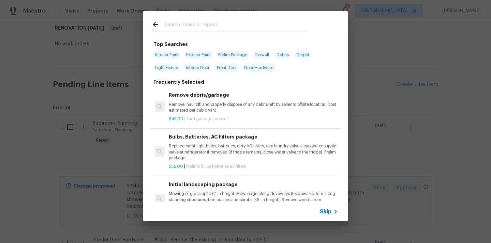
click at [208, 22] on input "text" at bounding box center [236, 25] width 145 height 10
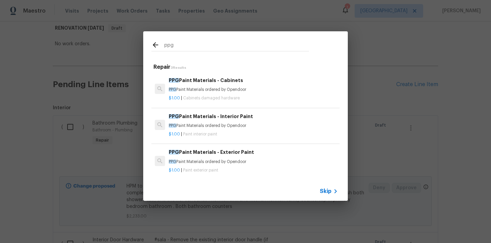
type input "ppg"
click at [226, 126] on p "PPG Paint Materials ordered by Opendoor" at bounding box center [253, 126] width 169 height 6
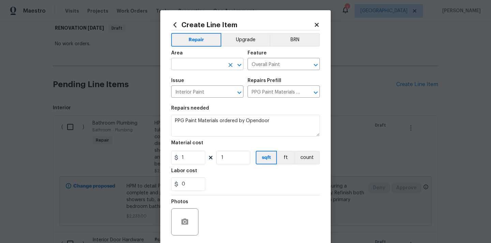
click at [203, 63] on input "text" at bounding box center [197, 65] width 53 height 11
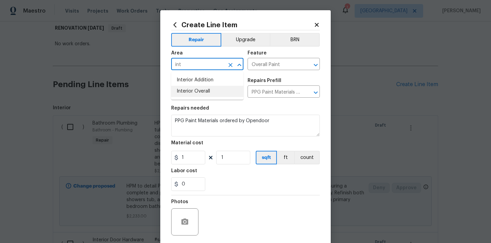
click at [212, 91] on li "Interior Overall" at bounding box center [207, 91] width 72 height 11
type input "Interior Overall"
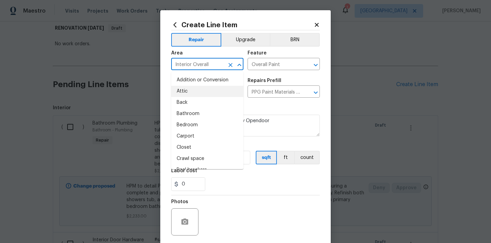
click at [265, 74] on div "Area Interior Overall ​ Feature Overall Paint ​" at bounding box center [245, 61] width 149 height 28
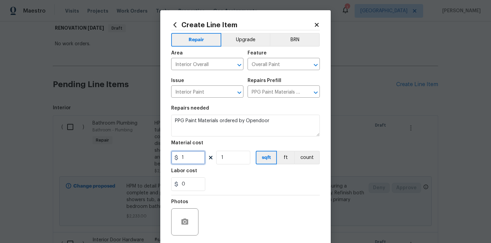
drag, startPoint x: 193, startPoint y: 156, endPoint x: 156, endPoint y: 156, distance: 37.2
click at [156, 156] on div "Create Line Item Repair Upgrade BRN Area Interior Overall ​ Feature Overall Pai…" at bounding box center [245, 121] width 491 height 243
paste input "708.05"
type input "708.05"
click at [221, 177] on div "Labor cost" at bounding box center [245, 173] width 149 height 9
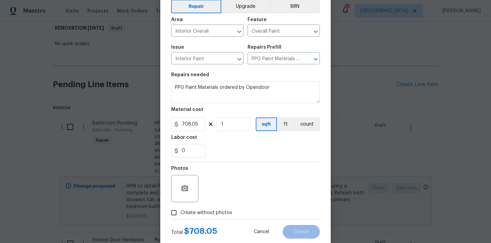
scroll to position [50, 0]
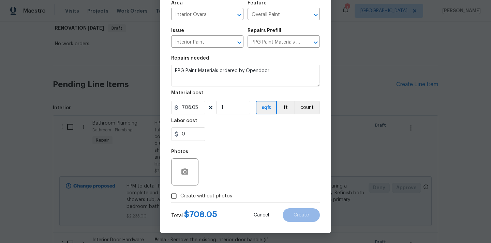
click at [209, 195] on span "Create without photos" at bounding box center [206, 196] width 52 height 7
click at [180, 195] on input "Create without photos" at bounding box center [173, 196] width 13 height 13
checkbox input "true"
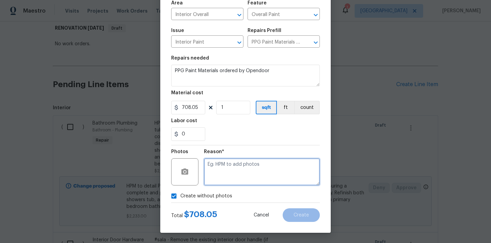
click at [228, 175] on textarea at bounding box center [262, 172] width 116 height 27
type textarea "N/A"
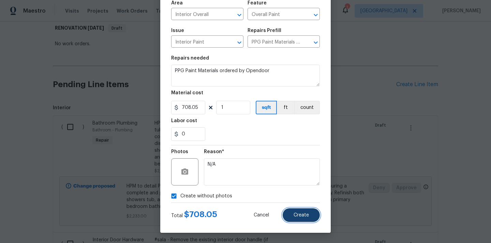
click at [296, 219] on button "Create" at bounding box center [301, 216] width 37 height 14
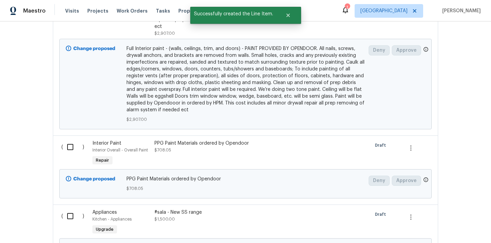
scroll to position [553, 0]
click at [71, 139] on input "checkbox" at bounding box center [72, 146] width 19 height 14
checkbox input "true"
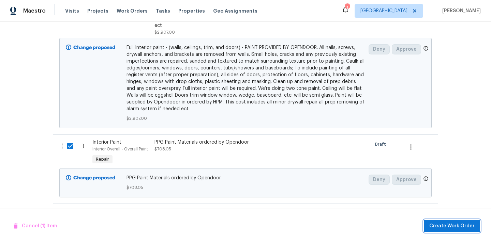
click at [462, 225] on span "Create Work Order" at bounding box center [451, 226] width 45 height 9
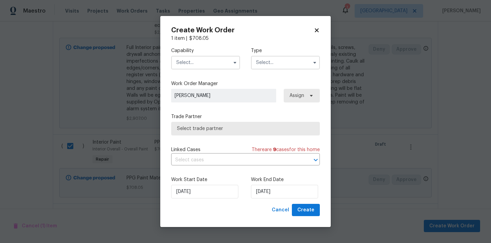
click at [213, 62] on input "text" at bounding box center [205, 63] width 69 height 14
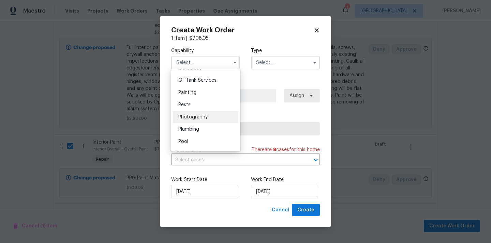
scroll to position [552, 0]
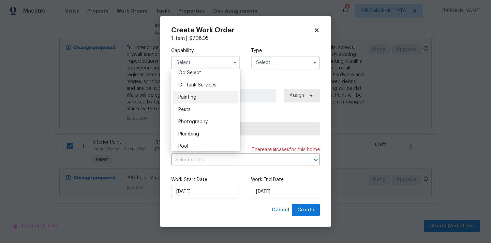
click at [199, 95] on div "Painting" at bounding box center [205, 97] width 65 height 12
type input "Painting"
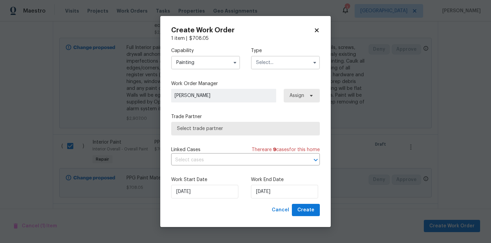
click at [273, 56] on input "text" at bounding box center [285, 63] width 69 height 14
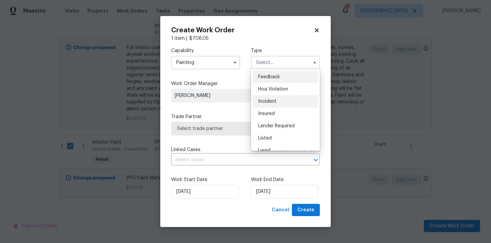
scroll to position [81, 0]
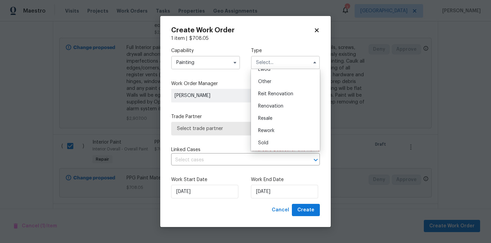
click at [274, 104] on span "Renovation" at bounding box center [270, 106] width 25 height 5
type input "Renovation"
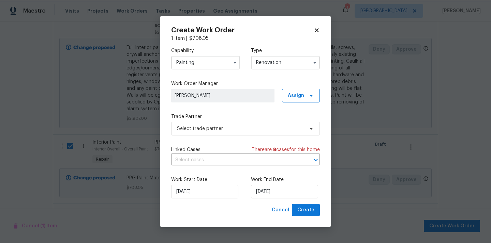
scroll to position [0, 0]
click at [298, 94] on span "Assign" at bounding box center [296, 95] width 16 height 7
click at [299, 126] on div "Assign to me" at bounding box center [302, 124] width 30 height 7
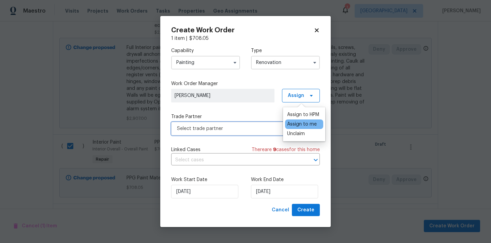
click at [238, 125] on span "Select trade partner" at bounding box center [240, 128] width 127 height 7
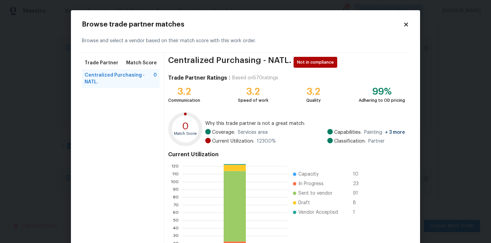
scroll to position [57, 0]
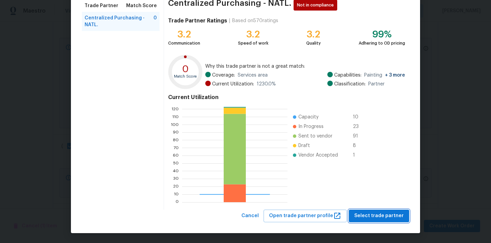
click at [377, 216] on span "Select trade partner" at bounding box center [378, 216] width 49 height 9
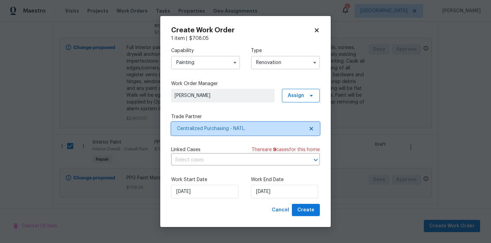
scroll to position [0, 0]
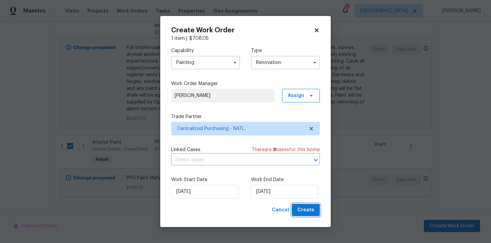
click at [303, 211] on span "Create" at bounding box center [305, 210] width 17 height 9
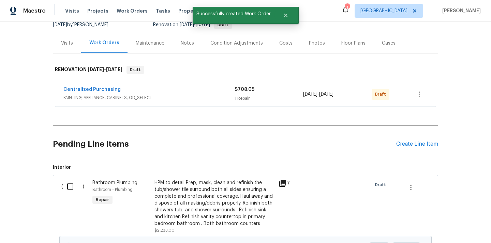
scroll to position [74, 0]
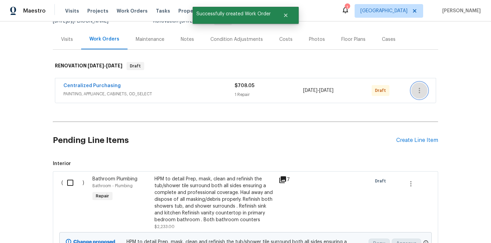
click at [420, 91] on icon "button" at bounding box center [419, 91] width 8 height 8
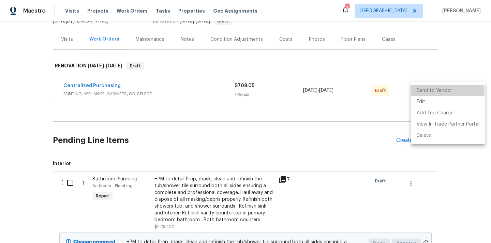
click at [423, 92] on li "Send to Vendor" at bounding box center [448, 90] width 74 height 11
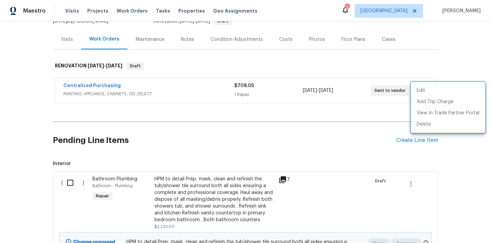
click at [110, 86] on div at bounding box center [245, 121] width 491 height 243
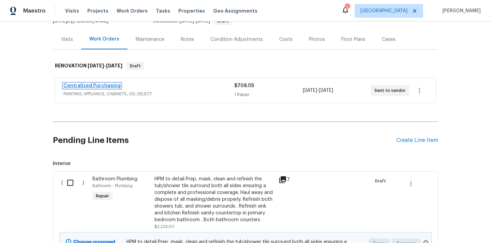
click at [100, 85] on link "Centralized Purchasing" at bounding box center [91, 86] width 57 height 5
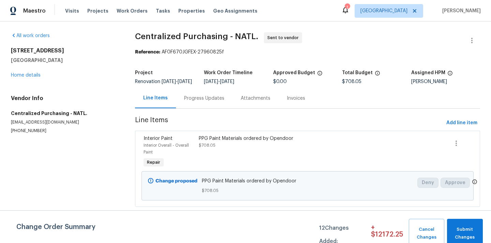
click at [397, 19] on div "Maestro Visits Projects Work Orders Tasks Properties Geo Assignments 1 Sacramen…" at bounding box center [245, 10] width 491 height 21
click at [396, 13] on span "[GEOGRAPHIC_DATA]" at bounding box center [383, 11] width 47 height 7
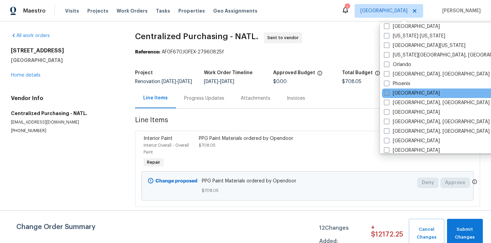
click at [400, 91] on label "[GEOGRAPHIC_DATA]" at bounding box center [412, 93] width 56 height 7
click at [388, 91] on input "[GEOGRAPHIC_DATA]" at bounding box center [386, 92] width 4 height 4
checkbox input "true"
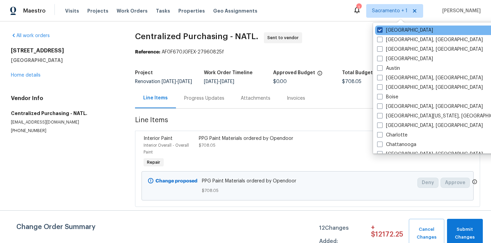
click at [395, 31] on label "[GEOGRAPHIC_DATA]" at bounding box center [405, 30] width 56 height 7
click at [382, 31] on input "[GEOGRAPHIC_DATA]" at bounding box center [379, 29] width 4 height 4
checkbox input "false"
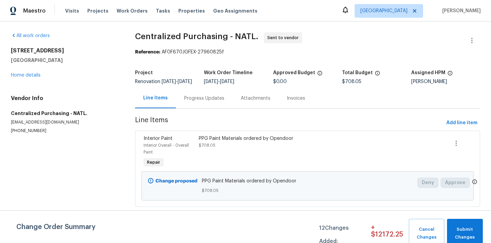
click at [83, 11] on div "Visits Projects Work Orders Tasks Properties Geo Assignments" at bounding box center [165, 11] width 200 height 14
click at [91, 11] on span "Projects" at bounding box center [97, 11] width 21 height 7
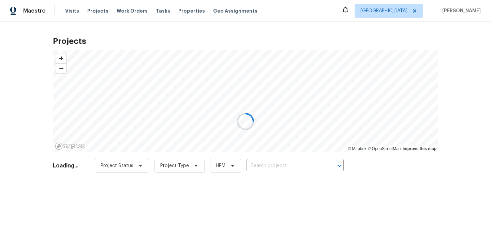
click at [308, 162] on div at bounding box center [245, 121] width 491 height 243
click at [306, 164] on div at bounding box center [245, 121] width 491 height 243
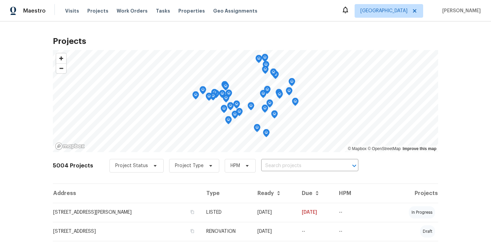
click at [306, 164] on input "text" at bounding box center [300, 166] width 78 height 11
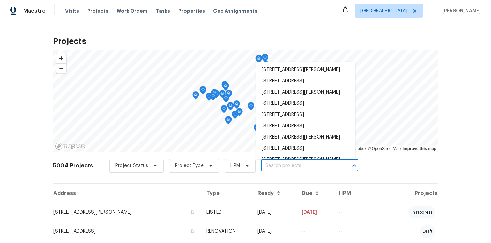
paste input "1584 NW Bridgeway Ln, Beaverton, OR 97006"
type input "1584 NW Bridgeway Ln, Beaverton, OR 97006"
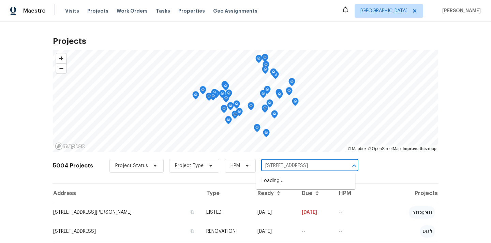
scroll to position [0, 26]
click at [290, 182] on li "1584 NW Bridgeway Ln, Beaverton, OR 97006" at bounding box center [305, 181] width 99 height 11
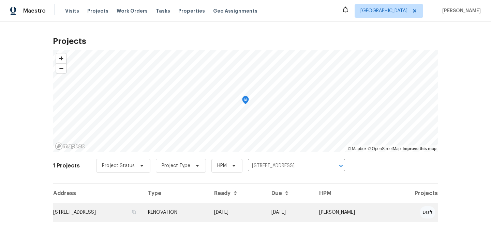
click at [143, 208] on td "1584 NW Bridgeway Ln, Beaverton, OR 97006" at bounding box center [98, 212] width 90 height 19
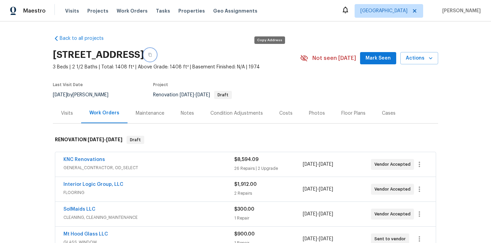
click at [152, 54] on icon "button" at bounding box center [150, 55] width 4 height 4
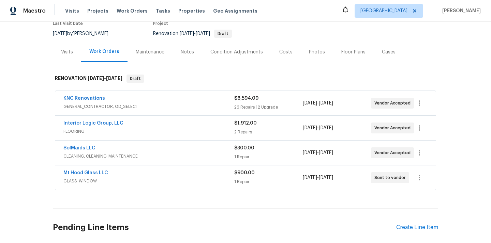
scroll to position [92, 0]
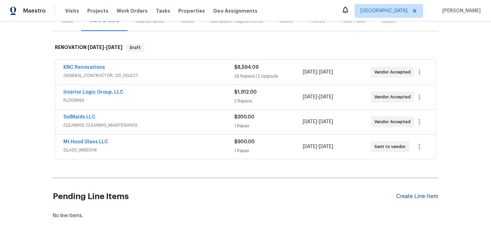
click at [408, 195] on div "Create Line Item" at bounding box center [417, 197] width 42 height 6
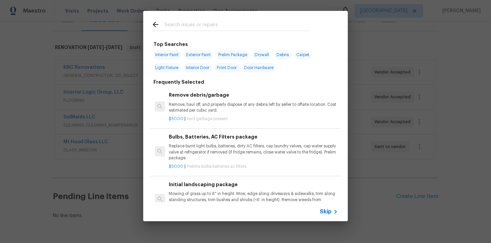
click at [239, 28] on input "text" at bounding box center [236, 25] width 145 height 10
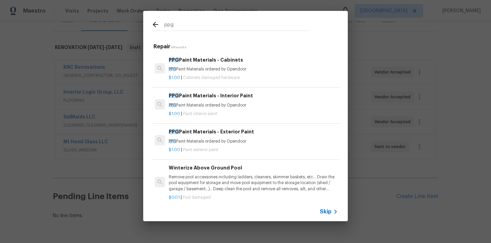
type input "ppg"
click at [224, 60] on h6 "PPG Paint Materials - Cabinets" at bounding box center [253, 60] width 169 height 8
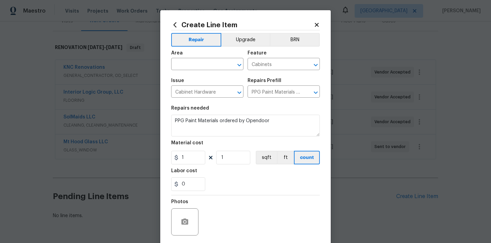
click at [195, 75] on span "Issue Cabinet Hardware ​" at bounding box center [207, 88] width 72 height 28
click at [192, 68] on input "text" at bounding box center [197, 65] width 53 height 11
click at [191, 78] on li "Kitchen" at bounding box center [207, 80] width 72 height 11
type input "Kitchen"
drag, startPoint x: 189, startPoint y: 161, endPoint x: 173, endPoint y: 162, distance: 16.4
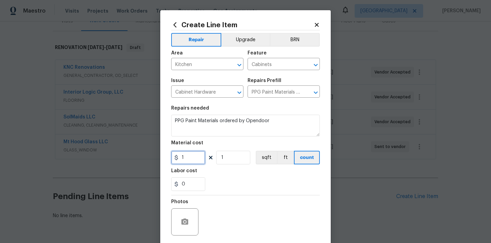
click at [183, 160] on input "1" at bounding box center [188, 158] width 34 height 14
paste input "176.62"
paste input "text"
type input "176.62"
click at [233, 179] on div "0" at bounding box center [245, 185] width 149 height 14
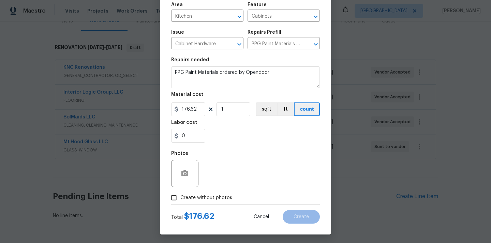
scroll to position [50, 0]
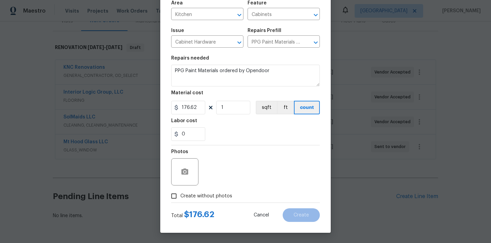
click at [207, 191] on label "Create without photos" at bounding box center [199, 196] width 65 height 13
click at [180, 191] on input "Create without photos" at bounding box center [173, 196] width 13 height 13
checkbox input "true"
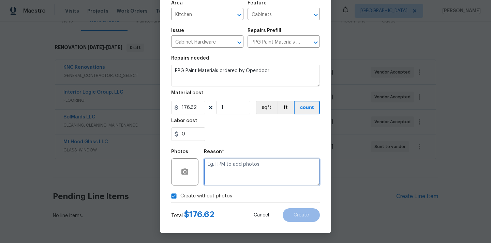
click at [223, 174] on textarea at bounding box center [262, 172] width 116 height 27
type textarea "N/A"
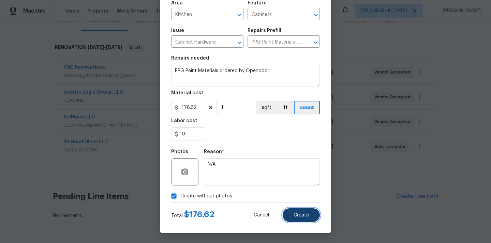
click at [307, 215] on span "Create" at bounding box center [301, 215] width 15 height 5
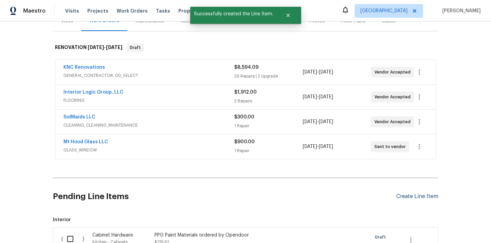
click at [414, 196] on div "Create Line Item" at bounding box center [417, 197] width 42 height 6
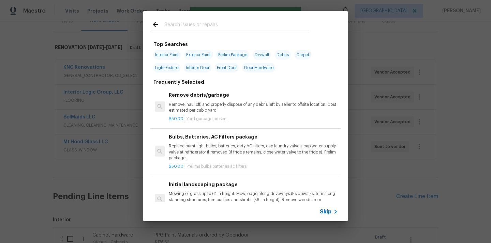
click at [269, 25] on input "text" at bounding box center [236, 25] width 145 height 10
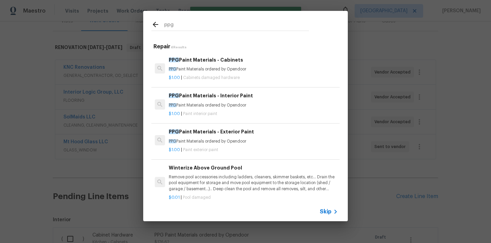
type input "ppg"
click at [250, 99] on h6 "PPG Paint Materials - Interior Paint" at bounding box center [253, 96] width 169 height 8
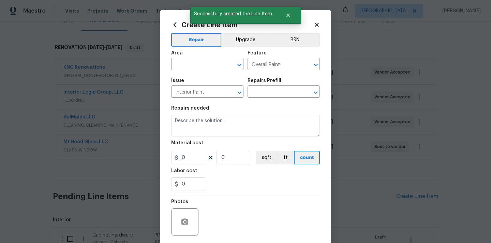
type input "PPG Paint Materials - Interior Paint $1.00"
type textarea "PPG Paint Materials ordered by Opendoor"
type input "1"
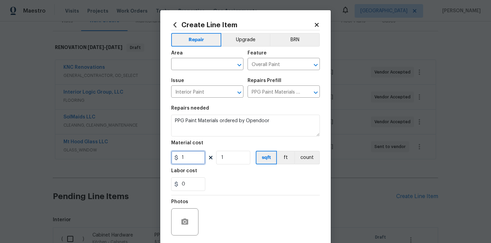
click at [190, 153] on input "1" at bounding box center [188, 158] width 34 height 14
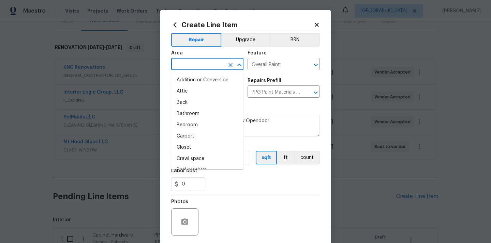
click at [194, 67] on input "text" at bounding box center [197, 65] width 53 height 11
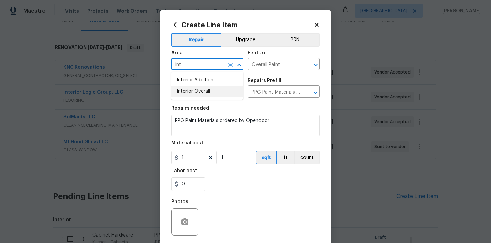
click at [195, 90] on li "Interior Overall" at bounding box center [207, 91] width 72 height 11
type input "Interior Overall"
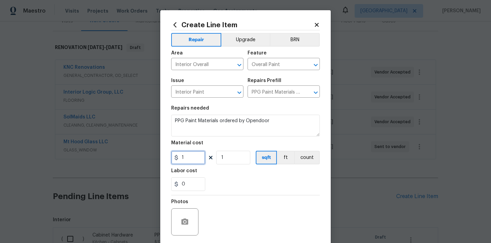
drag, startPoint x: 188, startPoint y: 160, endPoint x: 166, endPoint y: 160, distance: 21.1
click at [166, 160] on div "Create Line Item Repair Upgrade BRN Area Interior Overall ​ Feature Overall Pai…" at bounding box center [245, 146] width 170 height 273
paste input "333.95"
type input "333.95"
click at [216, 190] on div "0" at bounding box center [245, 185] width 149 height 14
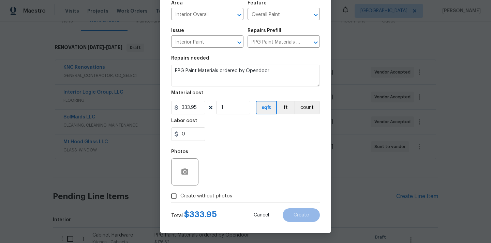
click at [211, 195] on span "Create without photos" at bounding box center [206, 196] width 52 height 7
click at [180, 195] on input "Create without photos" at bounding box center [173, 196] width 13 height 13
checkbox input "true"
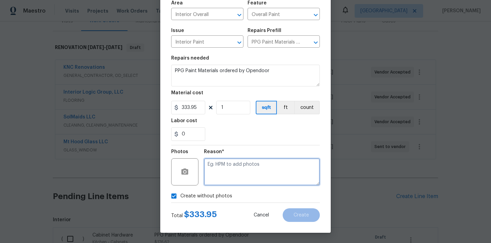
click at [224, 172] on textarea at bounding box center [262, 172] width 116 height 27
type textarea "N/A"
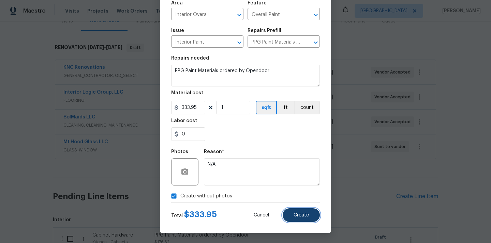
click at [310, 213] on button "Create" at bounding box center [301, 216] width 37 height 14
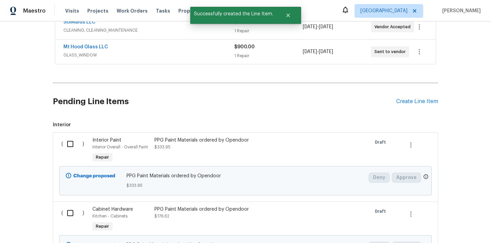
scroll to position [262, 0]
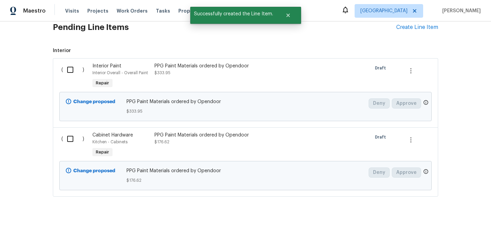
click at [64, 63] on input "checkbox" at bounding box center [72, 70] width 19 height 14
checkbox input "true"
click at [69, 136] on input "checkbox" at bounding box center [72, 139] width 19 height 14
checkbox input "true"
click at [471, 227] on span "Create Work Order" at bounding box center [451, 226] width 45 height 9
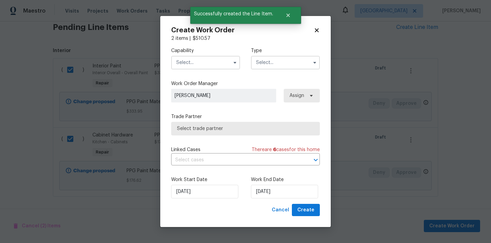
click at [217, 62] on input "text" at bounding box center [205, 63] width 69 height 14
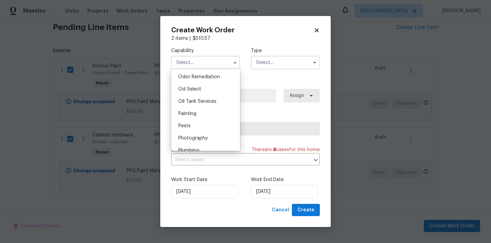
scroll to position [536, 0]
click at [201, 114] on div "Painting" at bounding box center [205, 114] width 65 height 12
type input "Painting"
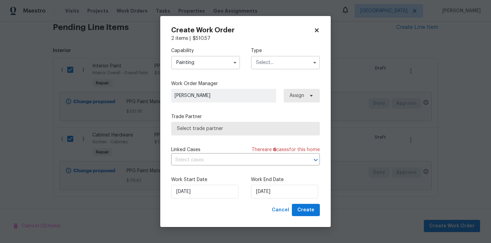
click at [279, 60] on input "text" at bounding box center [285, 63] width 69 height 14
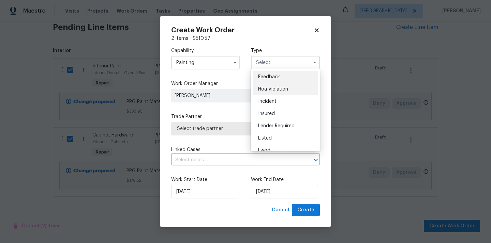
scroll to position [81, 0]
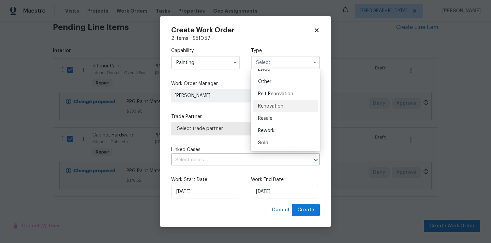
click at [284, 101] on div "Renovation" at bounding box center [285, 106] width 65 height 12
type input "Renovation"
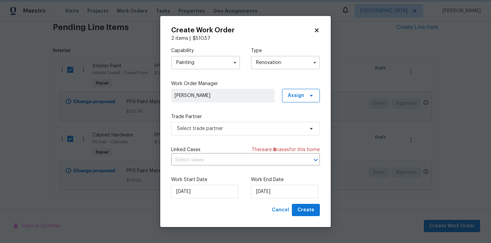
scroll to position [0, 0]
click at [295, 98] on span "Assign" at bounding box center [296, 95] width 16 height 7
click at [297, 123] on div "Assign to me" at bounding box center [302, 124] width 30 height 7
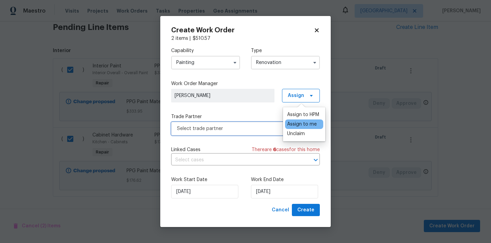
click at [245, 125] on span "Select trade partner" at bounding box center [240, 128] width 127 height 7
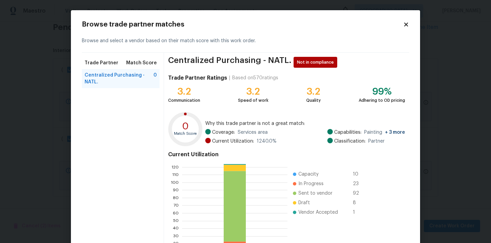
scroll to position [57, 0]
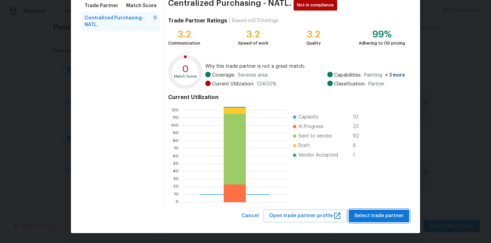
click at [369, 214] on span "Select trade partner" at bounding box center [378, 216] width 49 height 9
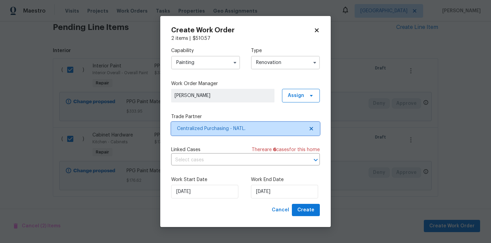
scroll to position [0, 0]
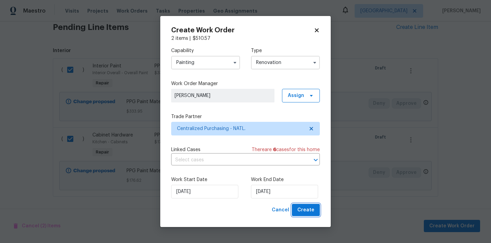
click at [311, 211] on span "Create" at bounding box center [305, 210] width 17 height 9
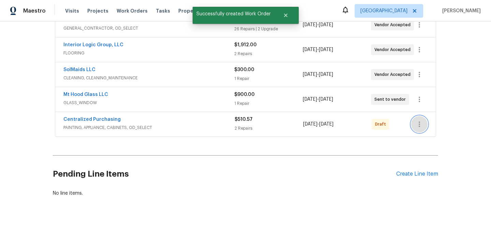
click at [425, 122] on button "button" at bounding box center [419, 124] width 16 height 16
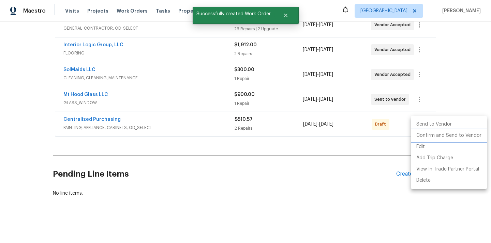
click at [429, 139] on li "Confirm and Send to Vendor" at bounding box center [449, 135] width 76 height 11
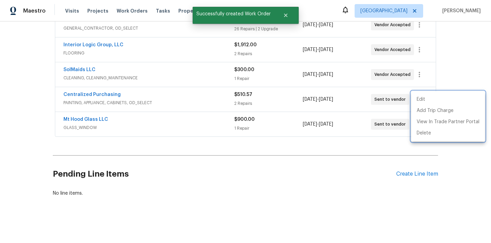
click at [96, 87] on div at bounding box center [245, 121] width 491 height 243
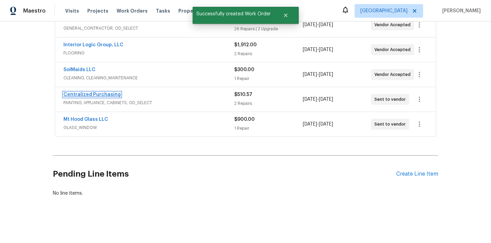
click at [92, 95] on link "Centralized Purchasing" at bounding box center [91, 94] width 57 height 5
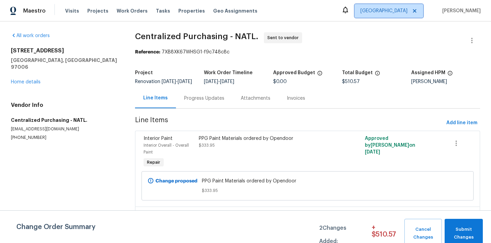
click at [408, 4] on span "[GEOGRAPHIC_DATA]" at bounding box center [389, 11] width 69 height 14
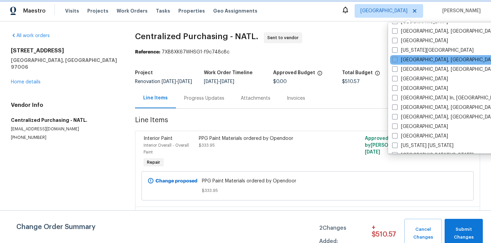
scroll to position [236, 0]
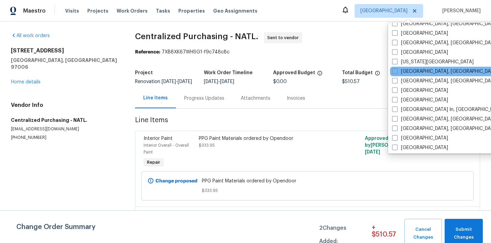
click at [408, 55] on label "[GEOGRAPHIC_DATA]" at bounding box center [420, 52] width 56 height 7
click at [397, 54] on input "[GEOGRAPHIC_DATA]" at bounding box center [394, 51] width 4 height 4
checkbox input "true"
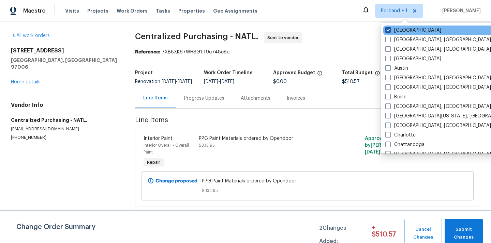
click at [399, 28] on label "[GEOGRAPHIC_DATA]" at bounding box center [413, 30] width 56 height 7
click at [390, 28] on input "[GEOGRAPHIC_DATA]" at bounding box center [387, 29] width 4 height 4
checkbox input "false"
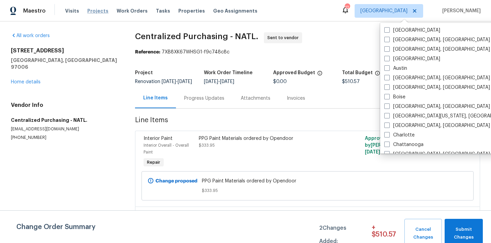
click at [91, 10] on span "Projects" at bounding box center [97, 11] width 21 height 7
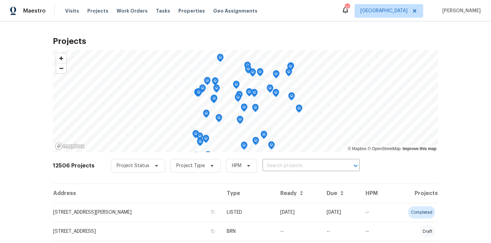
click at [301, 157] on div "12506 Projects Project Status Project Type HPM ​" at bounding box center [245, 169] width 385 height 27
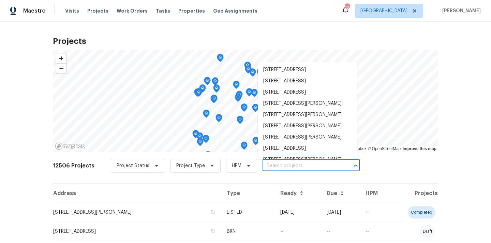
click at [300, 161] on input "text" at bounding box center [302, 166] width 78 height 11
paste input "4145 Hunt St, Jacksonville, FL 32254"
type input "4145 Hunt St, Jacksonville, FL 32254"
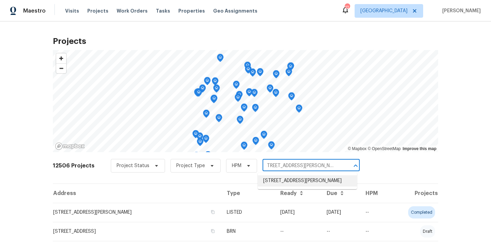
click at [297, 177] on li "4145 Hunt St, Jacksonville, FL 32254" at bounding box center [307, 181] width 99 height 11
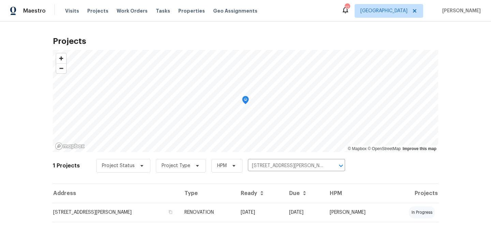
click at [151, 207] on td "4145 Hunt St, Jacksonville, FL 32254" at bounding box center [116, 212] width 126 height 19
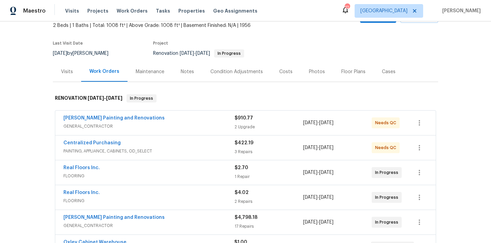
scroll to position [44, 0]
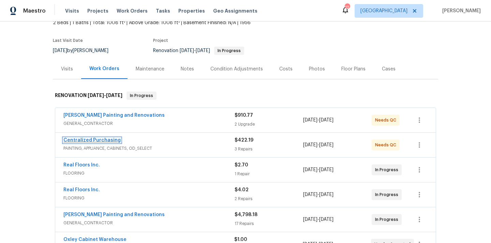
click at [104, 141] on link "Centralized Purchasing" at bounding box center [91, 140] width 57 height 5
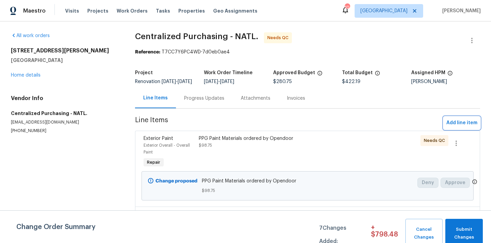
click at [467, 125] on span "Add line item" at bounding box center [461, 123] width 31 height 9
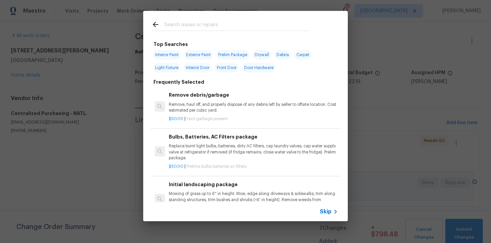
click at [199, 22] on input "text" at bounding box center [236, 25] width 145 height 10
type input "o"
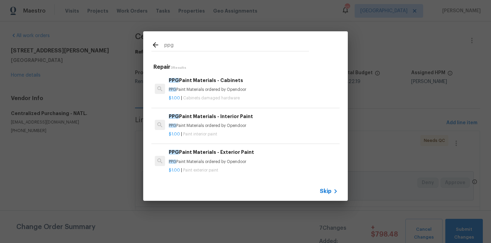
type input "ppg"
click at [223, 155] on h6 "PPG Paint Materials - Exterior Paint" at bounding box center [253, 153] width 169 height 8
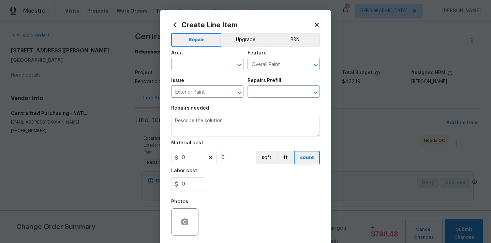
type textarea "PPG Paint Materials ordered by Opendoor"
type input "1"
type input "PPG Paint Materials - Exterior Paint $1.00"
type input "1"
click at [217, 66] on input "text" at bounding box center [197, 65] width 53 height 11
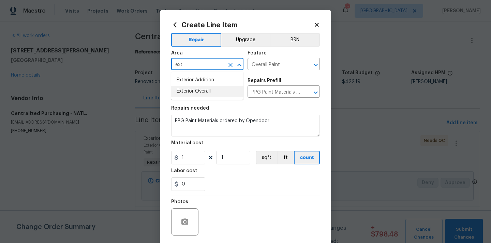
click at [198, 93] on li "Exterior Overall" at bounding box center [207, 91] width 72 height 11
type input "Exterior Overall"
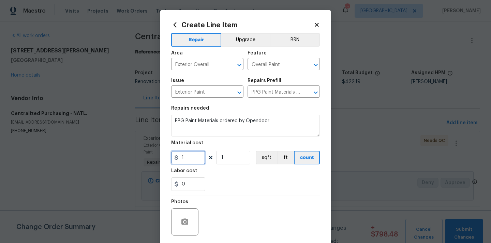
drag, startPoint x: 188, startPoint y: 159, endPoint x: 168, endPoint y: 159, distance: 20.1
click at [174, 159] on div "1" at bounding box center [188, 158] width 34 height 14
paste input "06.16"
type input "106.16"
click at [227, 181] on div "0" at bounding box center [245, 185] width 149 height 14
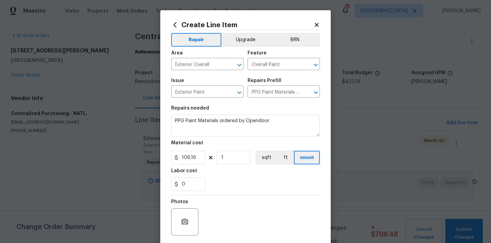
scroll to position [50, 0]
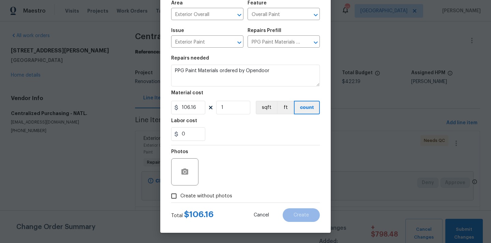
click at [214, 191] on label "Create without photos" at bounding box center [199, 196] width 65 height 13
click at [180, 191] on input "Create without photos" at bounding box center [173, 196] width 13 height 13
checkbox input "true"
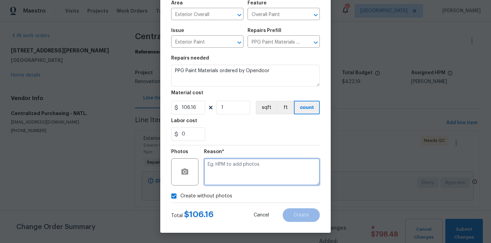
click at [226, 177] on textarea at bounding box center [262, 172] width 116 height 27
type textarea "N/A"
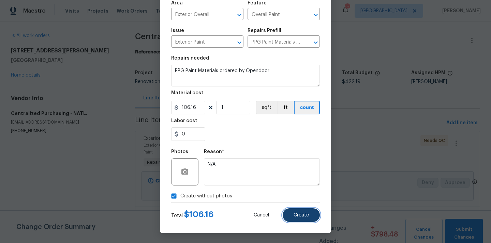
click at [309, 215] on button "Create" at bounding box center [301, 216] width 37 height 14
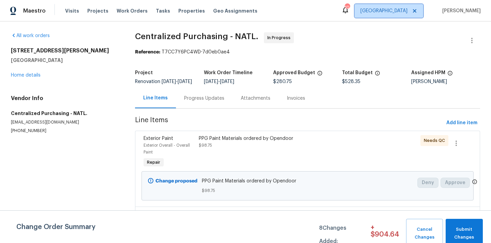
click at [387, 12] on span "[GEOGRAPHIC_DATA]" at bounding box center [383, 11] width 47 height 7
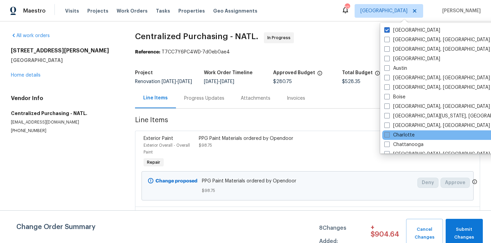
click at [401, 133] on label "Charlotte" at bounding box center [399, 135] width 30 height 7
click at [389, 133] on input "Charlotte" at bounding box center [386, 134] width 4 height 4
checkbox input "true"
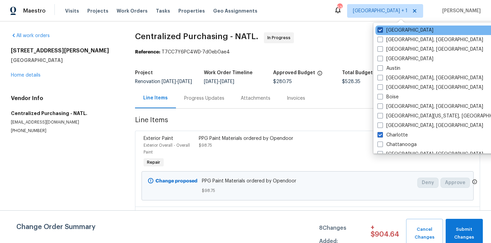
click at [384, 31] on label "[GEOGRAPHIC_DATA]" at bounding box center [405, 30] width 56 height 7
click at [382, 31] on input "[GEOGRAPHIC_DATA]" at bounding box center [379, 29] width 4 height 4
checkbox input "false"
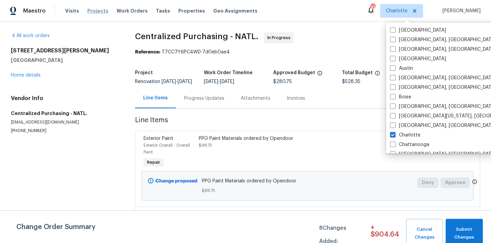
click at [87, 12] on span "Projects" at bounding box center [97, 11] width 21 height 7
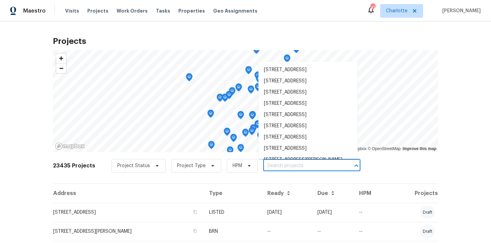
click at [295, 170] on input "text" at bounding box center [302, 166] width 78 height 11
paste input "1902 Stonewyck Ave, Kannapolis, NC 28081"
type input "1902 Stonewyck Ave, Kannapolis, NC 28081"
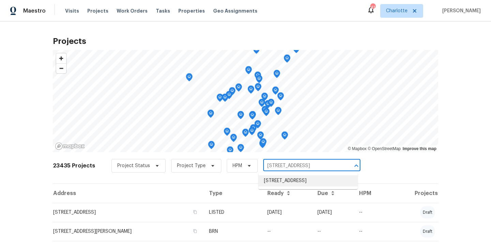
click at [290, 180] on li "1902 Stonewyck Ave, Kannapolis, NC 28081" at bounding box center [307, 181] width 99 height 11
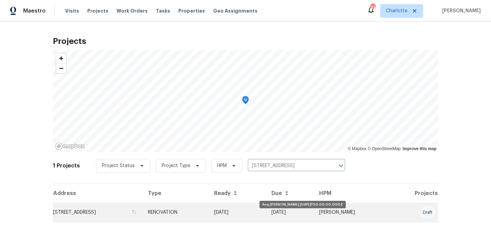
click at [265, 213] on td "[DATE]" at bounding box center [237, 212] width 57 height 19
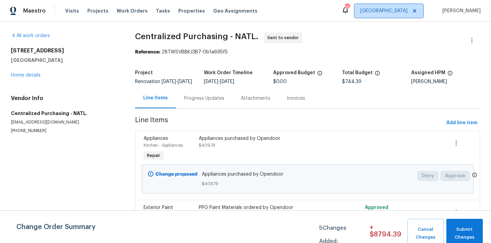
click at [407, 11] on span "[GEOGRAPHIC_DATA]" at bounding box center [383, 11] width 47 height 7
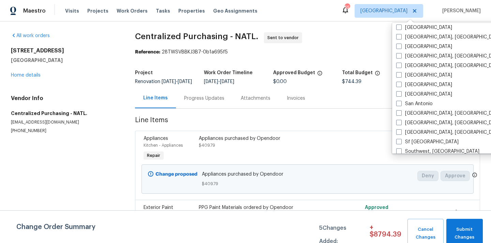
scroll to position [457, 0]
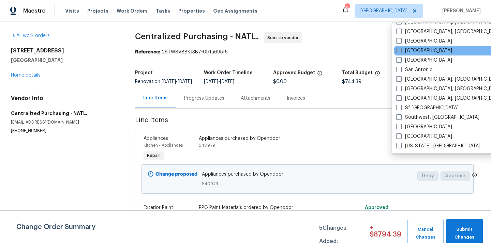
click at [399, 48] on span at bounding box center [398, 50] width 5 height 5
click at [399, 48] on input "[GEOGRAPHIC_DATA]" at bounding box center [398, 49] width 4 height 4
checkbox input "true"
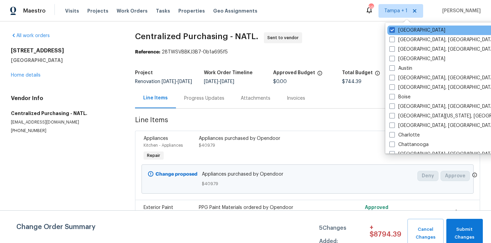
click at [392, 26] on div "[GEOGRAPHIC_DATA]" at bounding box center [455, 31] width 137 height 10
click at [392, 27] on label "[GEOGRAPHIC_DATA]" at bounding box center [417, 30] width 56 height 7
click at [392, 27] on input "[GEOGRAPHIC_DATA]" at bounding box center [391, 29] width 4 height 4
checkbox input "false"
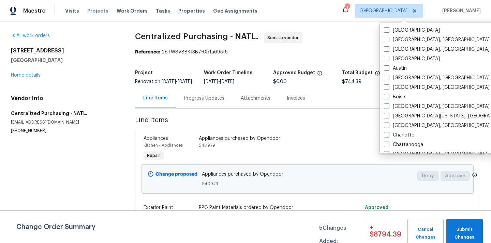
click at [93, 12] on span "Projects" at bounding box center [97, 11] width 21 height 7
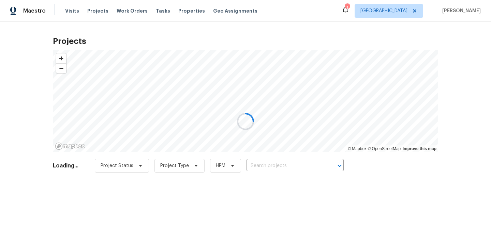
click at [283, 162] on div at bounding box center [245, 121] width 491 height 243
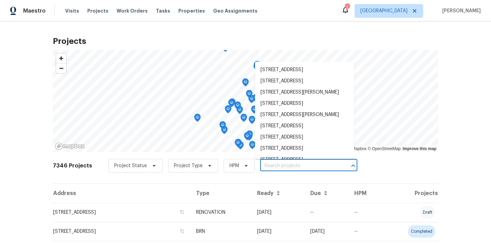
click at [283, 162] on input "text" at bounding box center [299, 166] width 78 height 11
paste input "9387 Bennoel Way, Elk Grove, CA 95758"
type input "9387 Bennoel Way, Elk Grove, CA 95758"
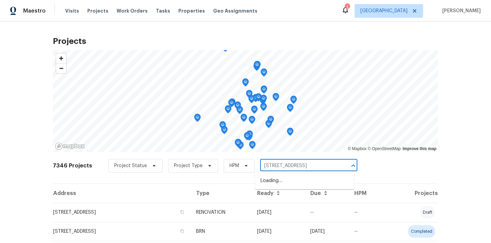
scroll to position [0, 13]
click at [283, 178] on li "9387 Bennoel Way, Elk Grove, CA 95758" at bounding box center [304, 181] width 99 height 11
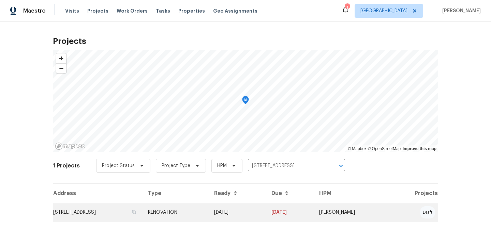
click at [209, 208] on td "RENOVATION" at bounding box center [176, 212] width 66 height 19
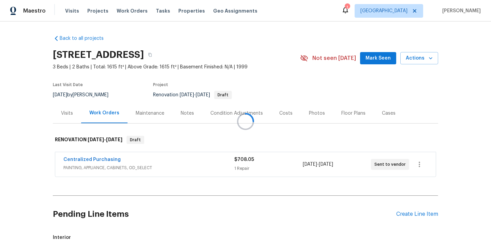
click at [221, 53] on div at bounding box center [245, 121] width 491 height 243
copy span "Exterior"
click at [144, 51] on h2 "9387 Bennoel Way, Elk Grove, CA 95758" at bounding box center [98, 54] width 91 height 7
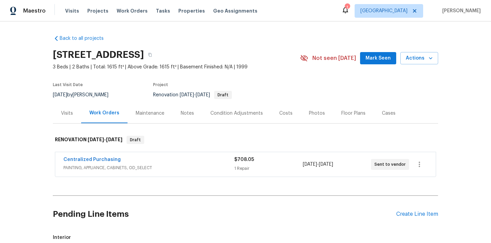
copy h2 "95758"
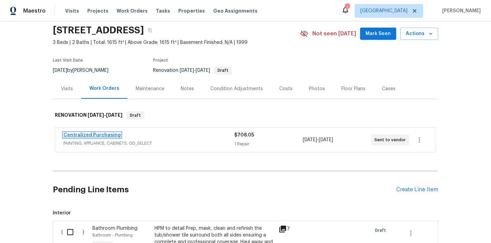
click at [98, 135] on link "Centralized Purchasing" at bounding box center [91, 135] width 57 height 5
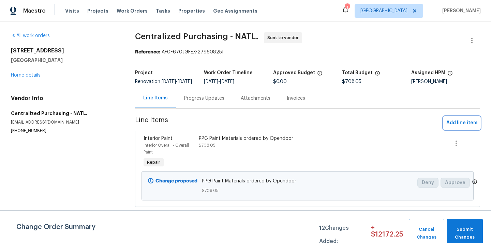
click at [469, 128] on span "Add line item" at bounding box center [461, 123] width 31 height 9
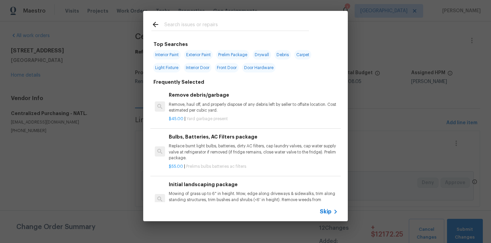
click at [262, 27] on input "text" at bounding box center [236, 25] width 145 height 10
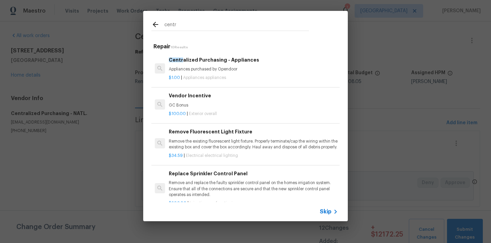
type input "centr"
click at [242, 68] on p "Appliances purchased by Opendoor" at bounding box center [253, 69] width 169 height 6
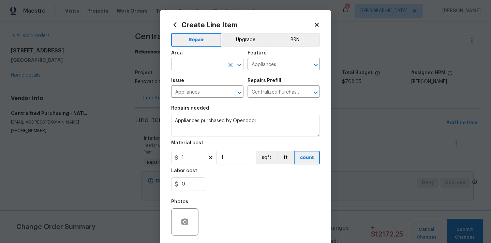
click at [191, 68] on input "text" at bounding box center [197, 65] width 53 height 11
click at [187, 80] on li "Kitchen" at bounding box center [207, 80] width 72 height 11
type input "Kitchen"
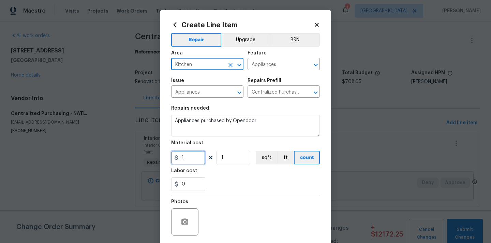
drag, startPoint x: 187, startPoint y: 156, endPoint x: 152, endPoint y: 156, distance: 34.4
click at [153, 156] on div "Create Line Item Repair Upgrade BRN Area Kitchen ​ Feature Appliances ​ Issue A…" at bounding box center [245, 121] width 491 height 243
paste input "761.28"
type input "761.28"
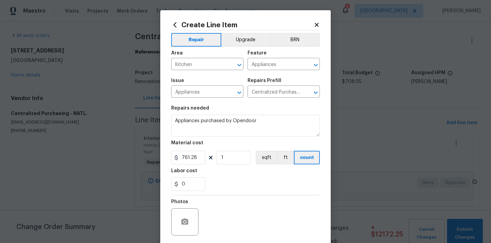
click at [207, 172] on div "Labor cost" at bounding box center [245, 173] width 149 height 9
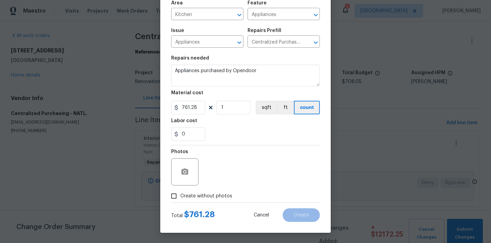
click at [207, 199] on span "Create without photos" at bounding box center [206, 196] width 52 height 7
click at [180, 199] on input "Create without photos" at bounding box center [173, 196] width 13 height 13
checkbox input "true"
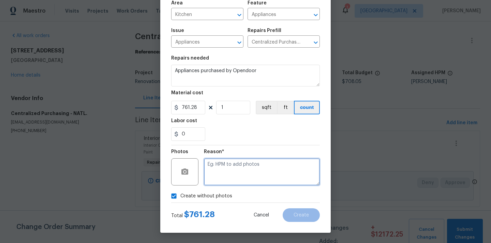
click at [229, 168] on textarea at bounding box center [262, 172] width 116 height 27
type textarea "N/A"
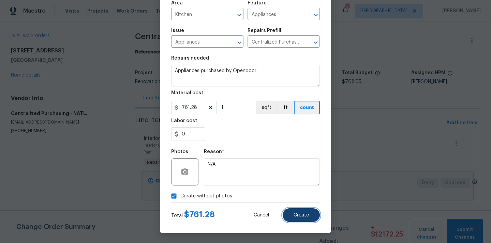
click at [305, 213] on span "Create" at bounding box center [301, 215] width 15 height 5
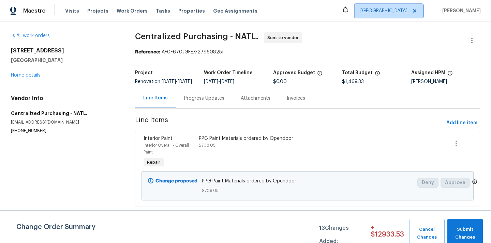
click at [397, 6] on span "[GEOGRAPHIC_DATA]" at bounding box center [389, 11] width 69 height 14
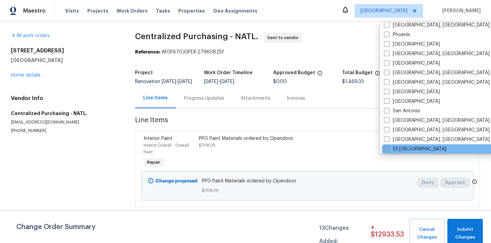
scroll to position [393, 0]
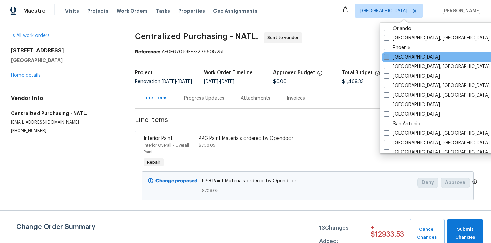
click at [395, 58] on label "[GEOGRAPHIC_DATA]" at bounding box center [412, 57] width 56 height 7
click at [388, 58] on input "[GEOGRAPHIC_DATA]" at bounding box center [386, 56] width 4 height 4
checkbox input "true"
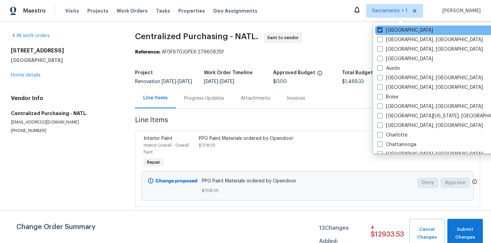
click at [391, 32] on label "[GEOGRAPHIC_DATA]" at bounding box center [405, 30] width 56 height 7
click at [382, 31] on input "[GEOGRAPHIC_DATA]" at bounding box center [379, 29] width 4 height 4
checkbox input "false"
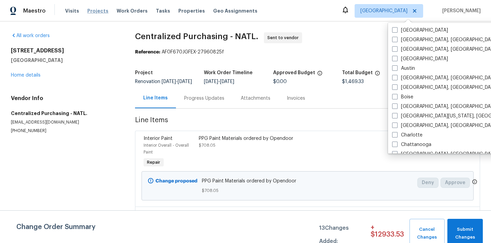
click at [94, 8] on span "Projects" at bounding box center [97, 11] width 21 height 7
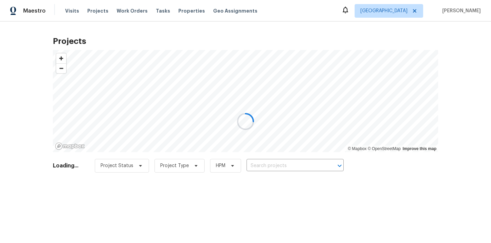
click at [285, 163] on div at bounding box center [245, 121] width 491 height 243
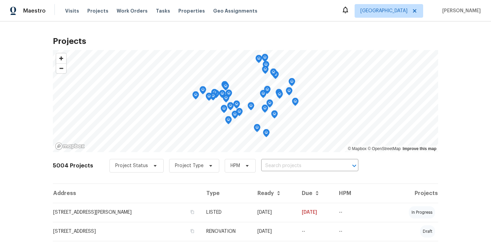
click at [285, 163] on input "text" at bounding box center [300, 166] width 78 height 11
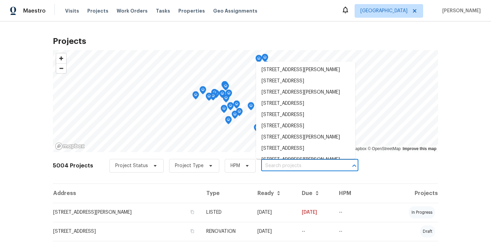
paste input "1584 NW Bridgeway Ln, Beaverton, OR 97006"
type input "1584 NW Bridgeway Ln, Beaverton, OR 97006"
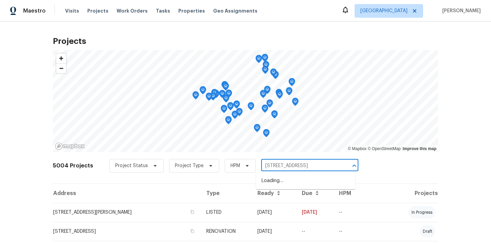
scroll to position [0, 26]
click at [284, 182] on li "1584 NW Bridgeway Ln, Beaverton, OR 97006" at bounding box center [305, 181] width 99 height 11
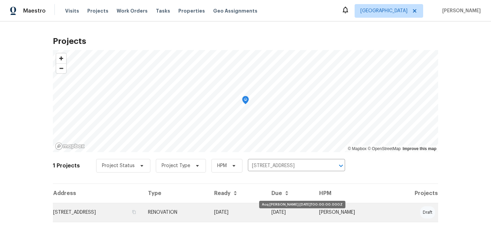
click at [266, 216] on td "[DATE]" at bounding box center [237, 212] width 57 height 19
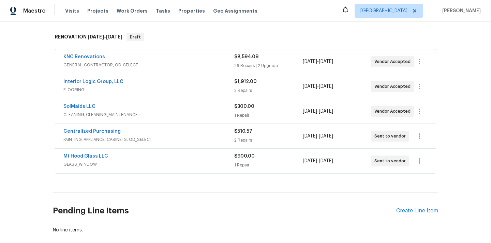
scroll to position [103, 0]
click at [92, 130] on link "Centralized Purchasing" at bounding box center [91, 131] width 57 height 5
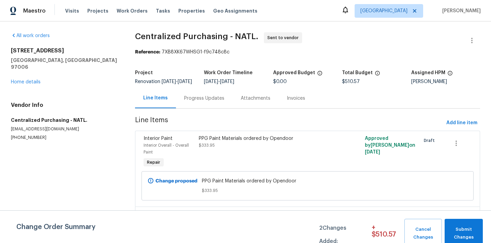
click at [55, 61] on h5 "Beaverton, OR 97006" at bounding box center [65, 64] width 108 height 14
copy h5 "97006"
click at [457, 128] on span "Add line item" at bounding box center [461, 123] width 31 height 9
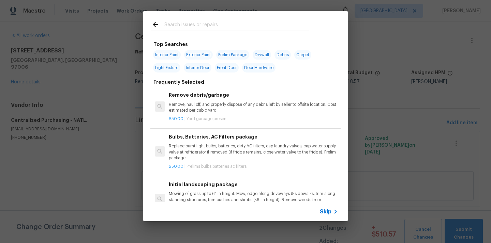
click at [205, 24] on input "text" at bounding box center [236, 25] width 145 height 10
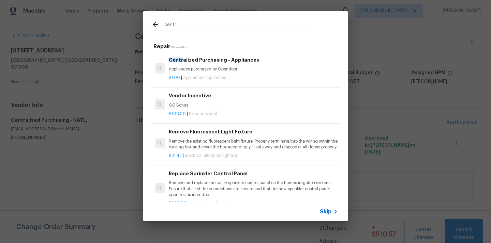
type input "centr"
click at [213, 78] on span "Appliances appliances" at bounding box center [204, 78] width 43 height 4
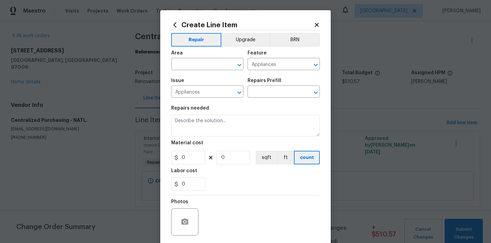
type input "Centralized Purchasing - Appliances $1.00"
type textarea "Appliances purchased by Opendoor"
type input "1"
click at [247, 40] on button "Upgrade" at bounding box center [245, 40] width 49 height 14
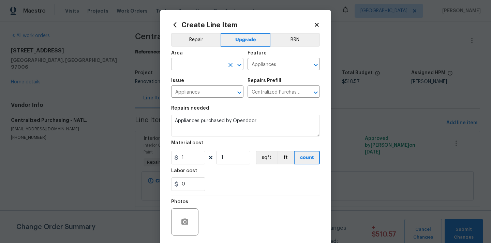
click at [199, 63] on input "text" at bounding box center [197, 65] width 53 height 11
click at [184, 81] on li "Kitchen" at bounding box center [207, 80] width 72 height 11
type input "Kitchen"
drag, startPoint x: 190, startPoint y: 155, endPoint x: 165, endPoint y: 155, distance: 24.5
click at [171, 155] on input "1" at bounding box center [188, 158] width 34 height 14
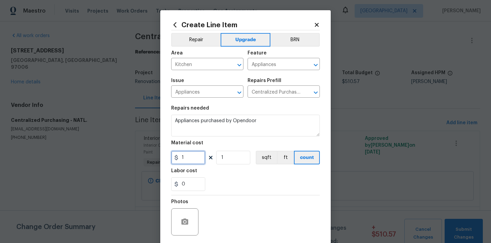
paste input "031.07"
type input "1031.07"
click at [232, 184] on div "0" at bounding box center [245, 185] width 149 height 14
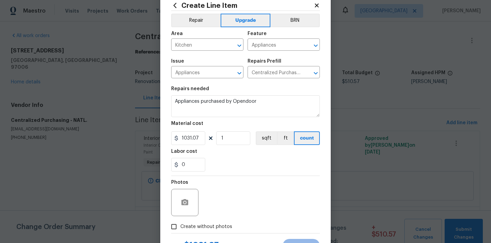
scroll to position [50, 0]
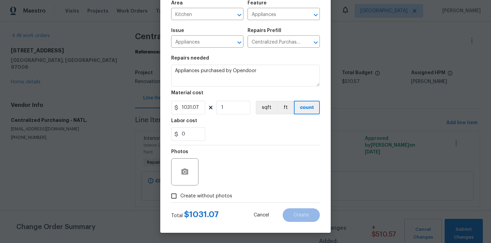
click at [209, 199] on span "Create without photos" at bounding box center [206, 196] width 52 height 7
click at [180, 199] on input "Create without photos" at bounding box center [173, 196] width 13 height 13
checkbox input "true"
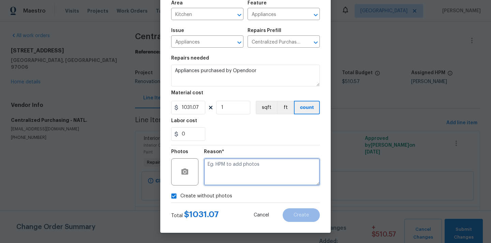
click at [228, 168] on textarea at bounding box center [262, 172] width 116 height 27
type textarea "N/A"
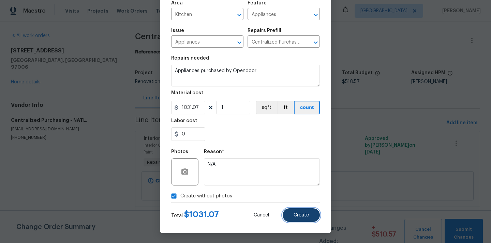
click at [295, 216] on span "Create" at bounding box center [301, 215] width 15 height 5
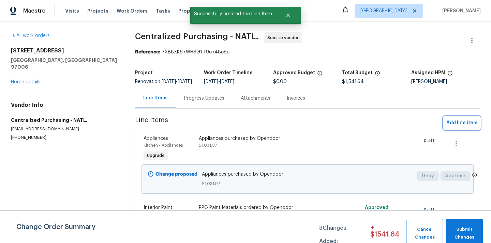
click at [460, 125] on span "Add line item" at bounding box center [461, 123] width 31 height 9
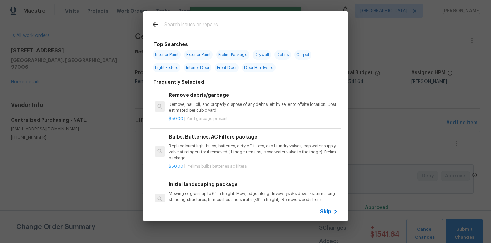
click at [267, 29] on input "text" at bounding box center [236, 25] width 145 height 10
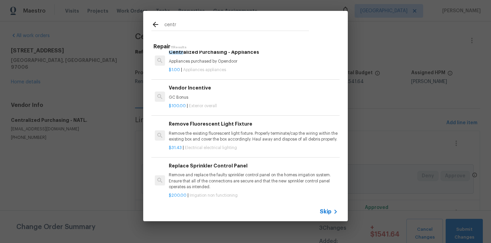
scroll to position [0, 0]
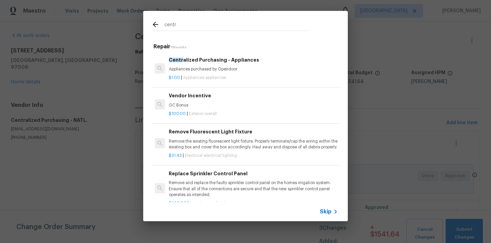
type input "centr"
click at [219, 81] on div "Centr alized Purchasing - Appliances Appliances purchased by Opendoor $1.00 | A…" at bounding box center [253, 68] width 171 height 27
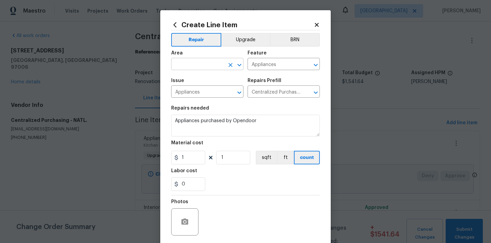
click at [201, 63] on input "text" at bounding box center [197, 65] width 53 height 11
click at [189, 77] on li "Kitchen" at bounding box center [207, 80] width 72 height 11
type input "Kitchen"
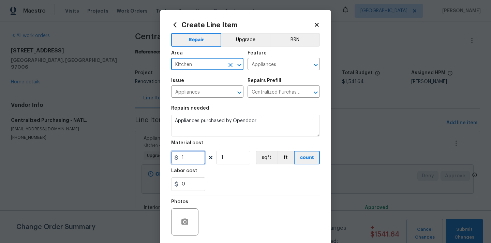
drag, startPoint x: 187, startPoint y: 157, endPoint x: 165, endPoint y: 157, distance: 22.5
click at [166, 157] on div "Create Line Item Repair Upgrade BRN Area Kitchen ​ Feature Appliances ​ Issue A…" at bounding box center [245, 146] width 170 height 273
paste input "21.26"
type input "121.26"
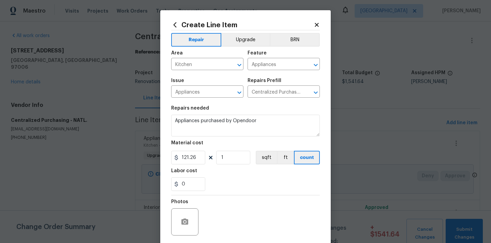
click at [232, 174] on div "Labor cost" at bounding box center [245, 173] width 149 height 9
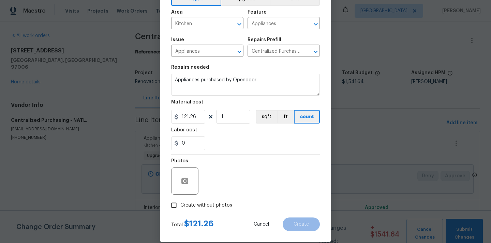
scroll to position [50, 0]
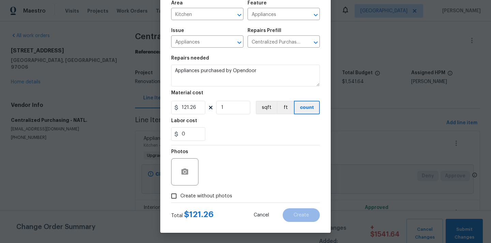
click at [215, 195] on span "Create without photos" at bounding box center [206, 196] width 52 height 7
click at [180, 195] on input "Create without photos" at bounding box center [173, 196] width 13 height 13
checkbox input "true"
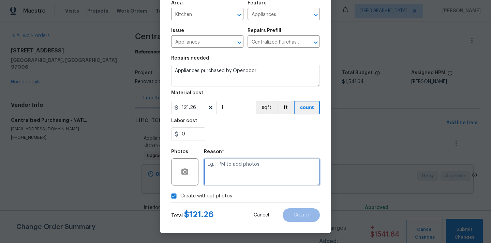
click at [226, 178] on textarea at bounding box center [262, 172] width 116 height 27
type textarea "N/A"
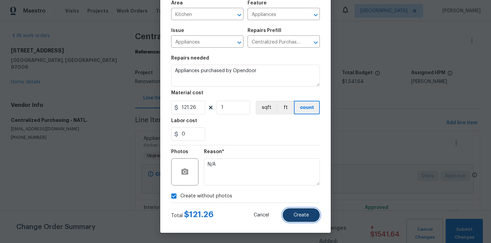
click at [289, 212] on button "Create" at bounding box center [301, 216] width 37 height 14
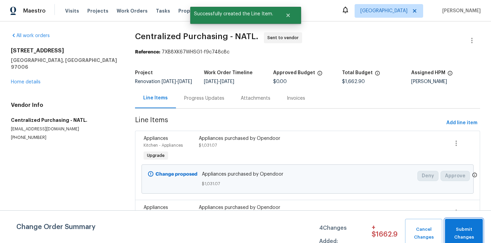
click at [466, 229] on span "Submit Changes" at bounding box center [463, 234] width 31 height 16
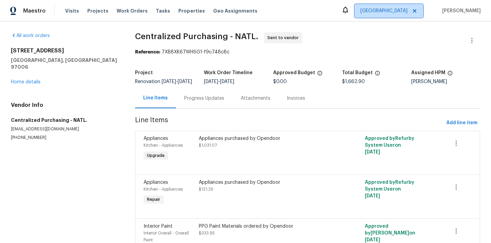
click at [404, 9] on span "[GEOGRAPHIC_DATA]" at bounding box center [383, 11] width 47 height 7
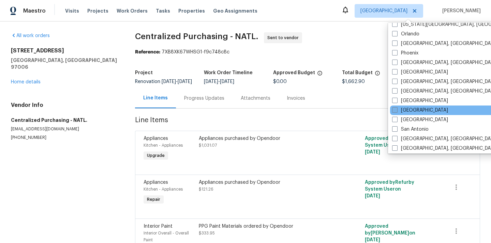
click at [407, 111] on label "[GEOGRAPHIC_DATA]" at bounding box center [420, 110] width 56 height 7
click at [397, 111] on input "[GEOGRAPHIC_DATA]" at bounding box center [394, 109] width 4 height 4
checkbox input "true"
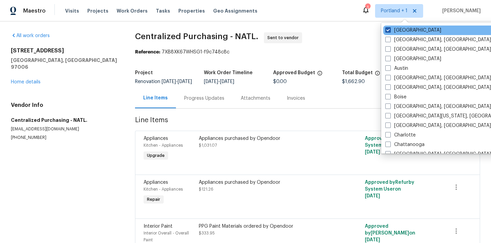
click at [391, 28] on label "[GEOGRAPHIC_DATA]" at bounding box center [413, 30] width 56 height 7
click at [390, 28] on input "[GEOGRAPHIC_DATA]" at bounding box center [387, 29] width 4 height 4
checkbox input "false"
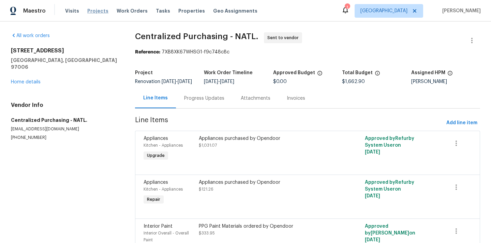
click at [98, 11] on span "Projects" at bounding box center [97, 11] width 21 height 7
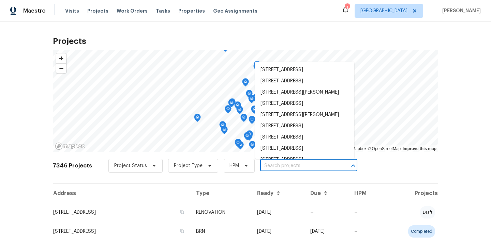
click at [298, 165] on input "text" at bounding box center [299, 166] width 78 height 11
paste input "8977 Carlisle Ave, Sacramento, CA 95829"
type input "8977 Carlisle Ave, Sacramento, CA 95829"
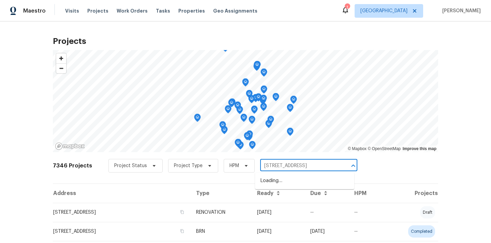
scroll to position [0, 16]
click at [295, 185] on li "8977 Carlisle Ave, Sacramento, CA 95829" at bounding box center [304, 181] width 99 height 11
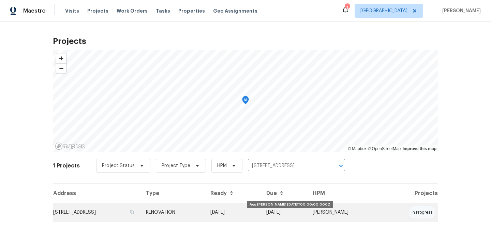
click at [205, 211] on td "RENOVATION" at bounding box center [172, 212] width 64 height 19
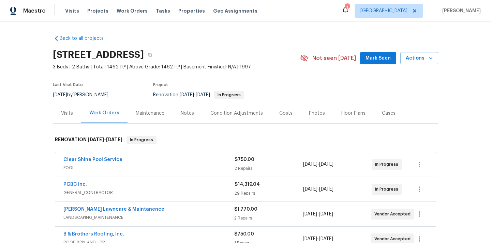
click at [144, 56] on h2 "8977 Carlisle Ave, Sacramento, CA 95829" at bounding box center [98, 54] width 91 height 7
copy h2 "95829"
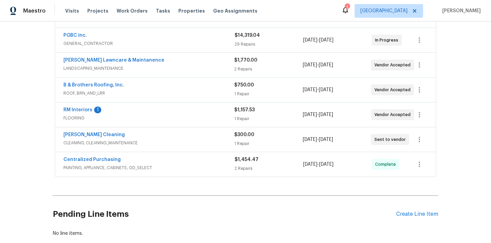
scroll to position [151, 0]
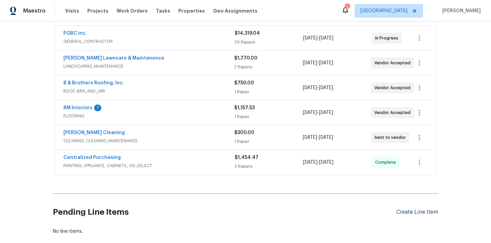
click at [409, 213] on div "Create Line Item" at bounding box center [417, 212] width 42 height 6
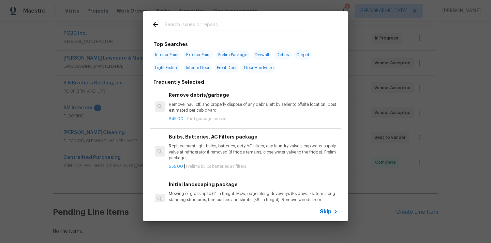
click at [243, 22] on input "text" at bounding box center [236, 25] width 145 height 10
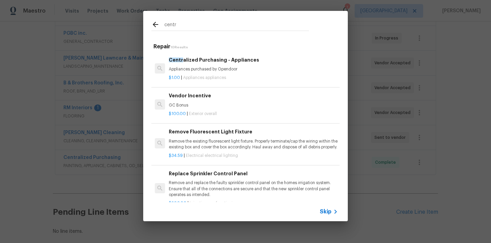
type input "centr"
click at [223, 68] on p "Appliances purchased by Opendoor" at bounding box center [253, 69] width 169 height 6
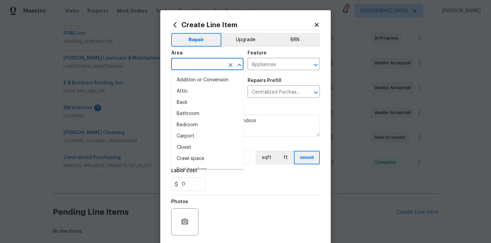
click at [198, 65] on input "text" at bounding box center [197, 65] width 53 height 11
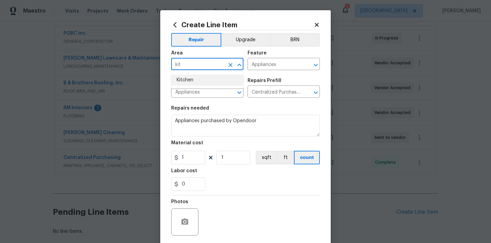
click at [189, 77] on li "Kitchen" at bounding box center [207, 80] width 72 height 11
type input "Kitchen"
drag, startPoint x: 194, startPoint y: 157, endPoint x: 170, endPoint y: 156, distance: 24.2
click at [172, 156] on input "1" at bounding box center [188, 158] width 34 height 14
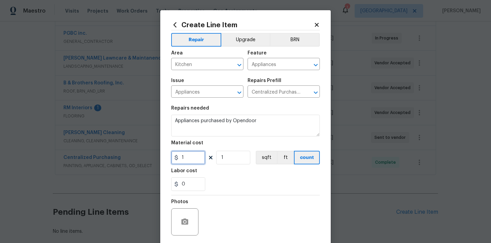
paste input "071.01"
type input "1071.01"
click at [225, 175] on div "Labor cost" at bounding box center [245, 173] width 149 height 9
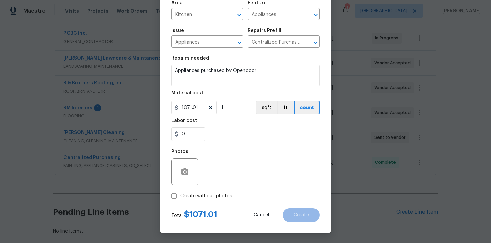
click at [215, 194] on span "Create without photos" at bounding box center [206, 196] width 52 height 7
click at [180, 194] on input "Create without photos" at bounding box center [173, 196] width 13 height 13
checkbox input "true"
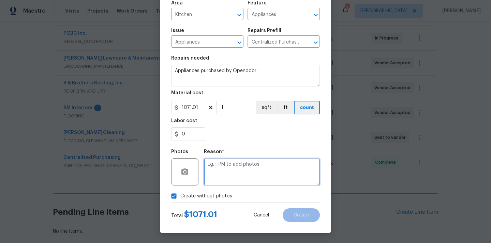
click at [228, 169] on textarea at bounding box center [262, 172] width 116 height 27
type textarea "N/A"
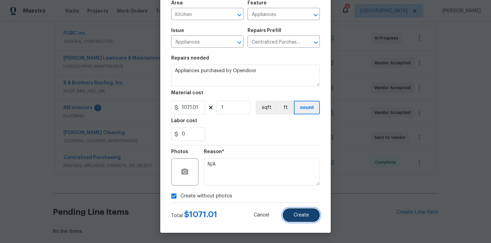
click at [298, 217] on span "Create" at bounding box center [301, 215] width 15 height 5
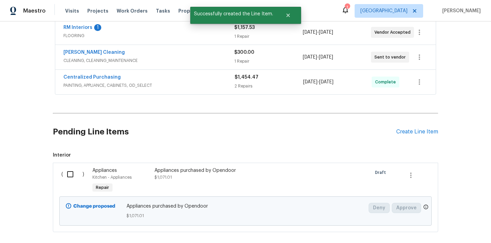
scroll to position [267, 0]
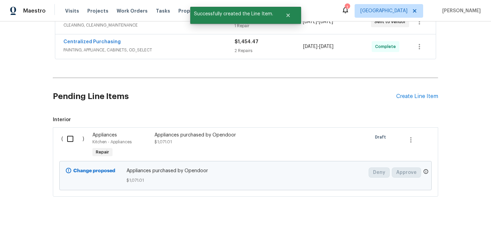
click at [70, 139] on input "checkbox" at bounding box center [72, 139] width 19 height 14
checkbox input "true"
click at [440, 225] on span "Create Work Order" at bounding box center [451, 226] width 45 height 9
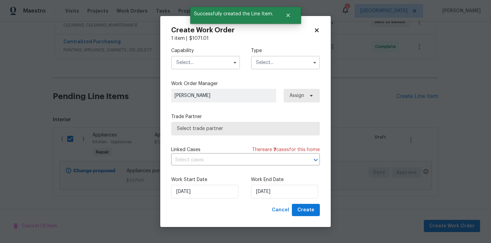
click at [218, 66] on input "text" at bounding box center [205, 63] width 69 height 14
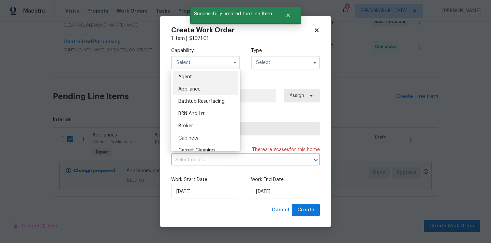
click at [210, 85] on div "Appliance" at bounding box center [205, 89] width 65 height 12
type input "Appliance"
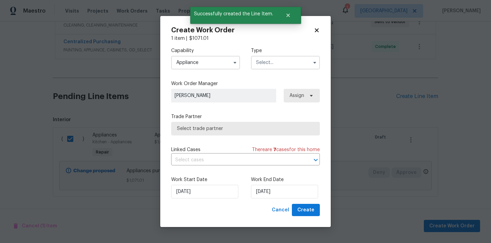
click at [277, 62] on input "text" at bounding box center [285, 63] width 69 height 14
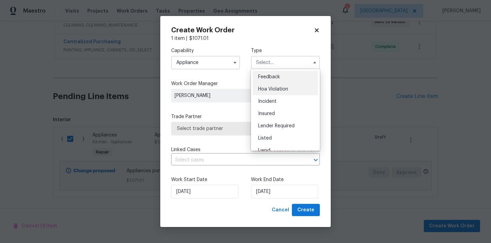
scroll to position [81, 0]
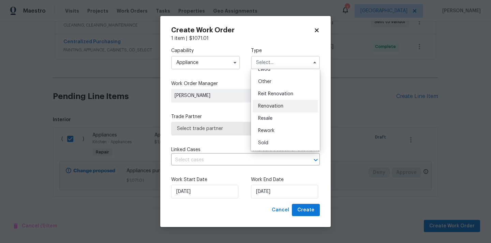
click at [277, 106] on span "Renovation" at bounding box center [270, 106] width 25 height 5
type input "Renovation"
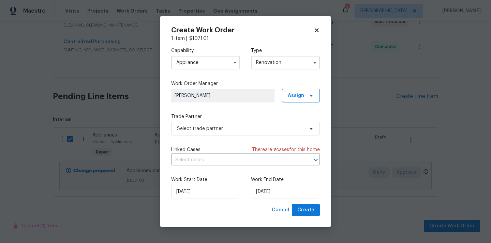
scroll to position [0, 0]
click at [299, 100] on span "Assign" at bounding box center [301, 96] width 38 height 14
click at [291, 126] on div "Assign to me" at bounding box center [302, 124] width 30 height 7
click at [246, 126] on span "Select trade partner" at bounding box center [240, 128] width 127 height 7
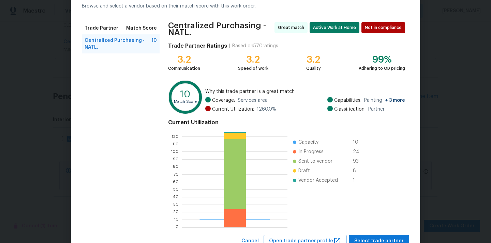
scroll to position [60, 0]
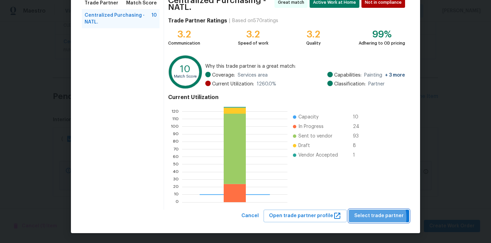
click at [371, 218] on span "Select trade partner" at bounding box center [378, 216] width 49 height 9
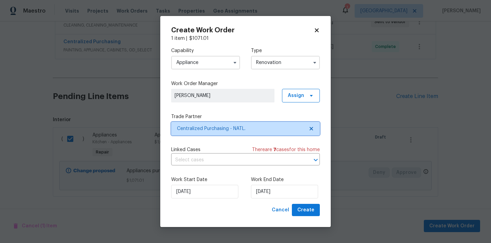
scroll to position [0, 0]
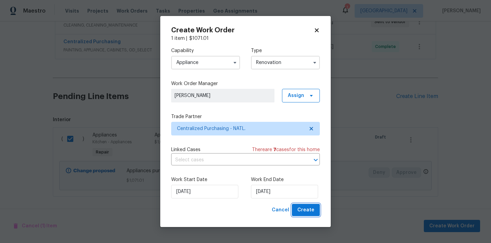
click at [305, 216] on button "Create" at bounding box center [306, 210] width 28 height 13
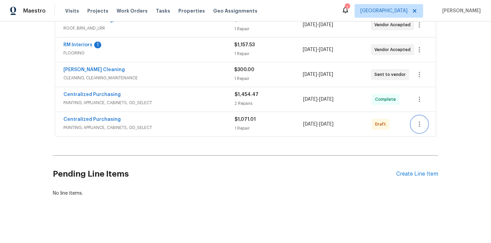
click at [423, 126] on icon "button" at bounding box center [419, 124] width 8 height 8
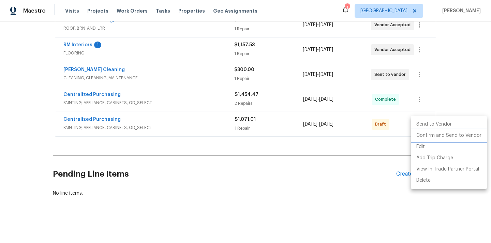
click at [429, 137] on li "Confirm and Send to Vendor" at bounding box center [449, 135] width 76 height 11
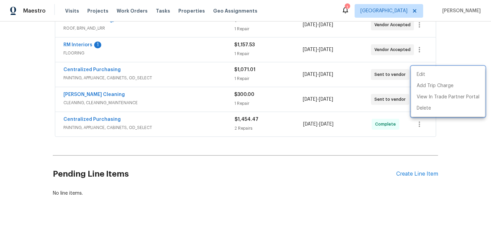
click at [100, 66] on div at bounding box center [245, 121] width 491 height 243
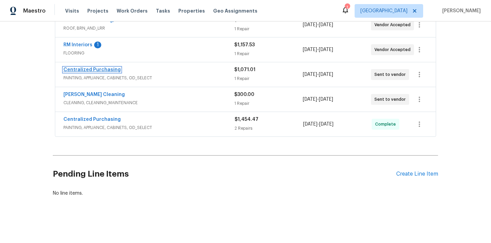
click at [96, 70] on link "Centralized Purchasing" at bounding box center [91, 70] width 57 height 5
